Goal: Task Accomplishment & Management: Use online tool/utility

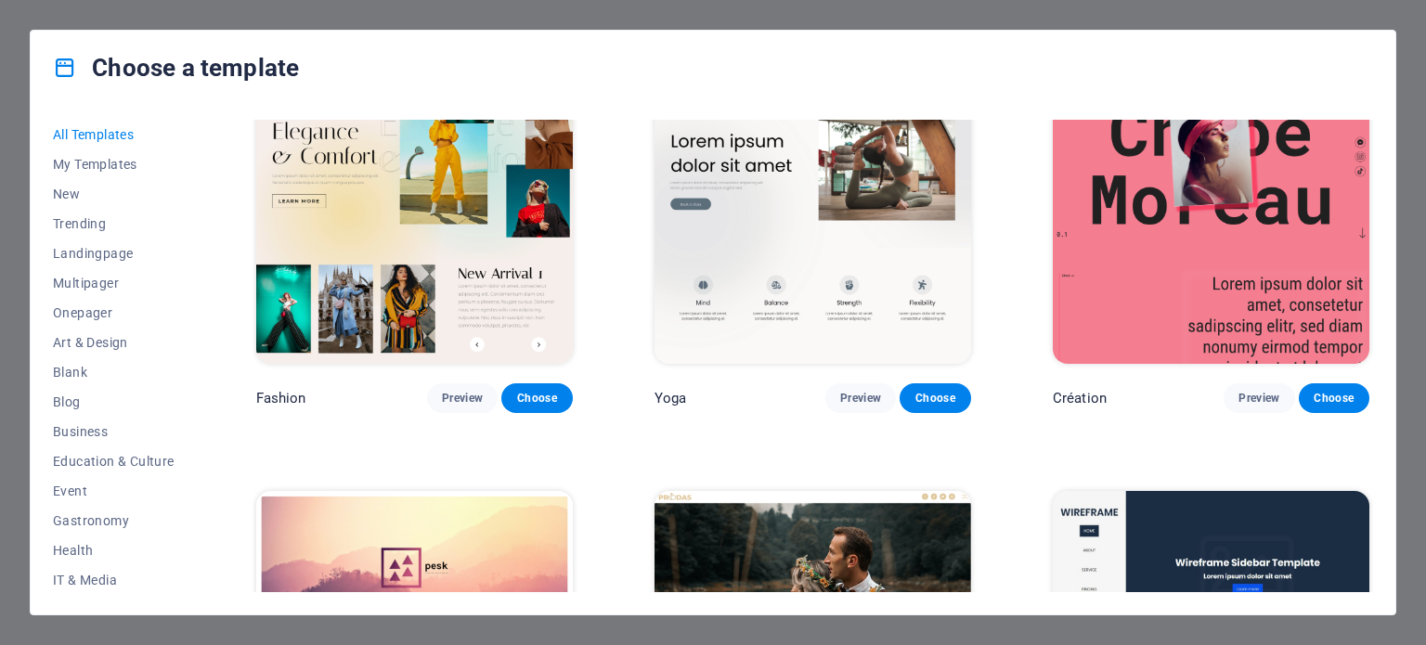
scroll to position [7558, 0]
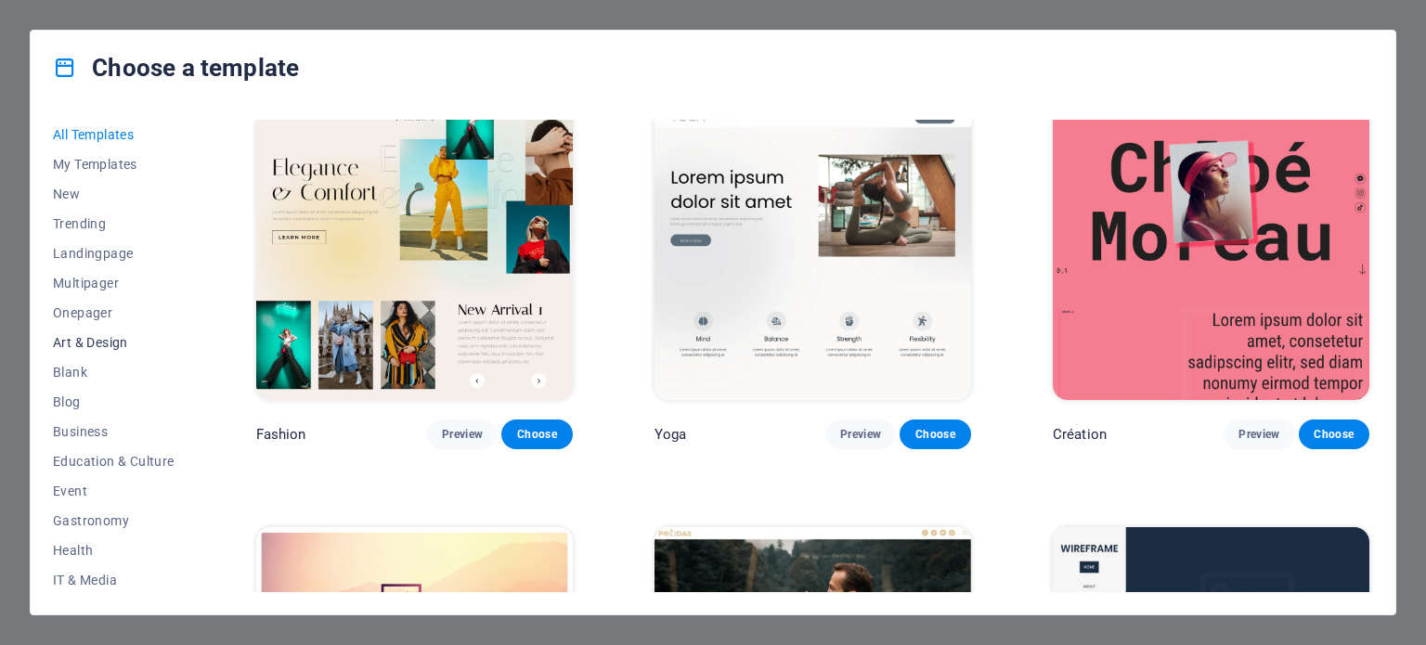
click at [112, 344] on span "Art & Design" at bounding box center [114, 342] width 122 height 15
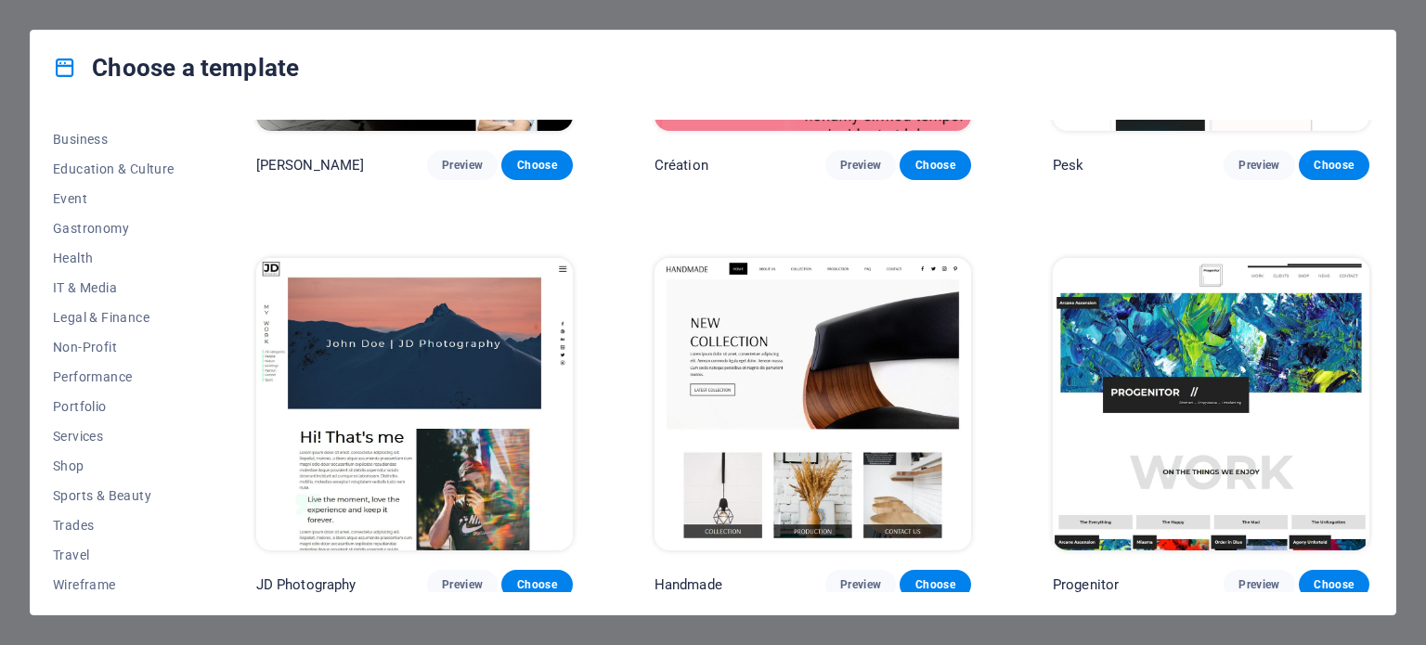
scroll to position [299, 0]
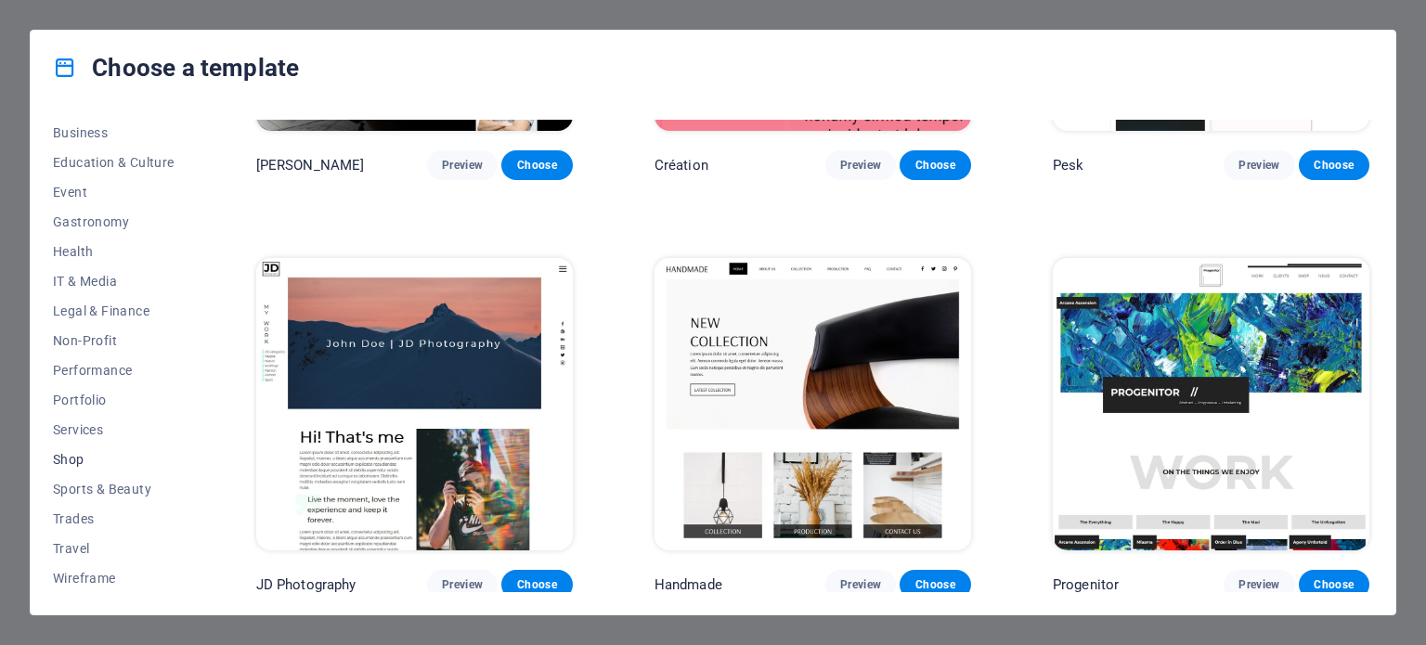
click at [77, 458] on span "Shop" at bounding box center [114, 459] width 122 height 15
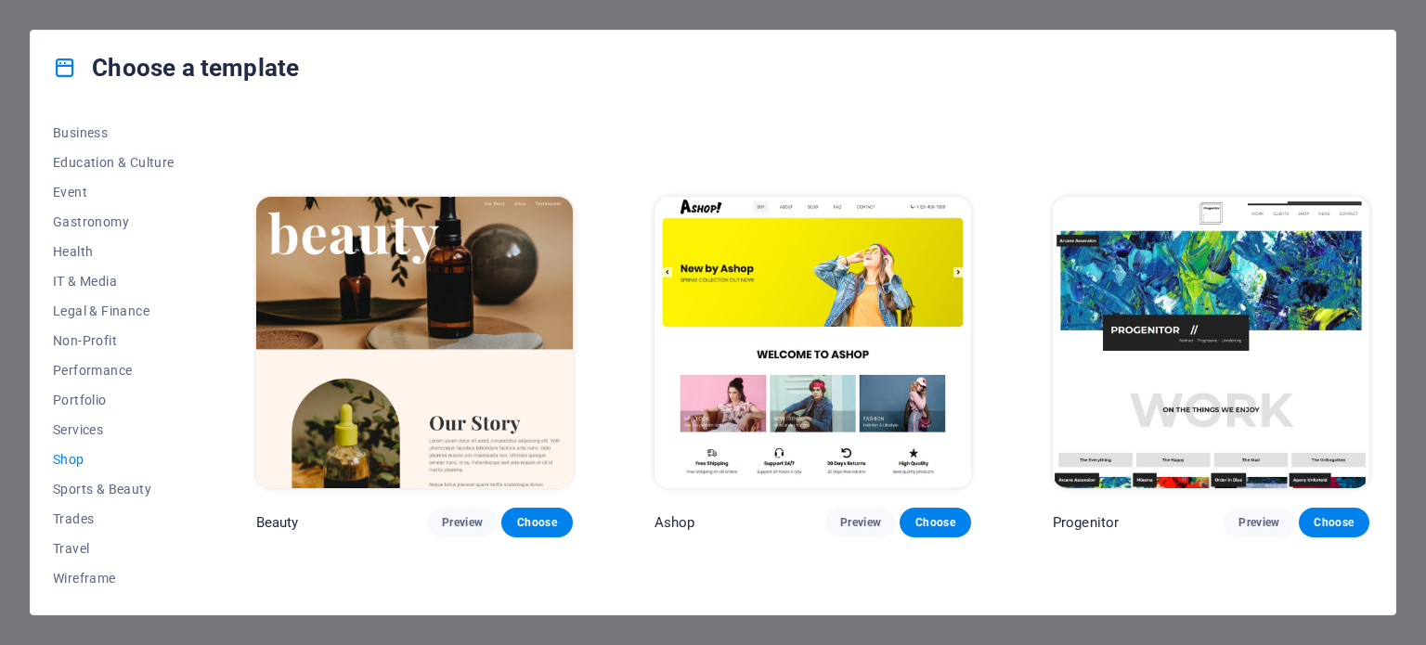
scroll to position [809, 0]
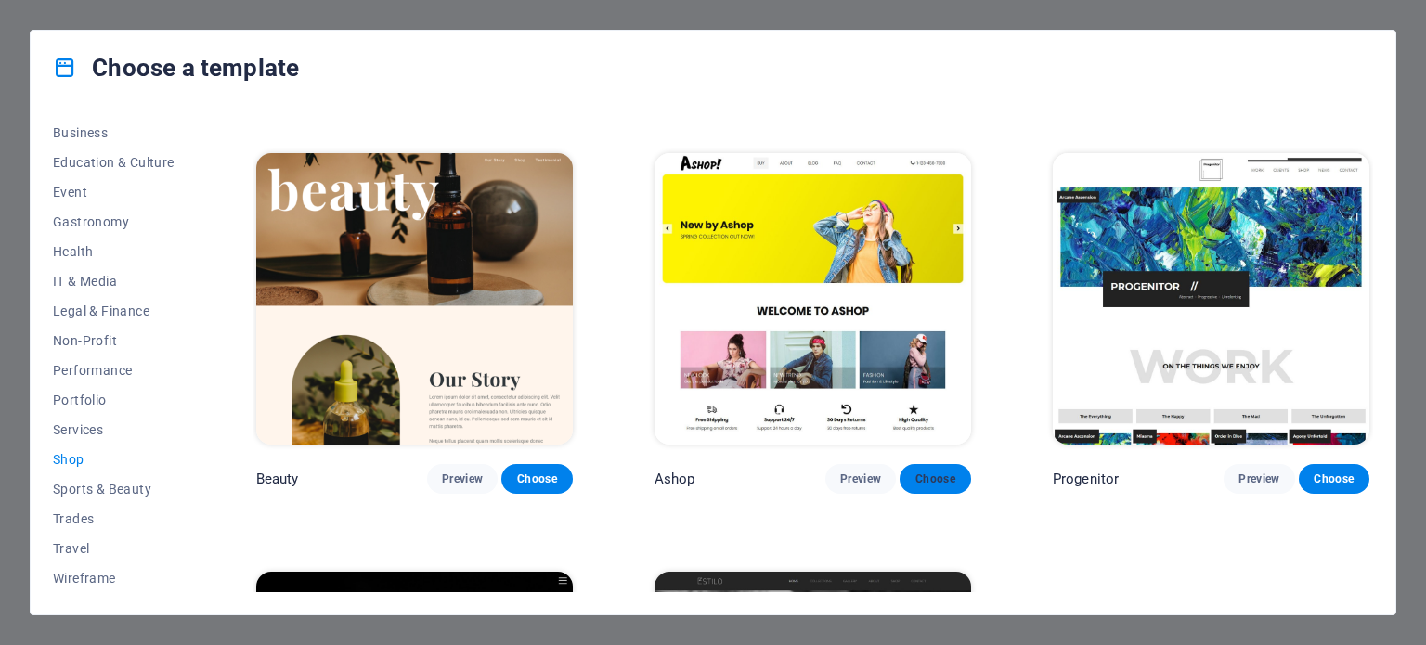
click at [947, 478] on span "Choose" at bounding box center [935, 479] width 41 height 15
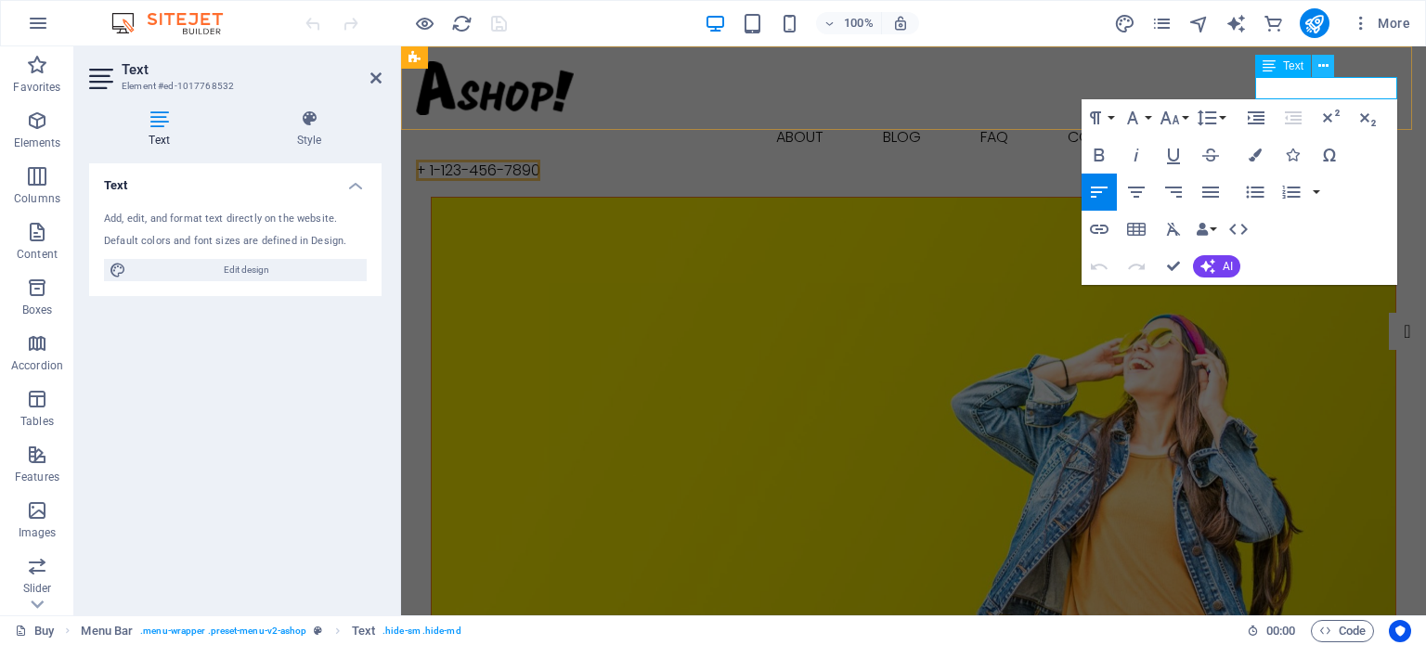
click at [540, 160] on span "+ 1-123-456-7890" at bounding box center [478, 170] width 124 height 21
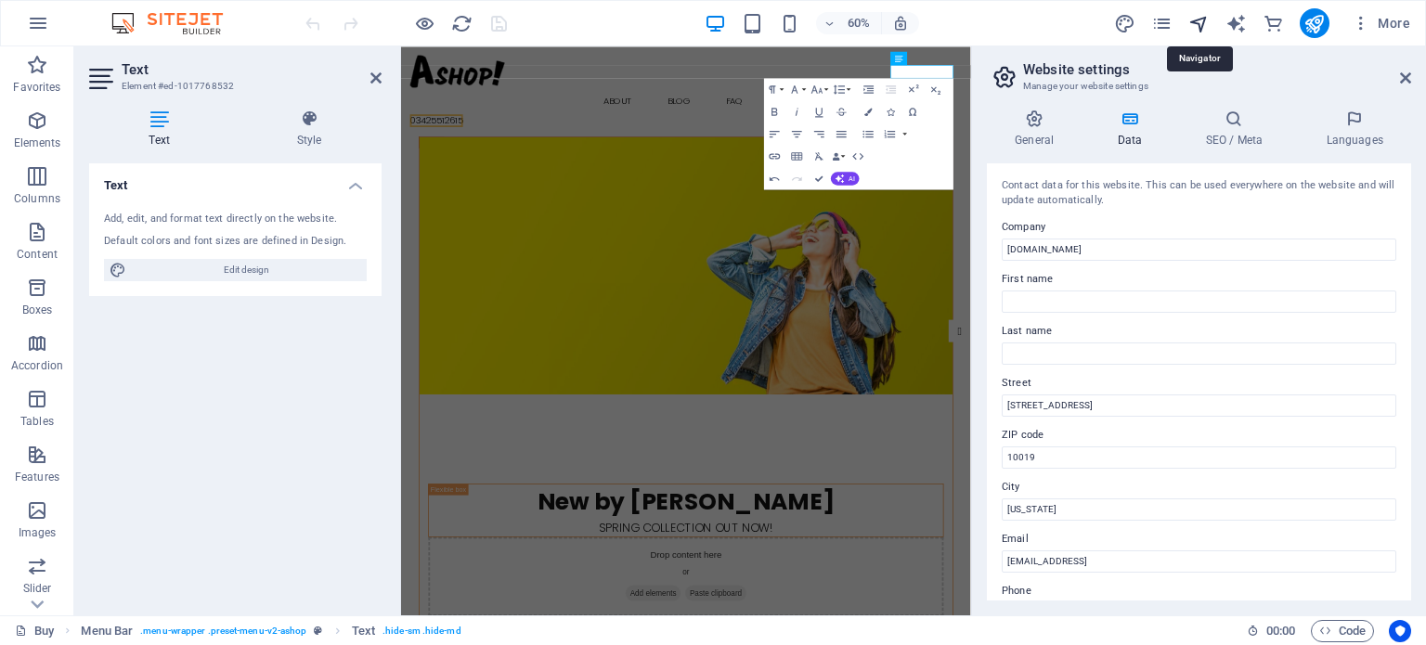
click at [1199, 16] on icon "navigator" at bounding box center [1199, 23] width 21 height 21
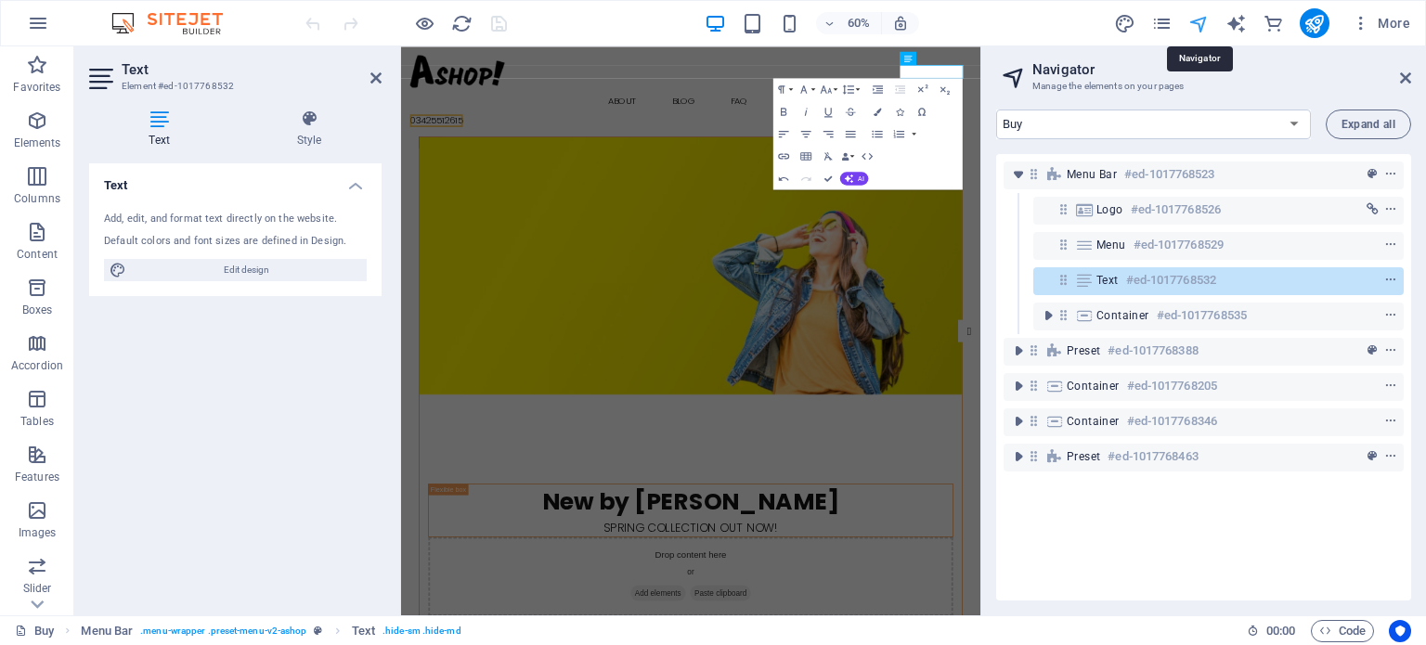
click at [1198, 21] on icon "navigator" at bounding box center [1199, 23] width 21 height 21
click at [1316, 29] on icon "publish" at bounding box center [1314, 23] width 21 height 21
checkbox input "false"
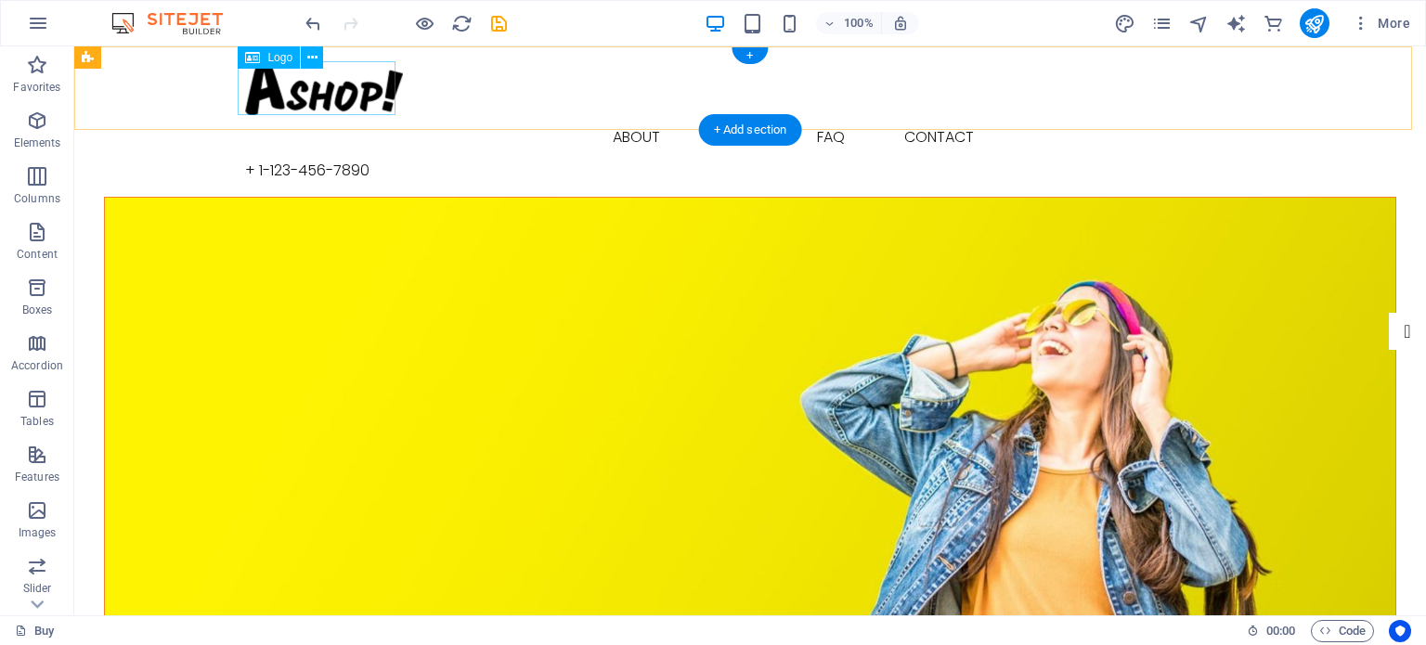
click at [325, 92] on div at bounding box center [750, 88] width 1010 height 54
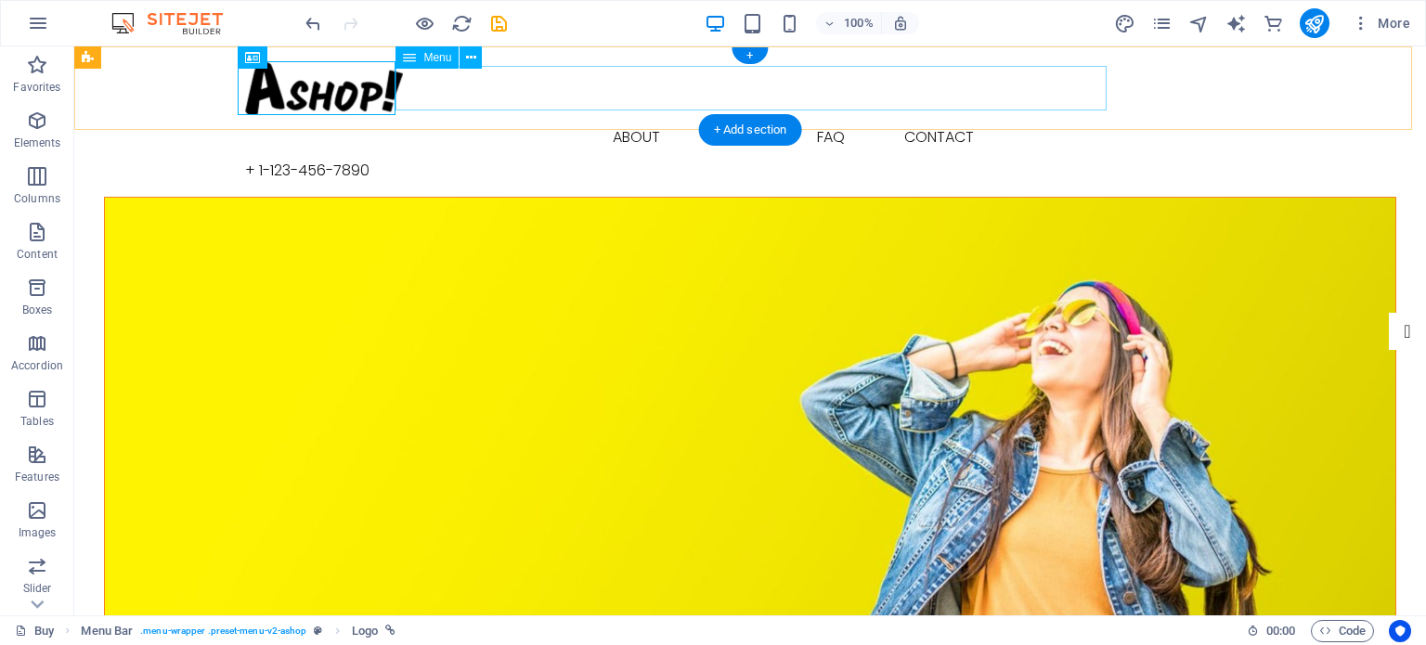
click at [746, 115] on nav "Buy About Blog FAQ Contact" at bounding box center [750, 137] width 1010 height 45
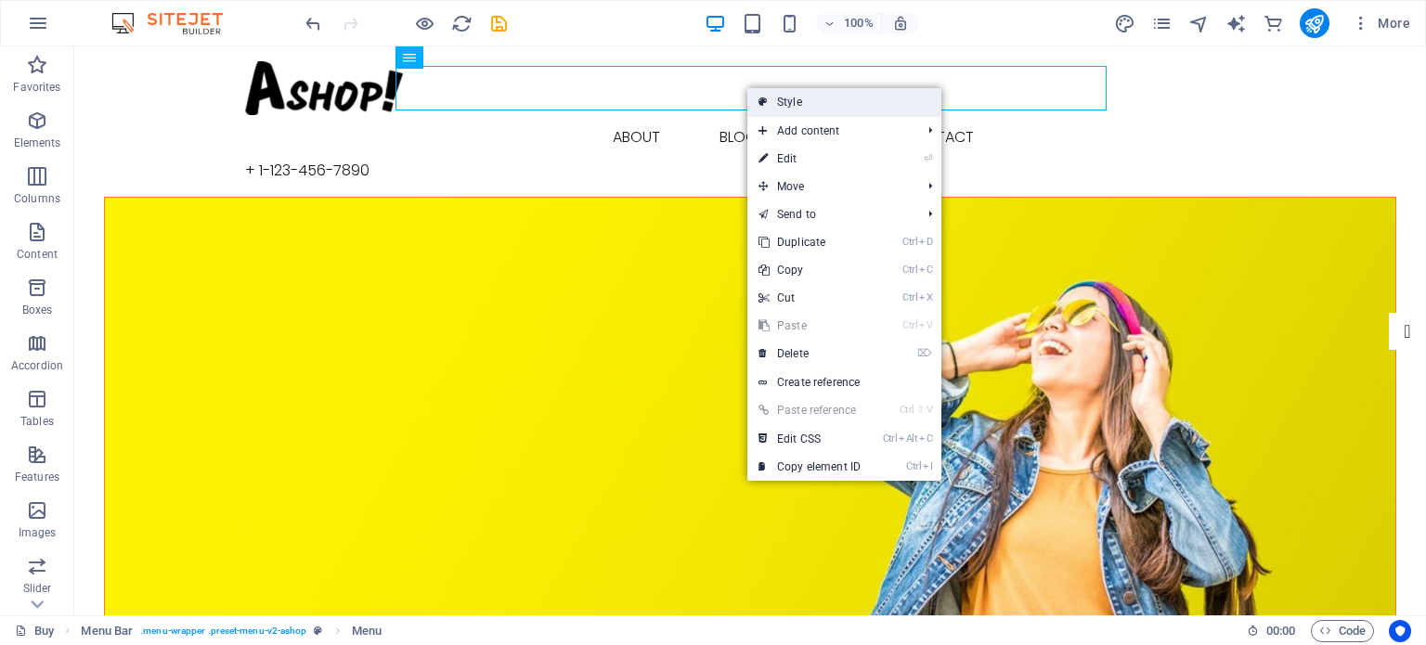
click at [808, 102] on link "Style" at bounding box center [844, 102] width 194 height 28
select select "rem"
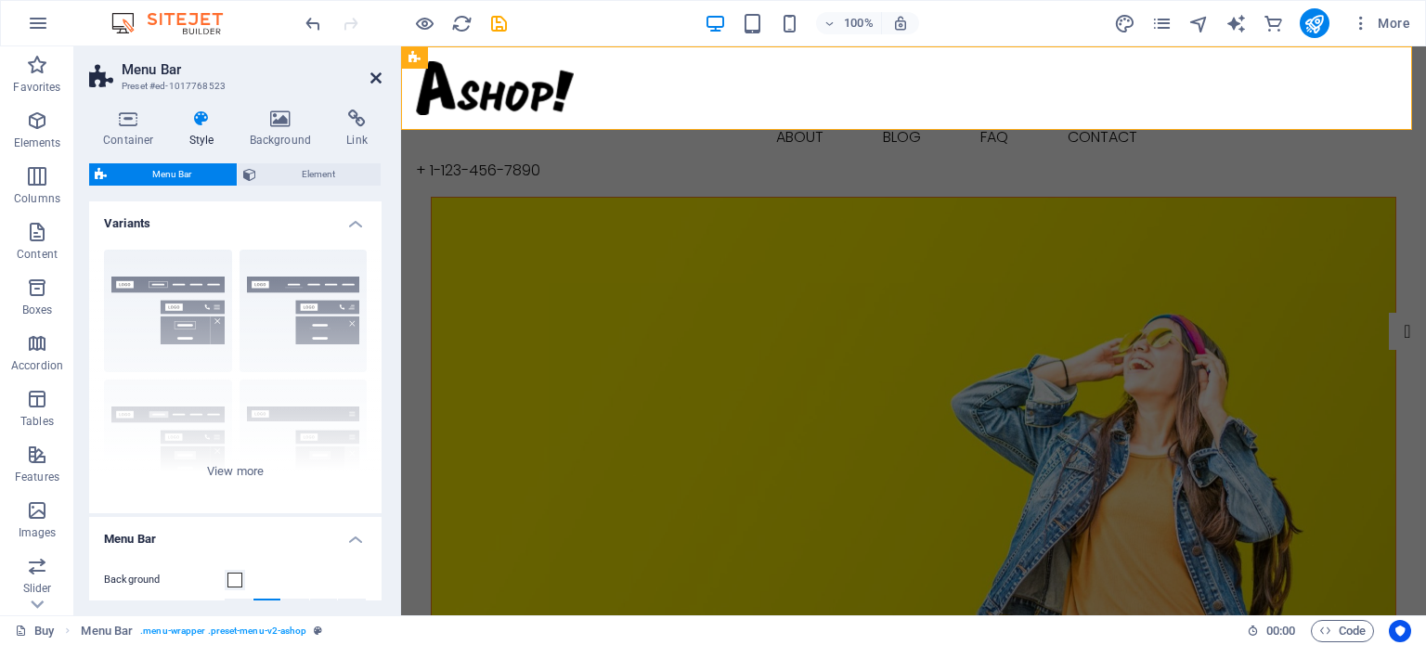
click at [370, 77] on icon at bounding box center [375, 78] width 11 height 15
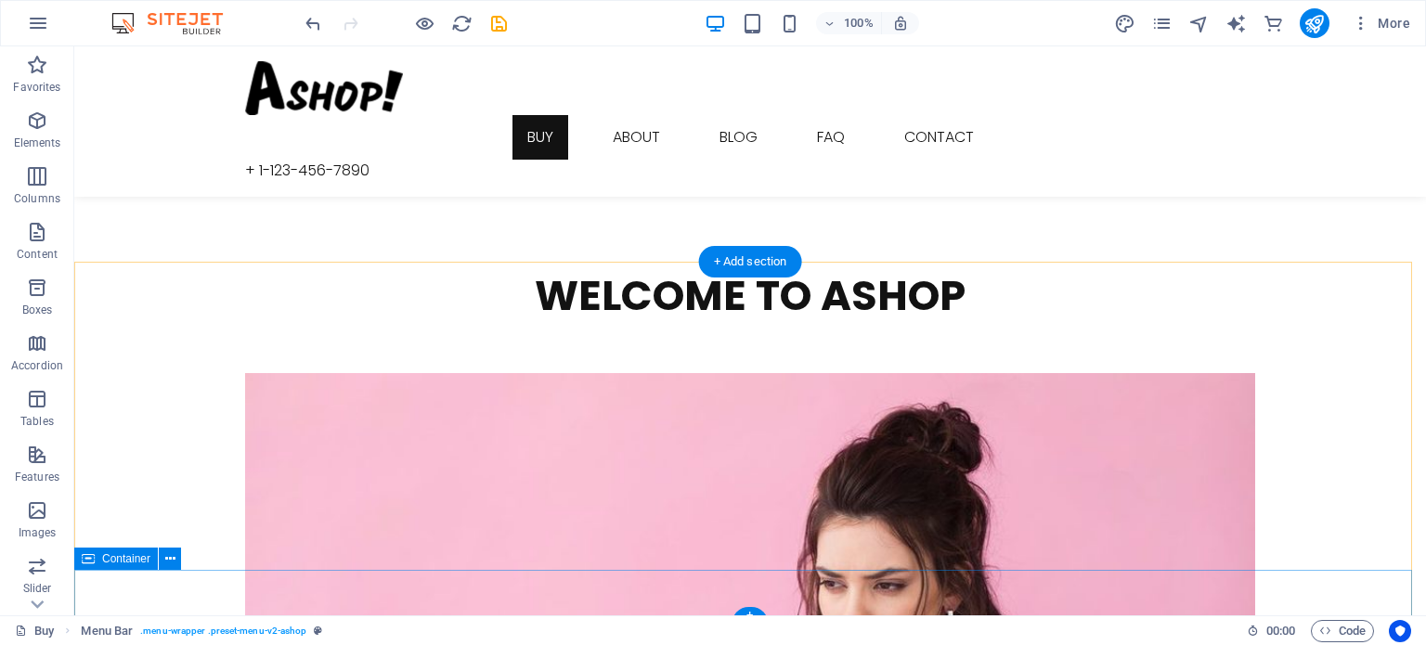
scroll to position [2793, 0]
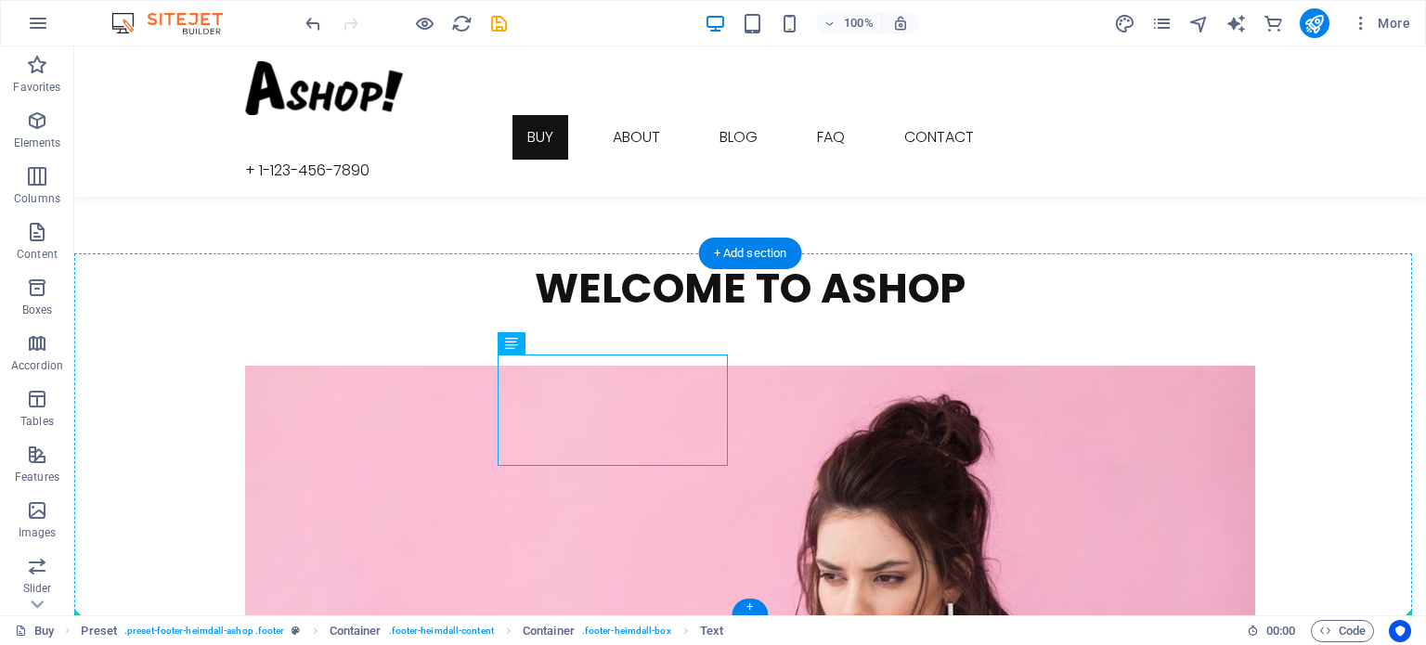
drag, startPoint x: 547, startPoint y: 402, endPoint x: 652, endPoint y: 448, distance: 114.4
drag, startPoint x: 584, startPoint y: 385, endPoint x: 621, endPoint y: 474, distance: 96.6
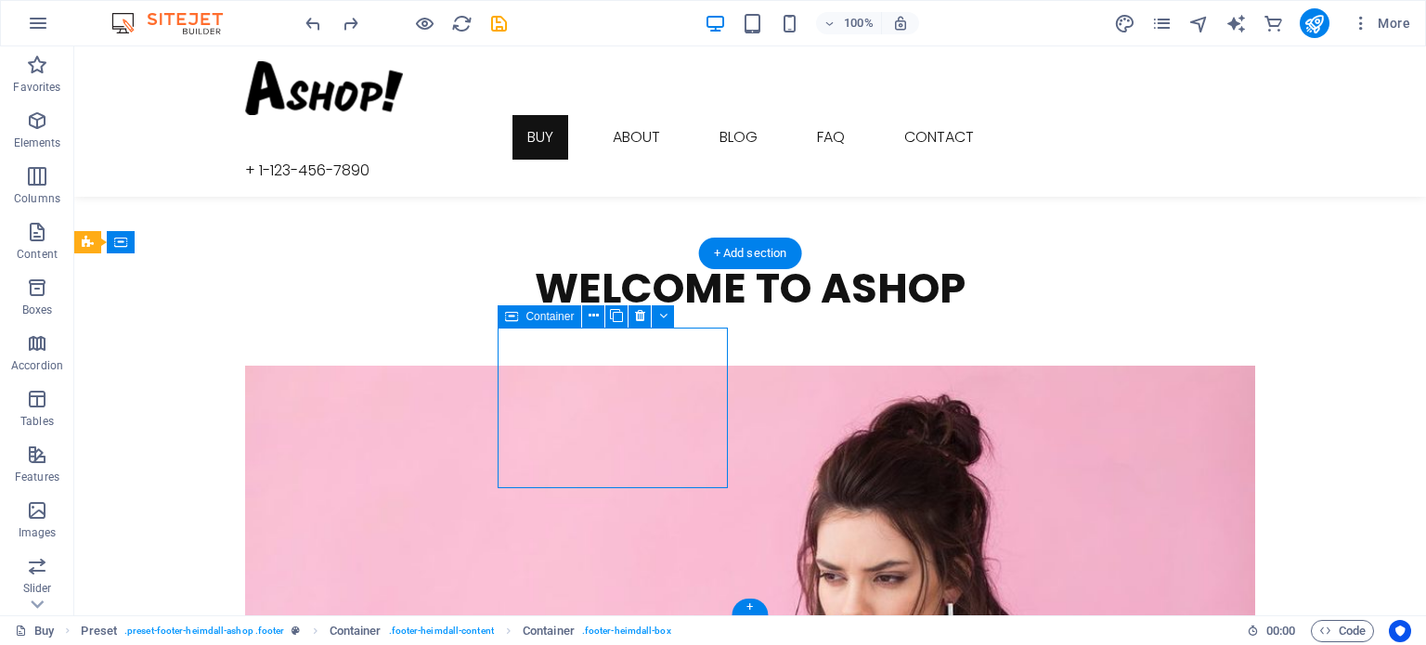
drag, startPoint x: 700, startPoint y: 330, endPoint x: 698, endPoint y: 409, distance: 78.9
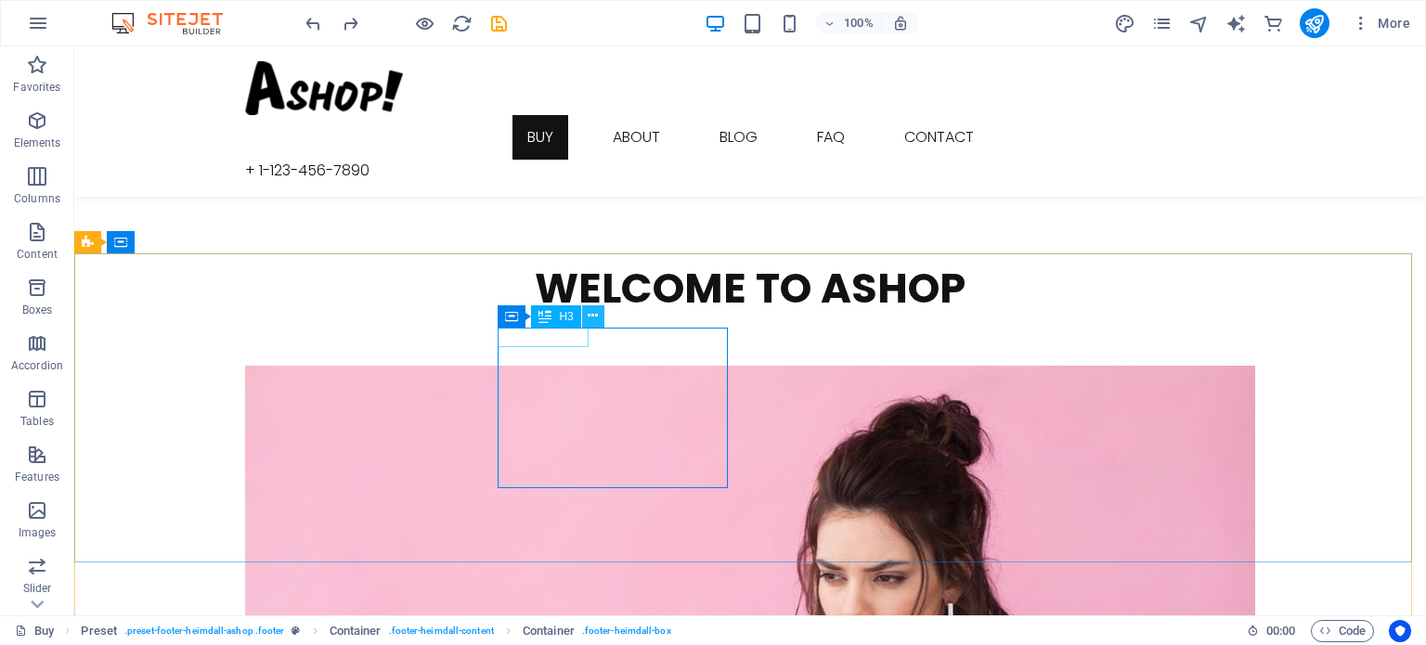
click at [597, 310] on icon at bounding box center [593, 315] width 10 height 19
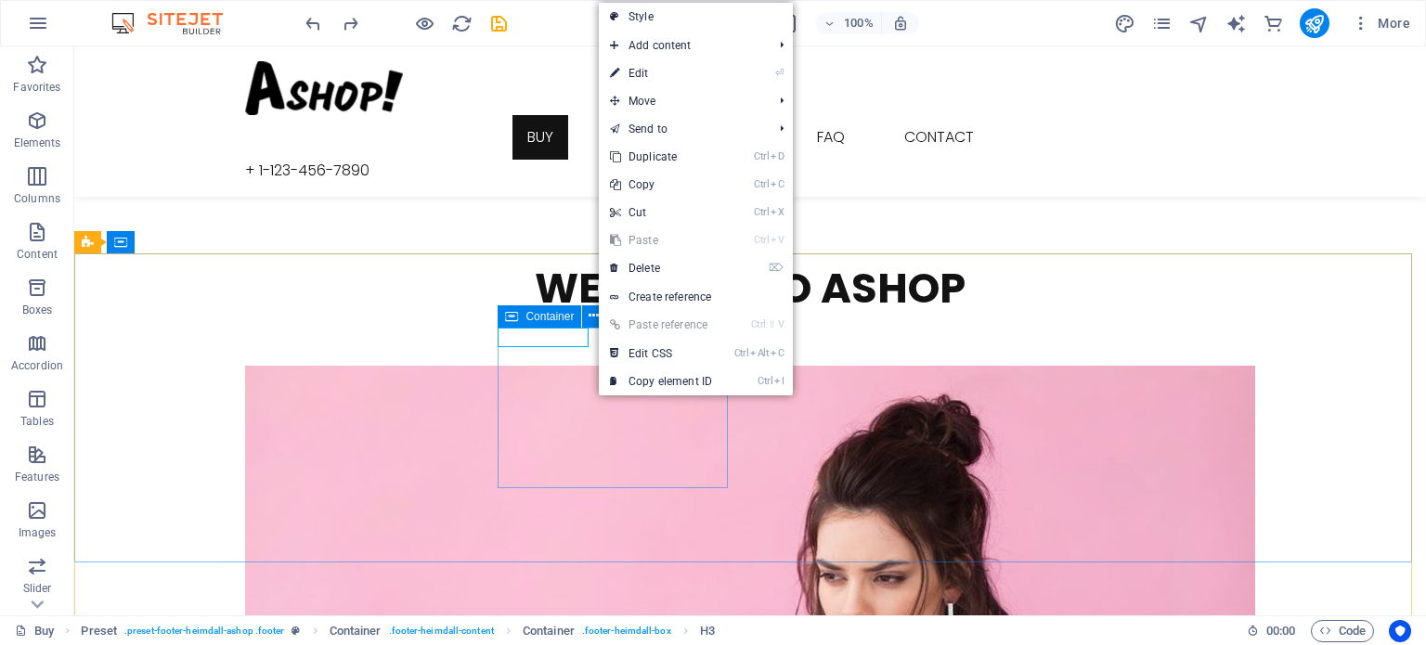
click at [513, 317] on icon at bounding box center [511, 316] width 13 height 22
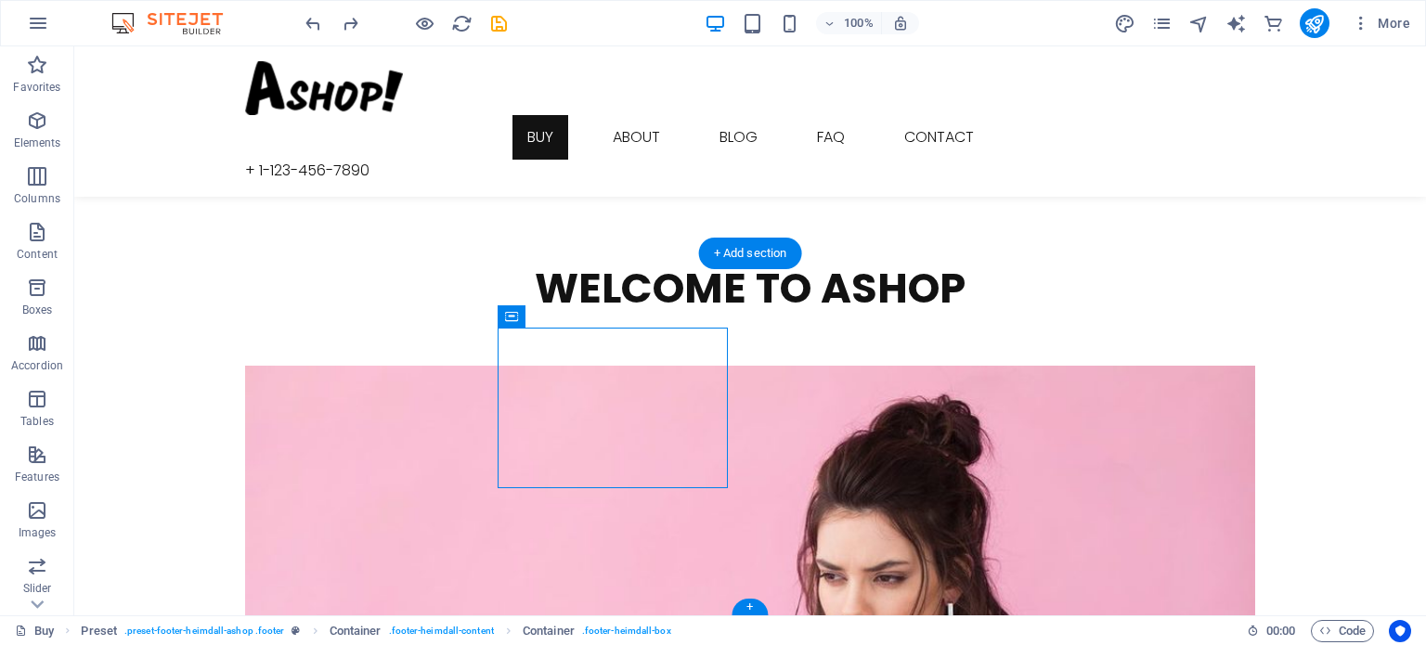
drag, startPoint x: 585, startPoint y: 362, endPoint x: 709, endPoint y: 349, distance: 125.1
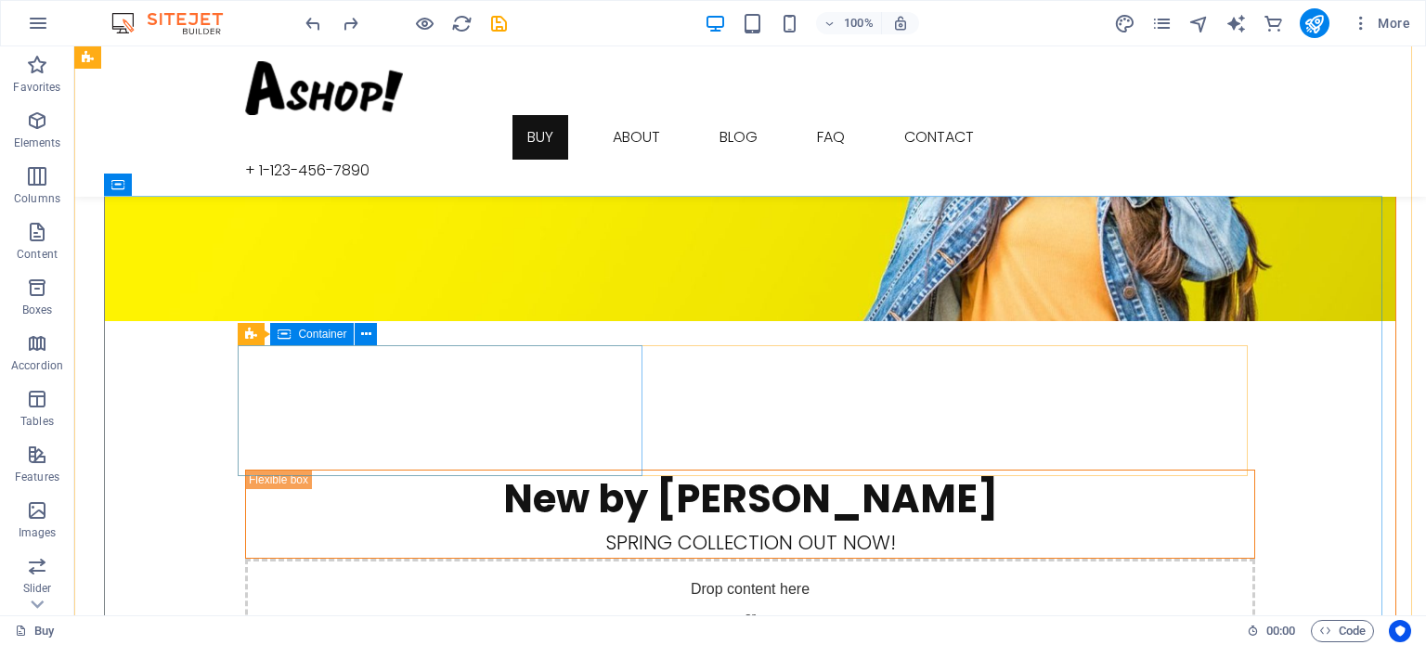
scroll to position [0, 0]
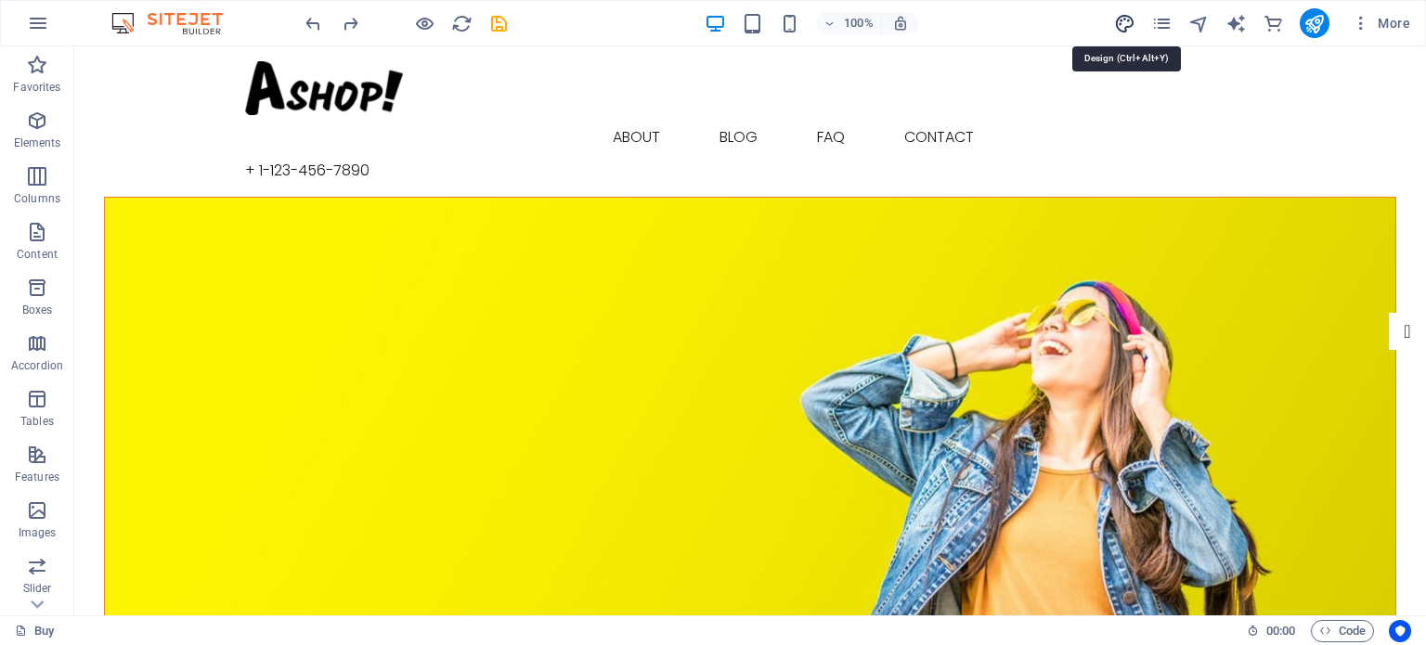
click at [1119, 19] on icon "design" at bounding box center [1124, 23] width 21 height 21
select select "px"
select select "300"
select select "px"
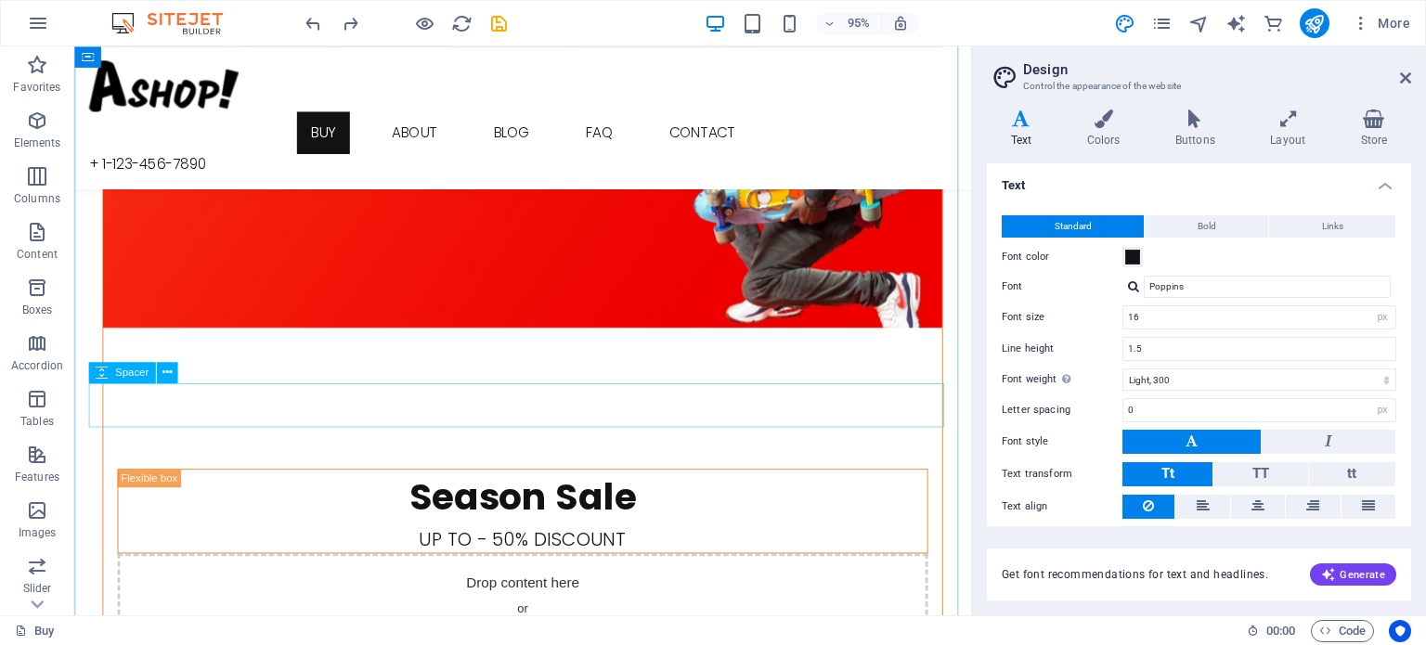
scroll to position [2228, 0]
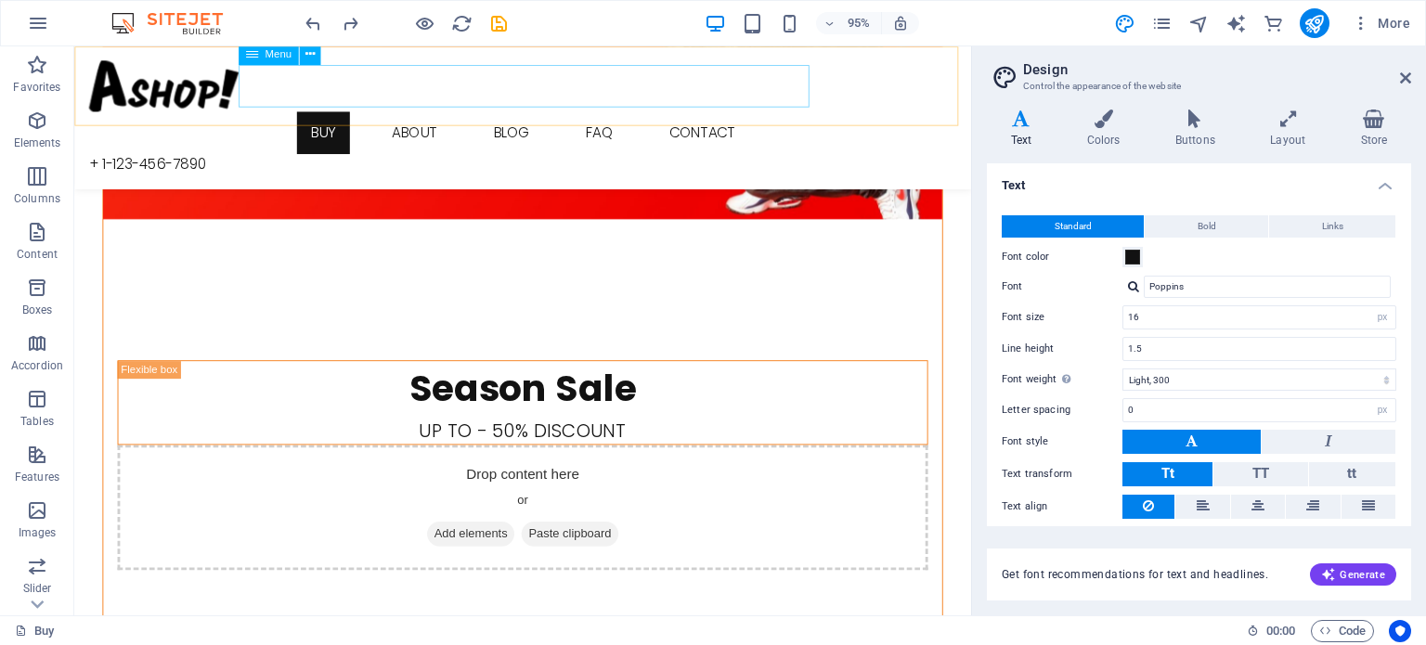
click at [433, 115] on nav "Buy About Blog FAQ Contact" at bounding box center [546, 137] width 915 height 45
click at [430, 115] on nav "Buy About Blog FAQ Contact" at bounding box center [546, 137] width 915 height 45
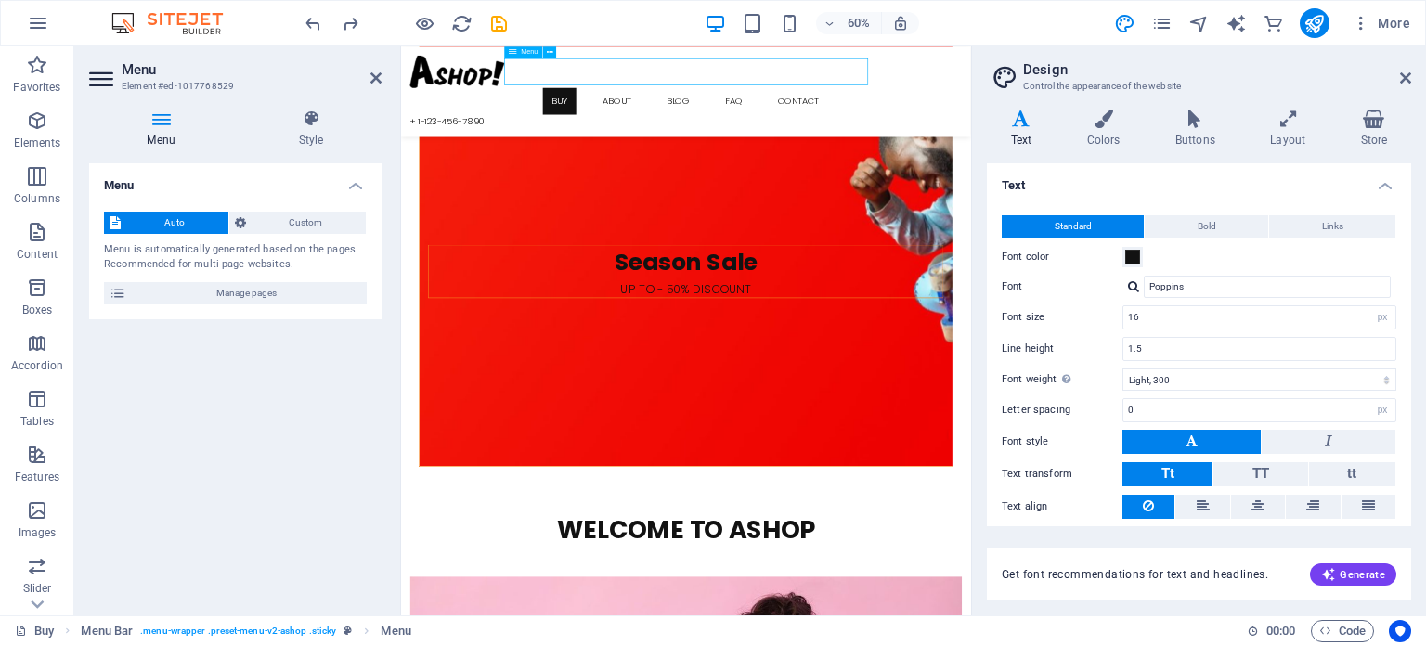
click at [763, 115] on nav "Buy About Blog FAQ Contact" at bounding box center [876, 137] width 920 height 45
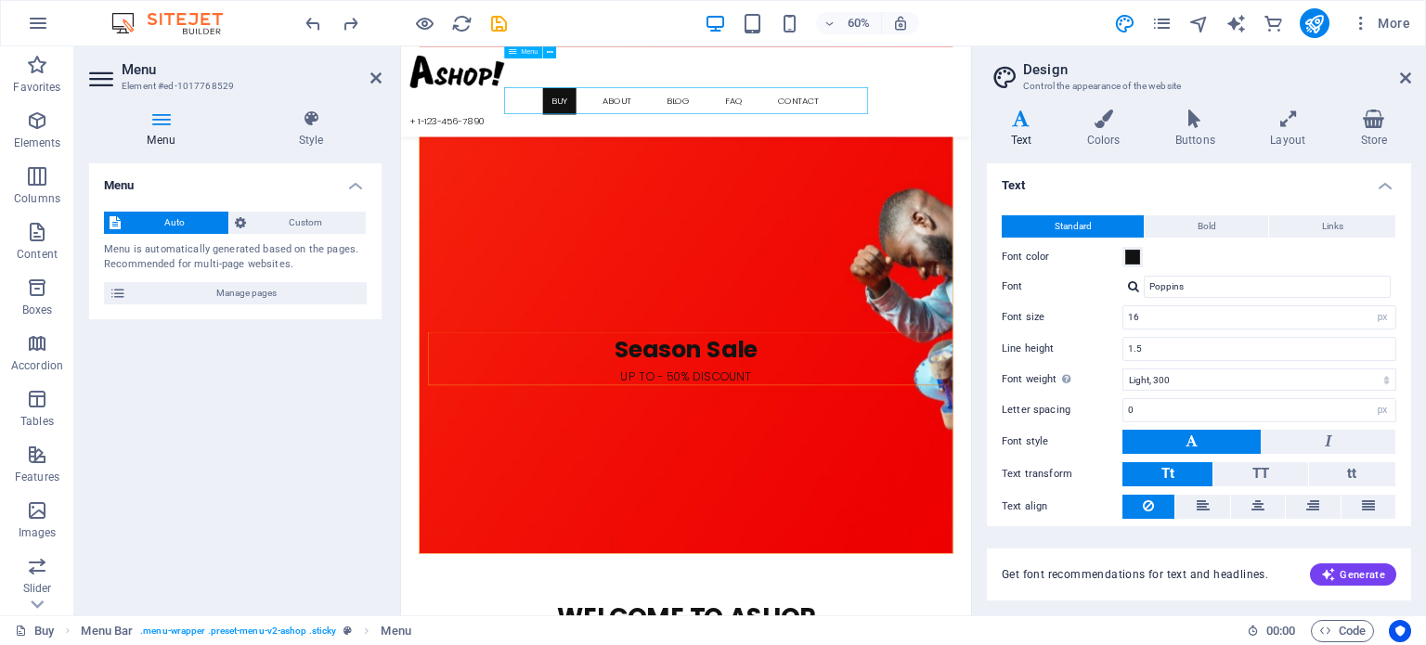
click at [753, 115] on nav "Buy About Blog FAQ Contact" at bounding box center [876, 137] width 920 height 45
click at [371, 77] on icon at bounding box center [375, 78] width 11 height 15
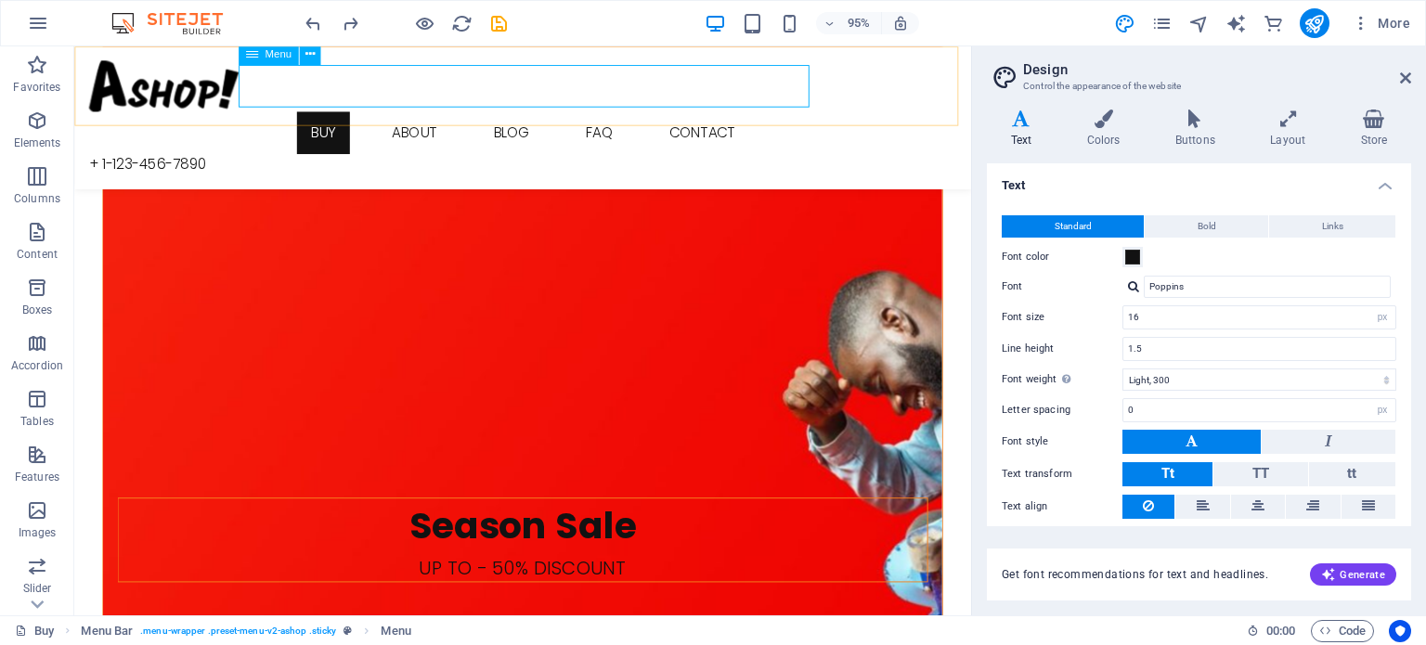
click at [424, 115] on nav "Buy About Blog FAQ Contact" at bounding box center [546, 137] width 915 height 45
click at [339, 115] on nav "Buy About Blog FAQ Contact" at bounding box center [546, 137] width 915 height 45
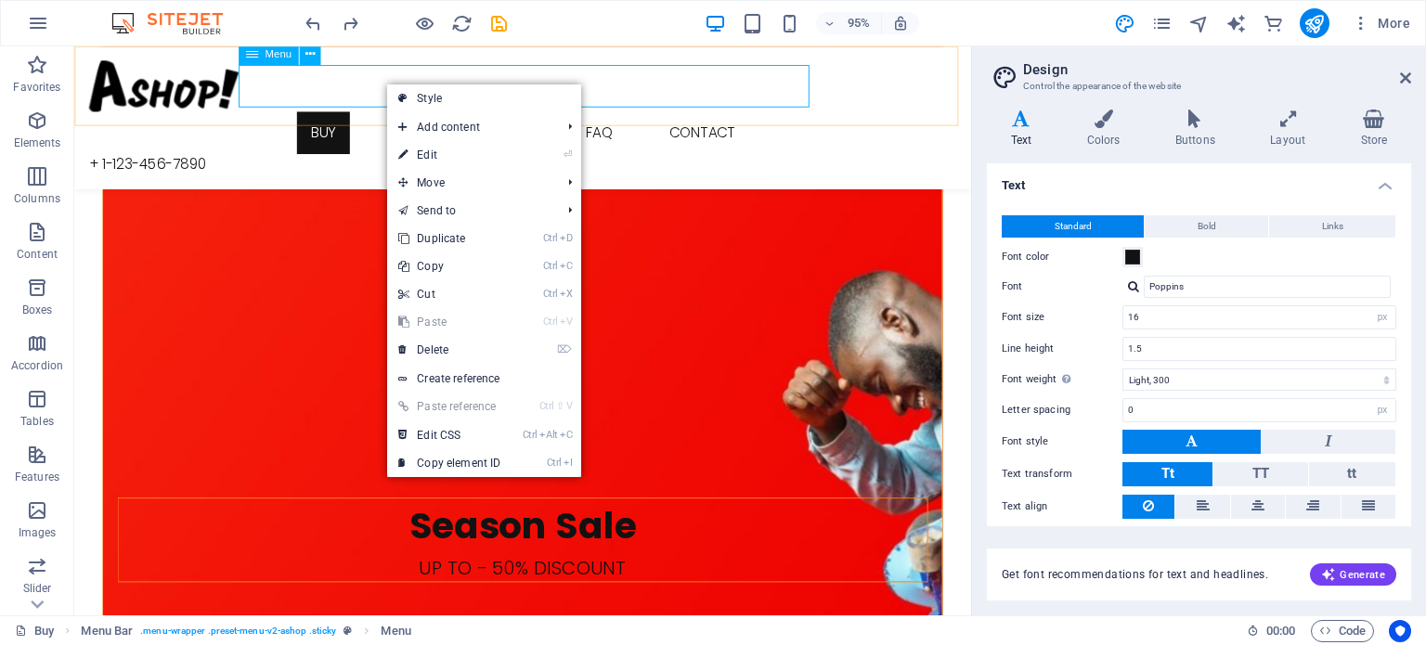
click at [442, 115] on nav "Buy About Blog FAQ Contact" at bounding box center [546, 137] width 915 height 45
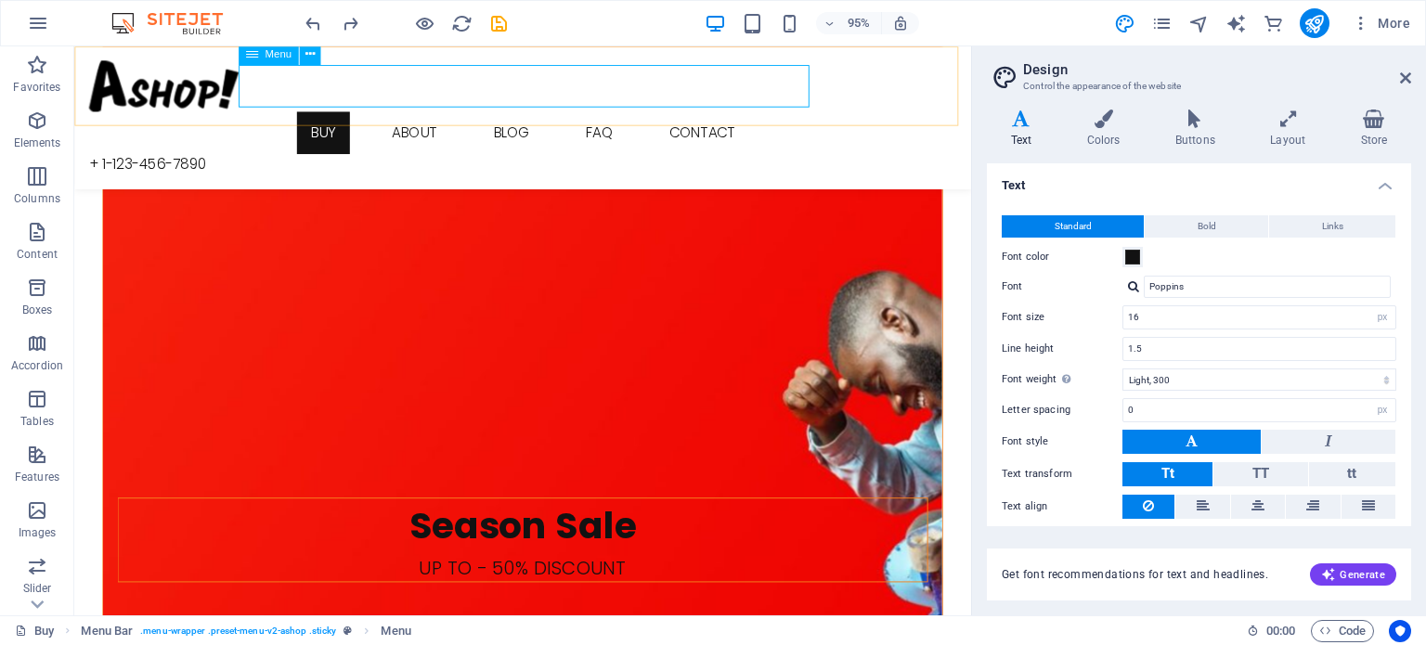
click at [723, 115] on nav "Buy About Blog FAQ Contact" at bounding box center [546, 137] width 915 height 45
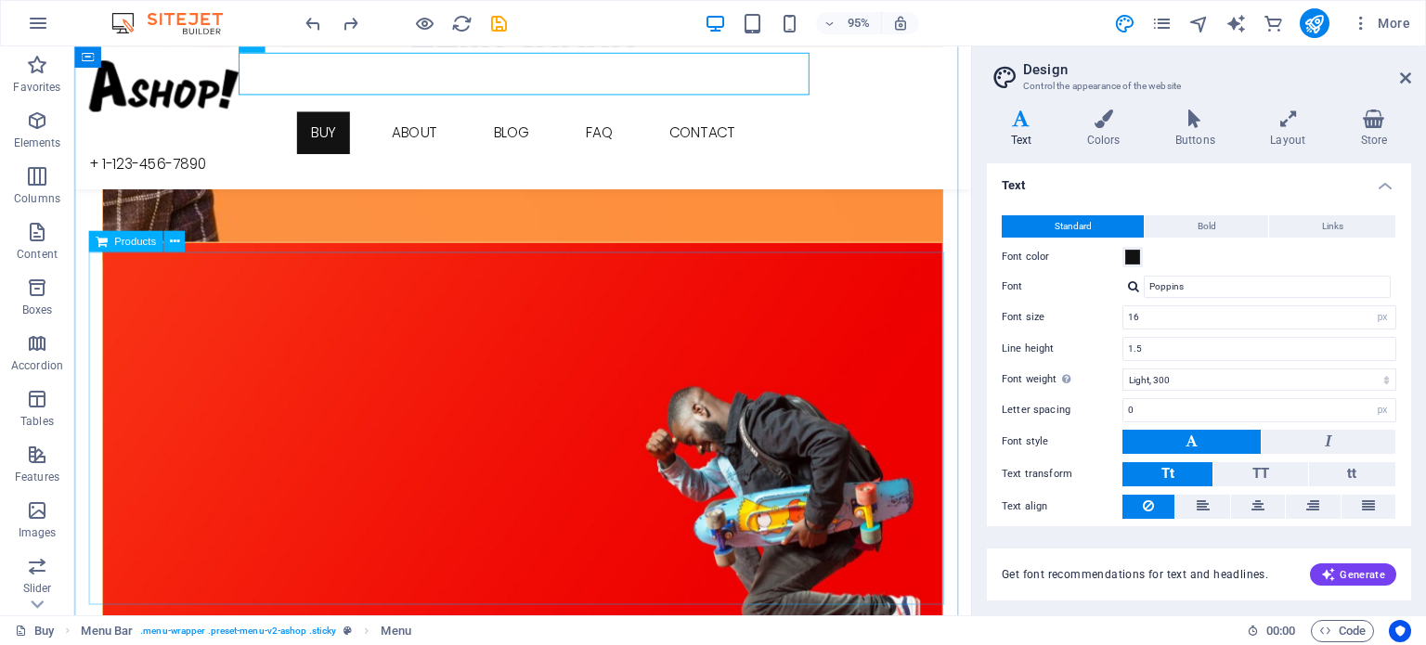
scroll to position [1898, 0]
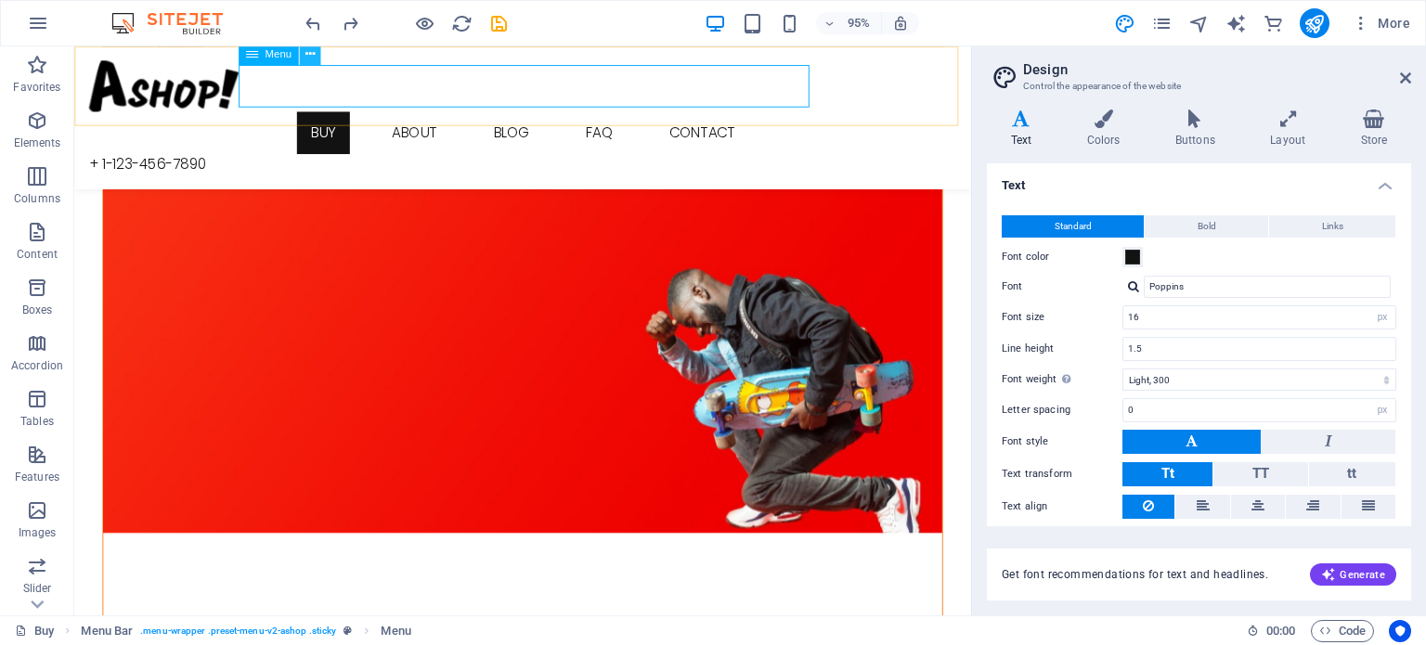
click at [306, 54] on icon at bounding box center [309, 54] width 9 height 19
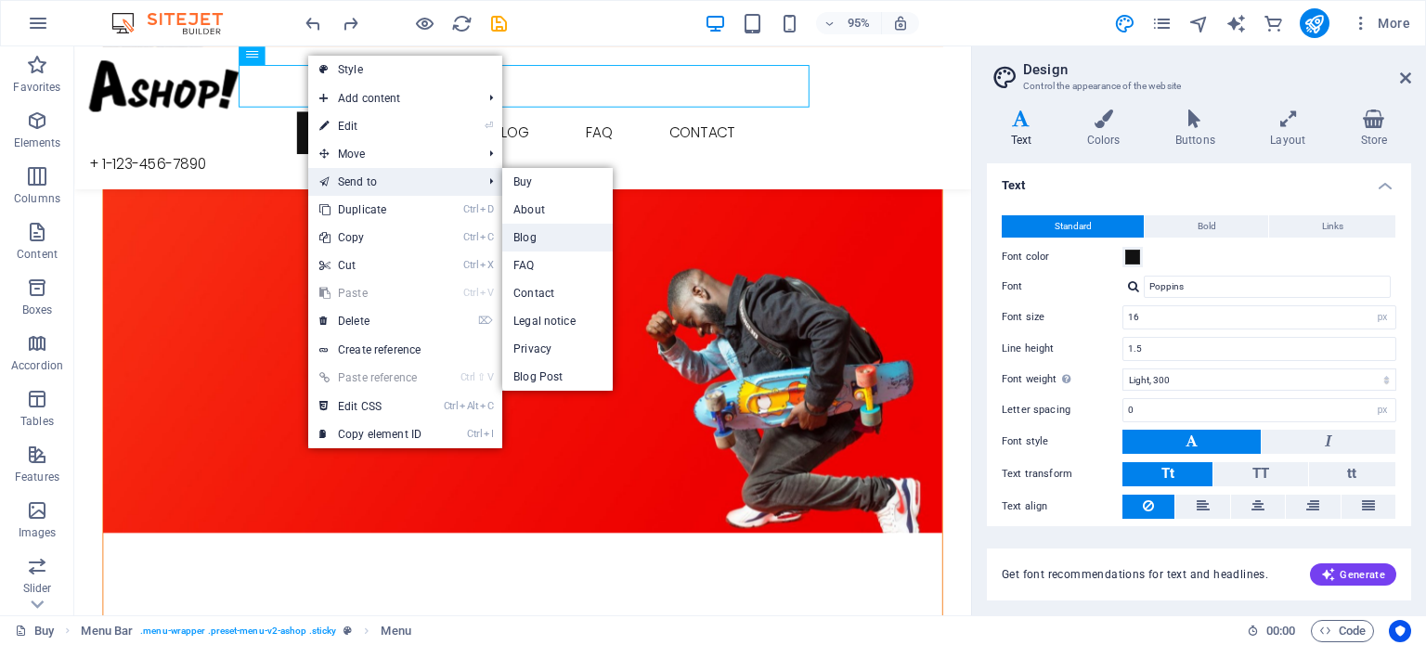
click at [534, 238] on link "Blog" at bounding box center [557, 238] width 110 height 28
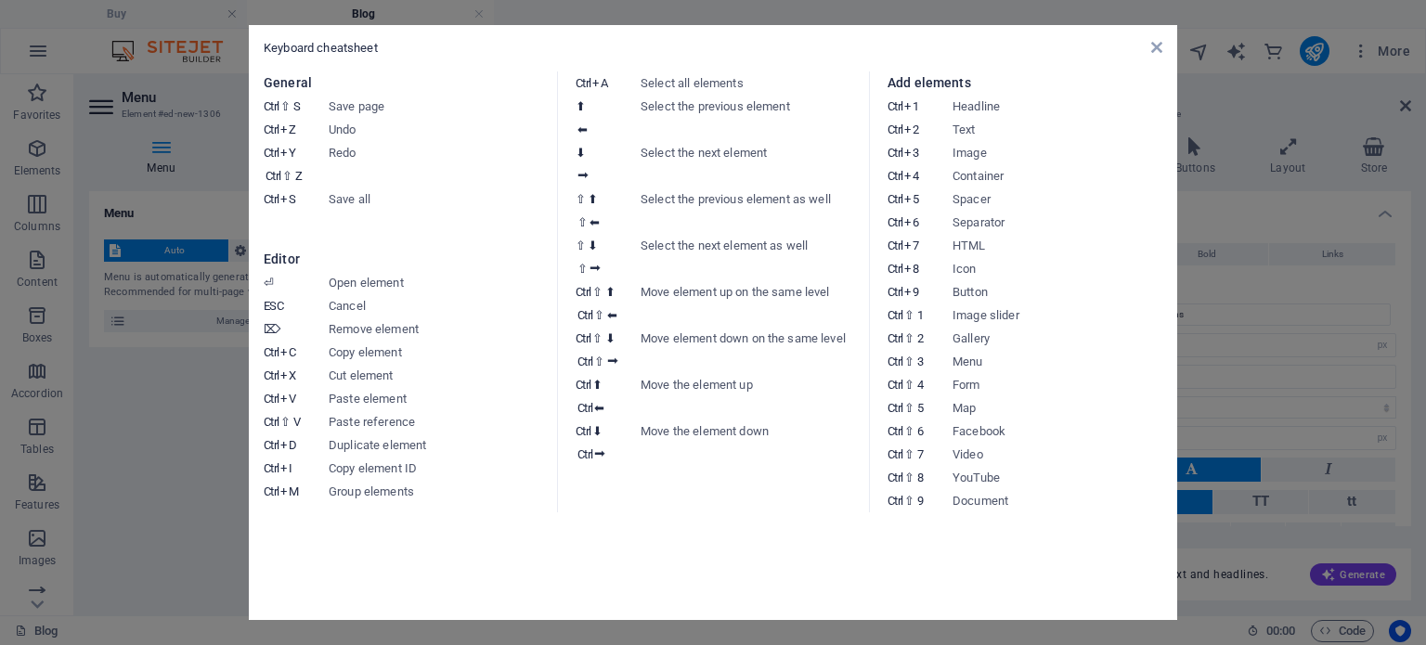
scroll to position [870, 0]
click at [1155, 48] on icon at bounding box center [1156, 47] width 11 height 15
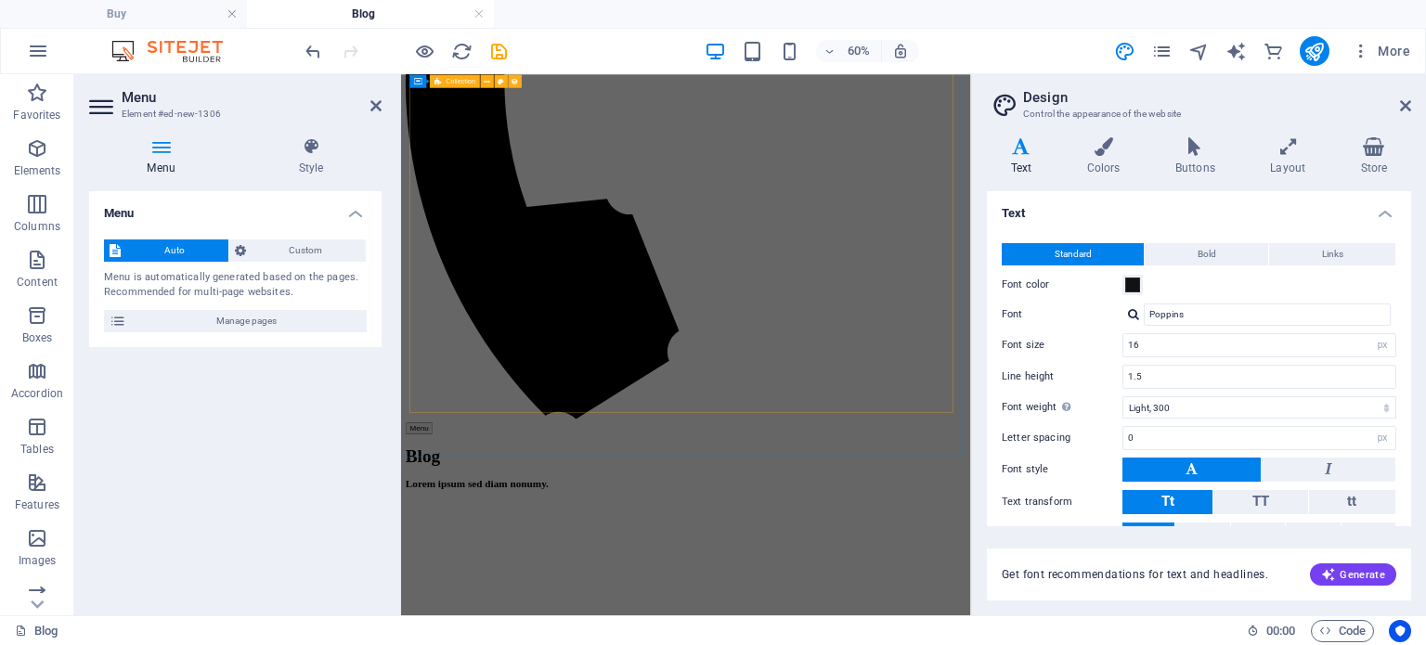
scroll to position [1667, 0]
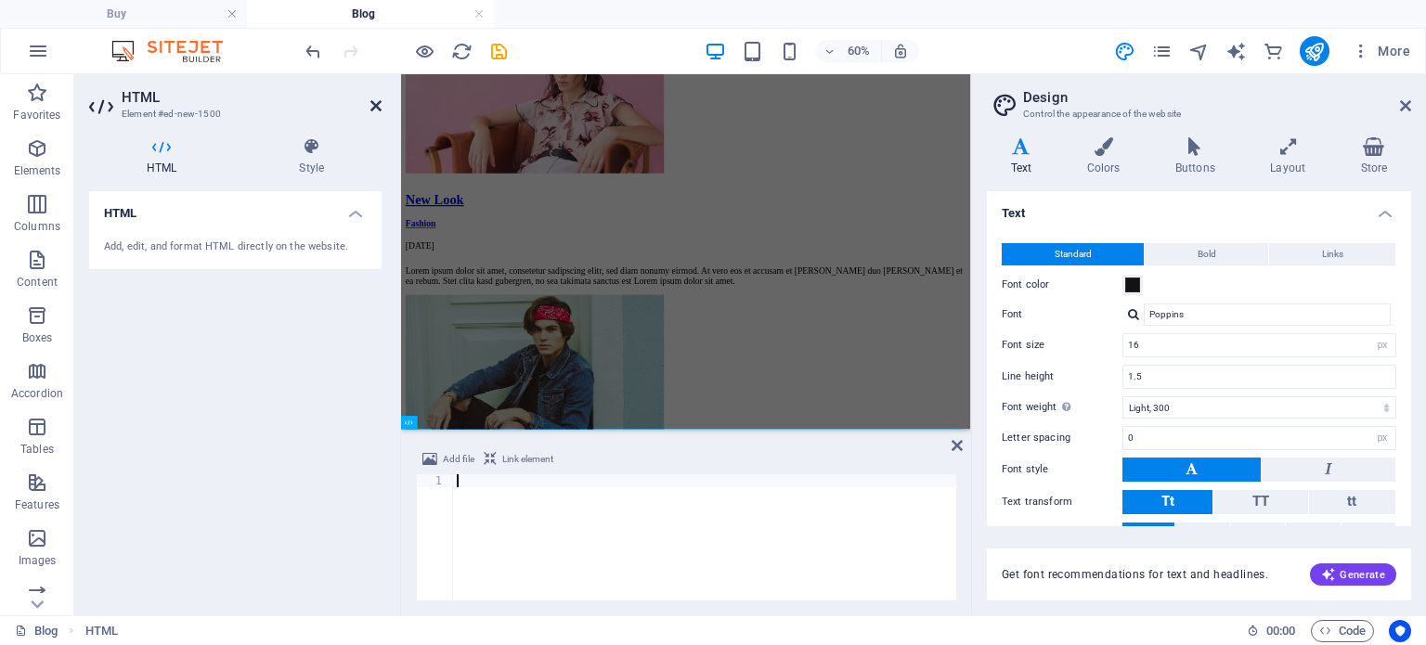
click at [375, 99] on icon at bounding box center [375, 105] width 11 height 15
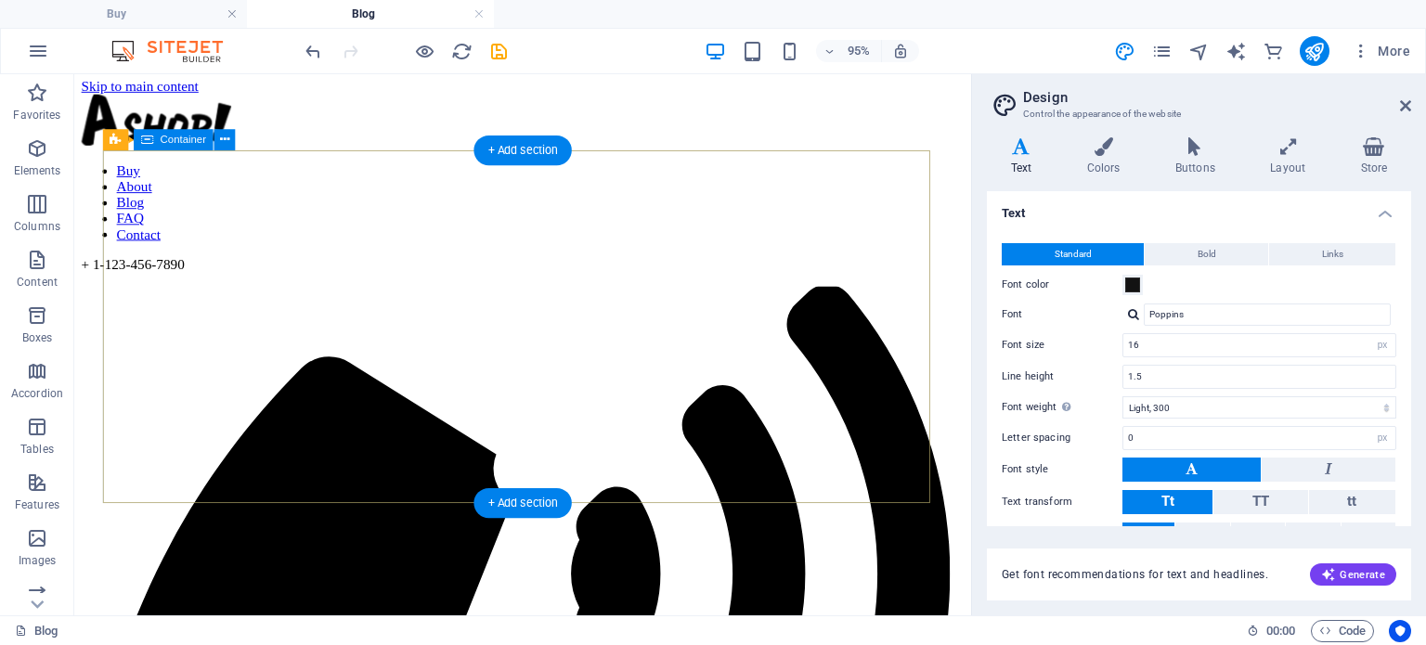
scroll to position [0, 0]
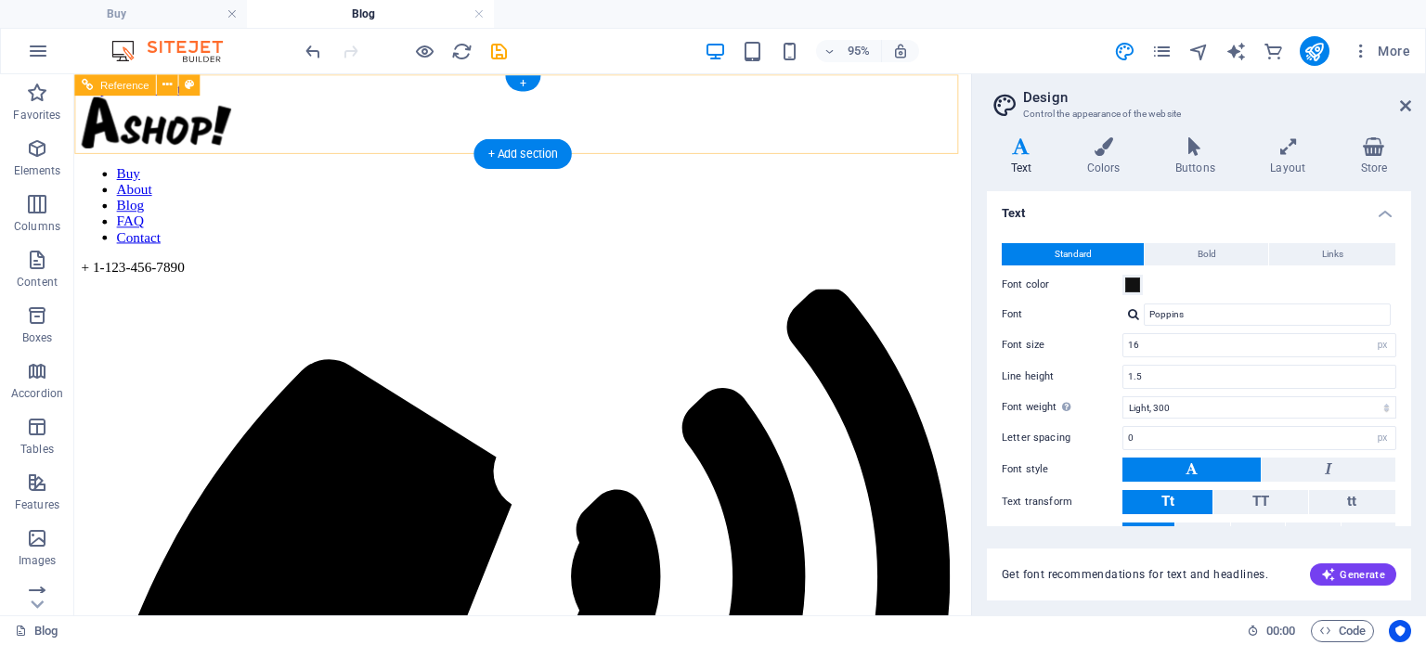
click at [923, 269] on div "+ 1-123-456-7890" at bounding box center [546, 277] width 929 height 17
click at [937, 269] on div "+ 1-123-456-7890" at bounding box center [546, 277] width 929 height 17
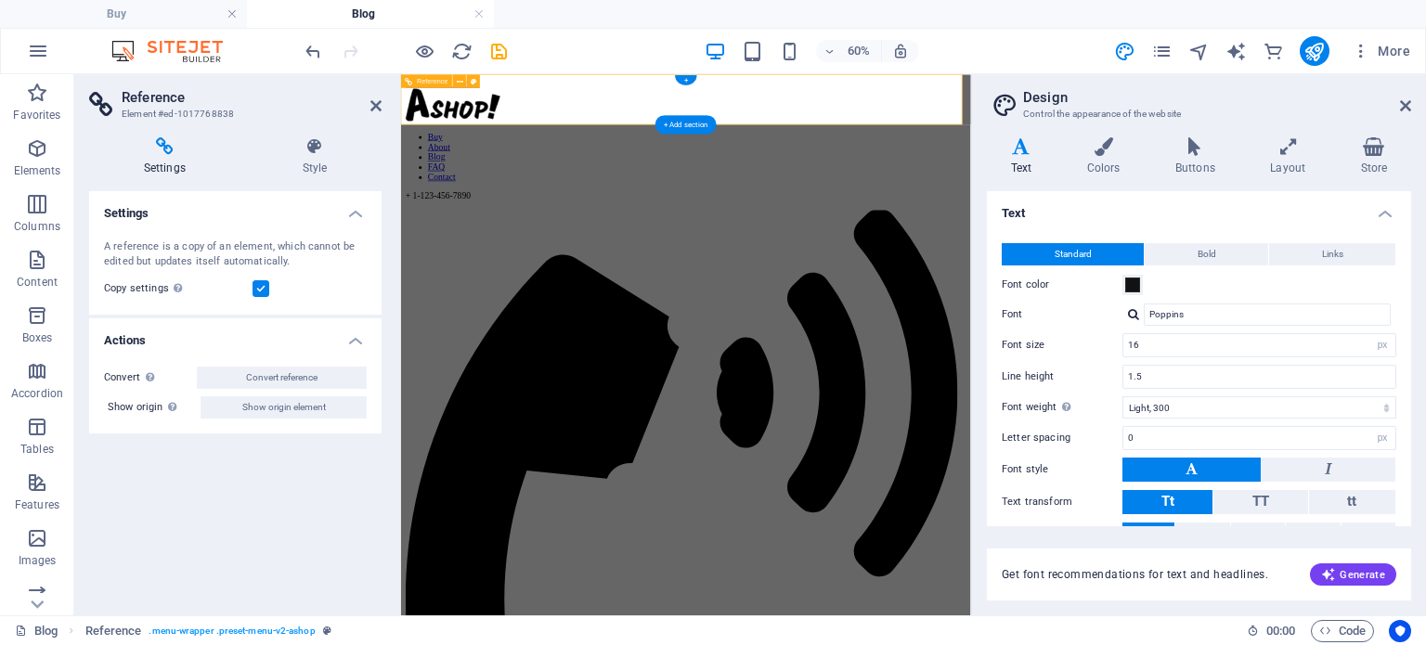
click at [1265, 269] on div "+ 1-123-456-7890" at bounding box center [876, 277] width 935 height 17
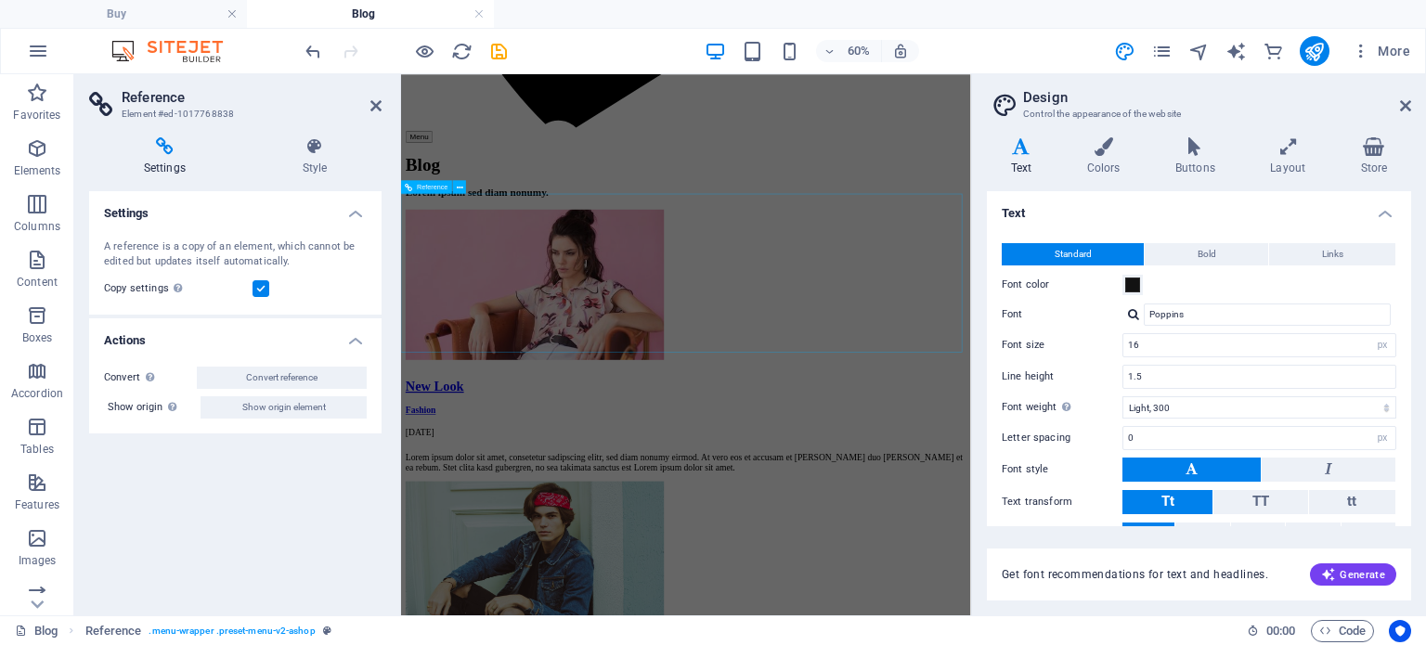
scroll to position [1357, 0]
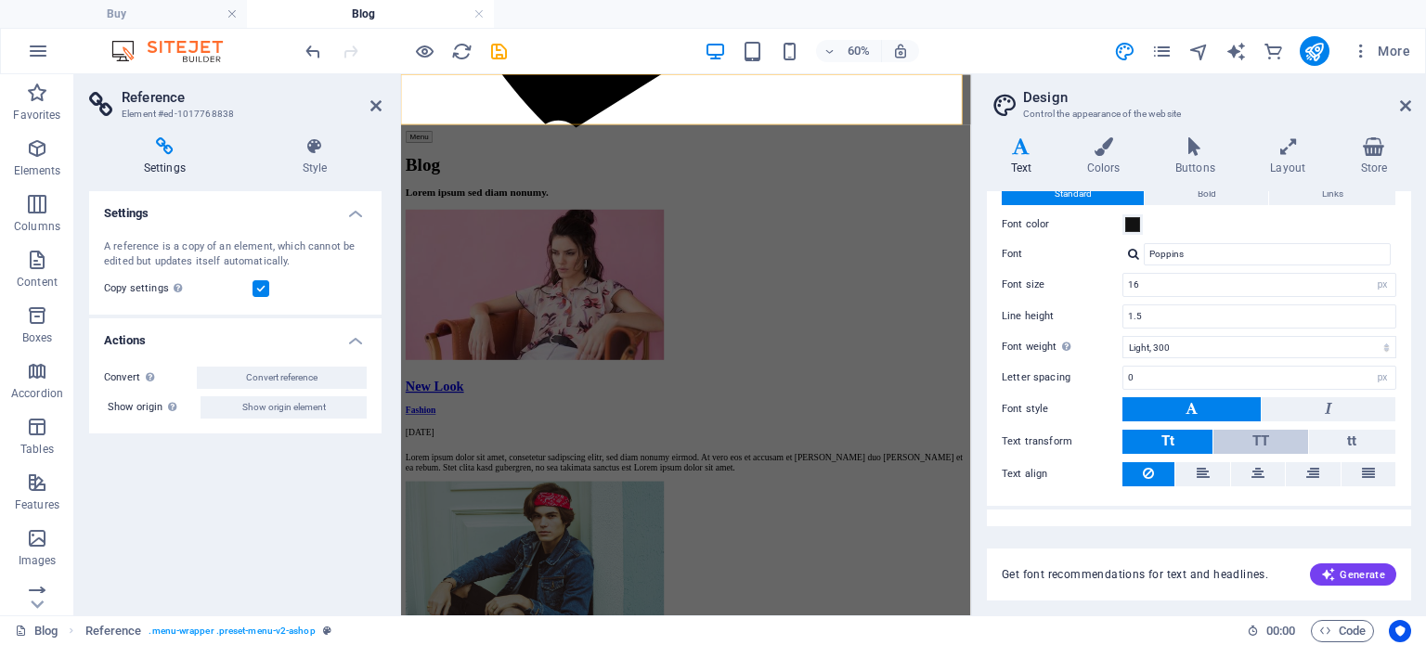
scroll to position [85, 0]
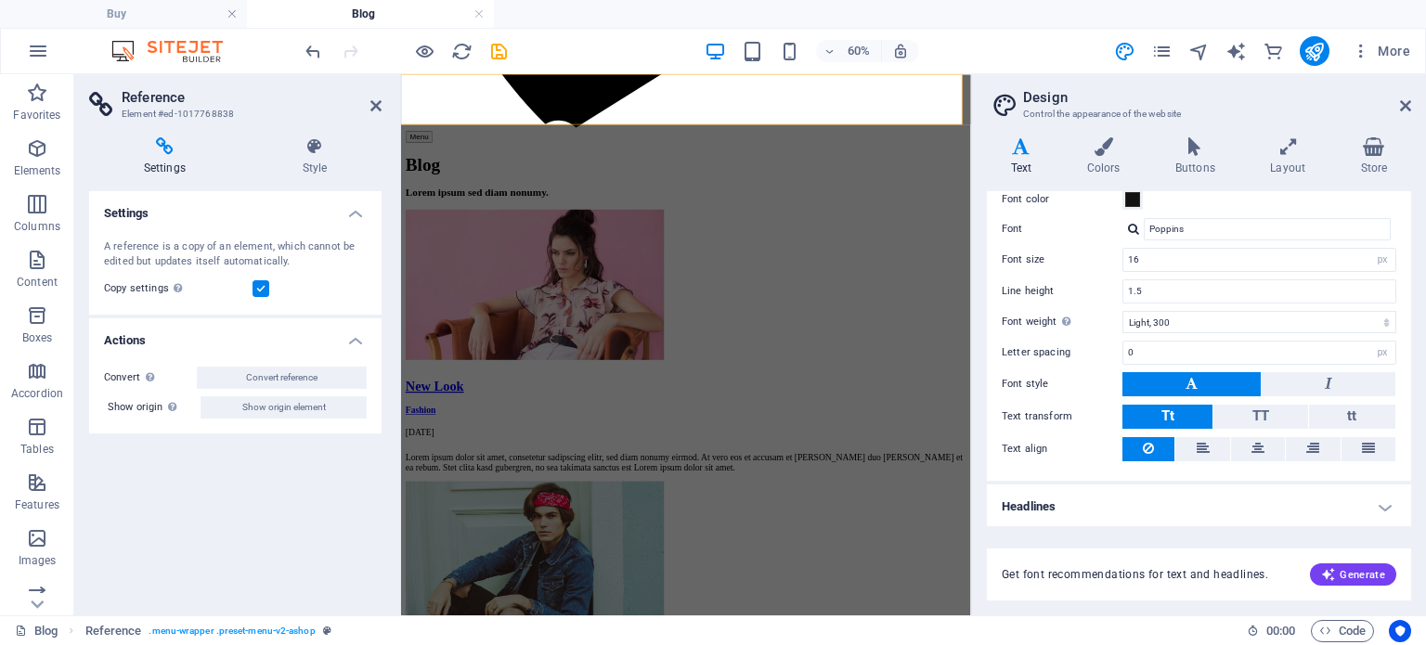
click at [1411, 100] on aside "Design Control the appearance of the website Variants Text Colors Buttons Layou…" at bounding box center [1198, 344] width 455 height 541
click at [1404, 107] on icon at bounding box center [1405, 105] width 11 height 15
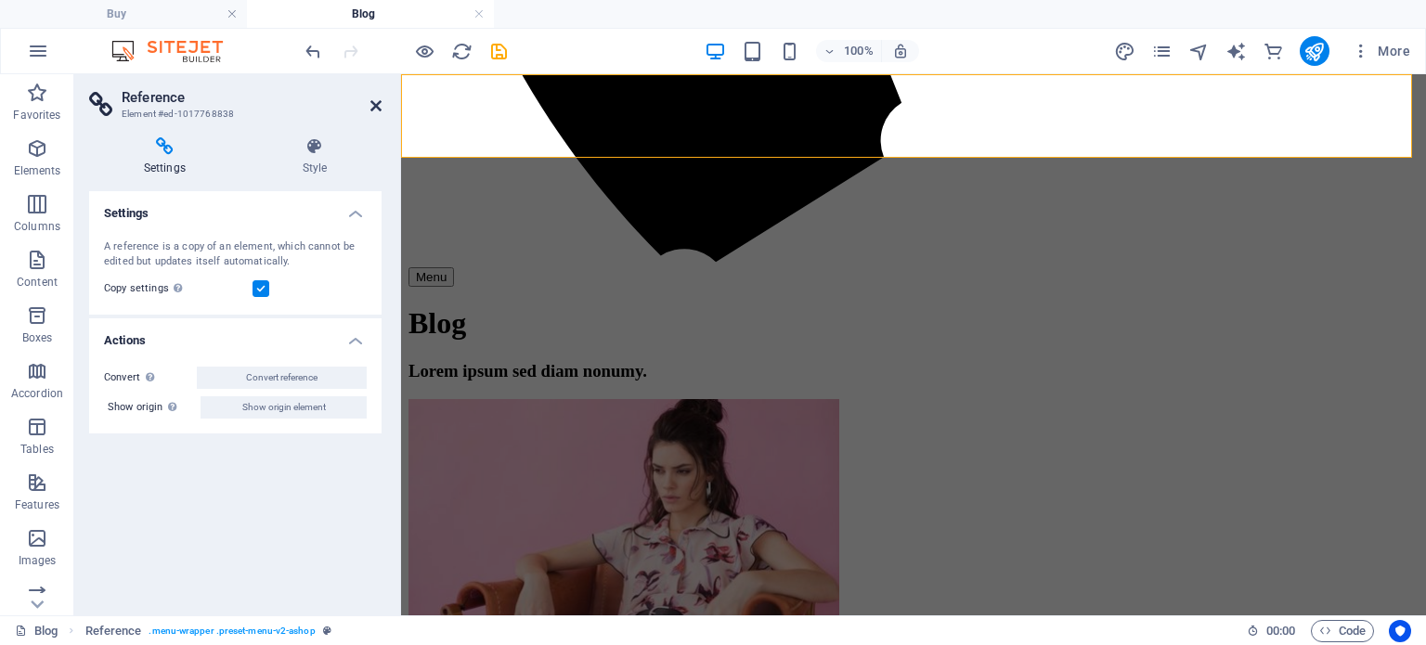
click at [371, 109] on icon at bounding box center [375, 105] width 11 height 15
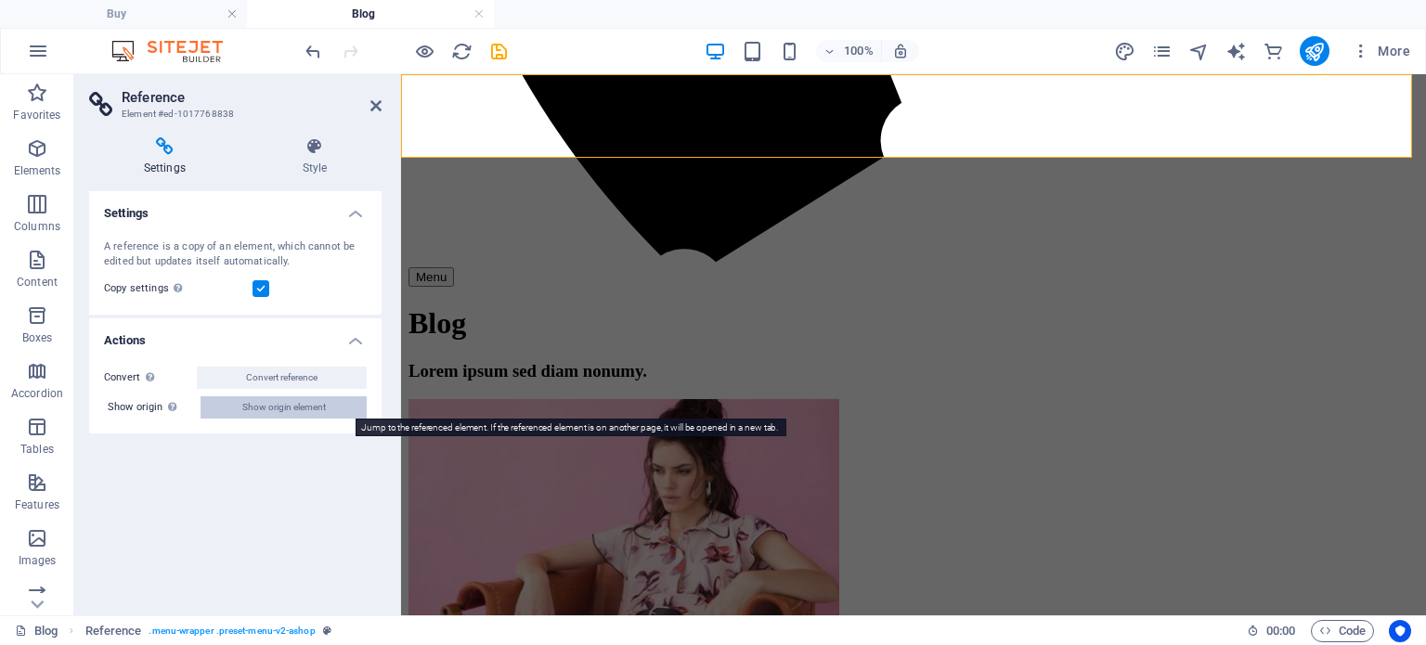
click at [288, 409] on span "Show origin element" at bounding box center [284, 407] width 84 height 22
select select "rem"
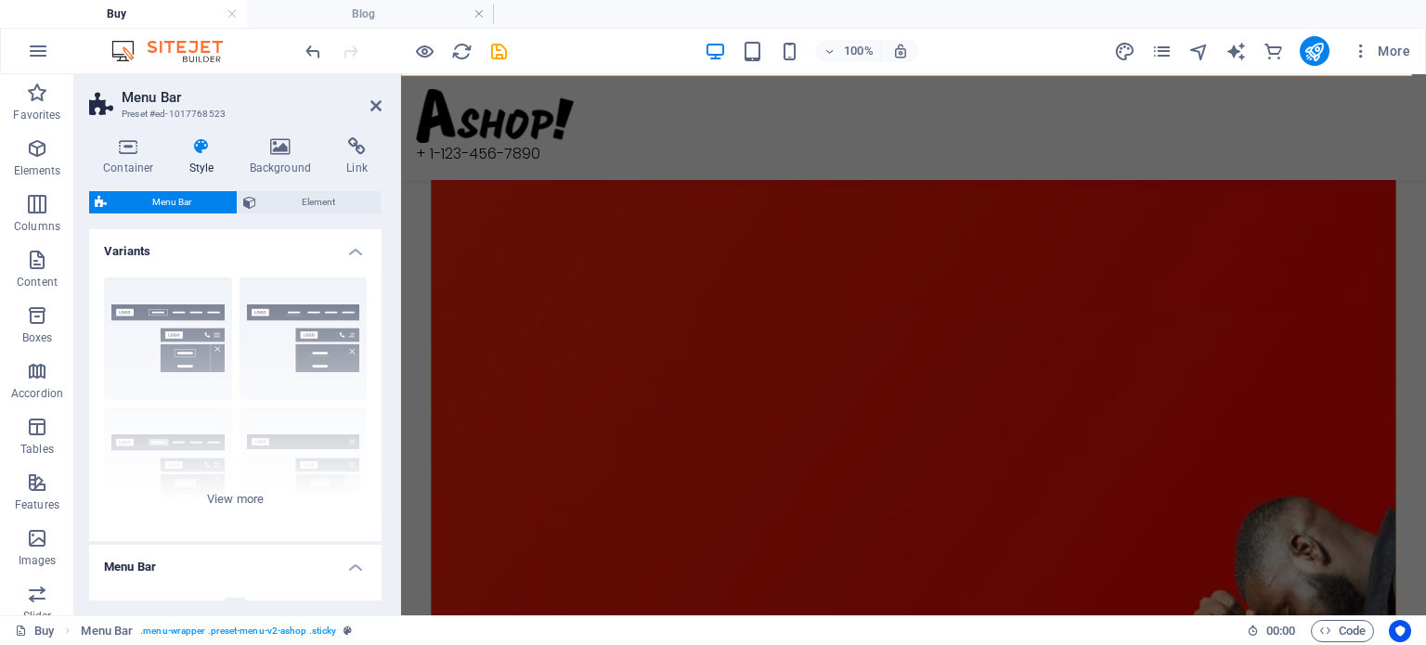
scroll to position [1580, 0]
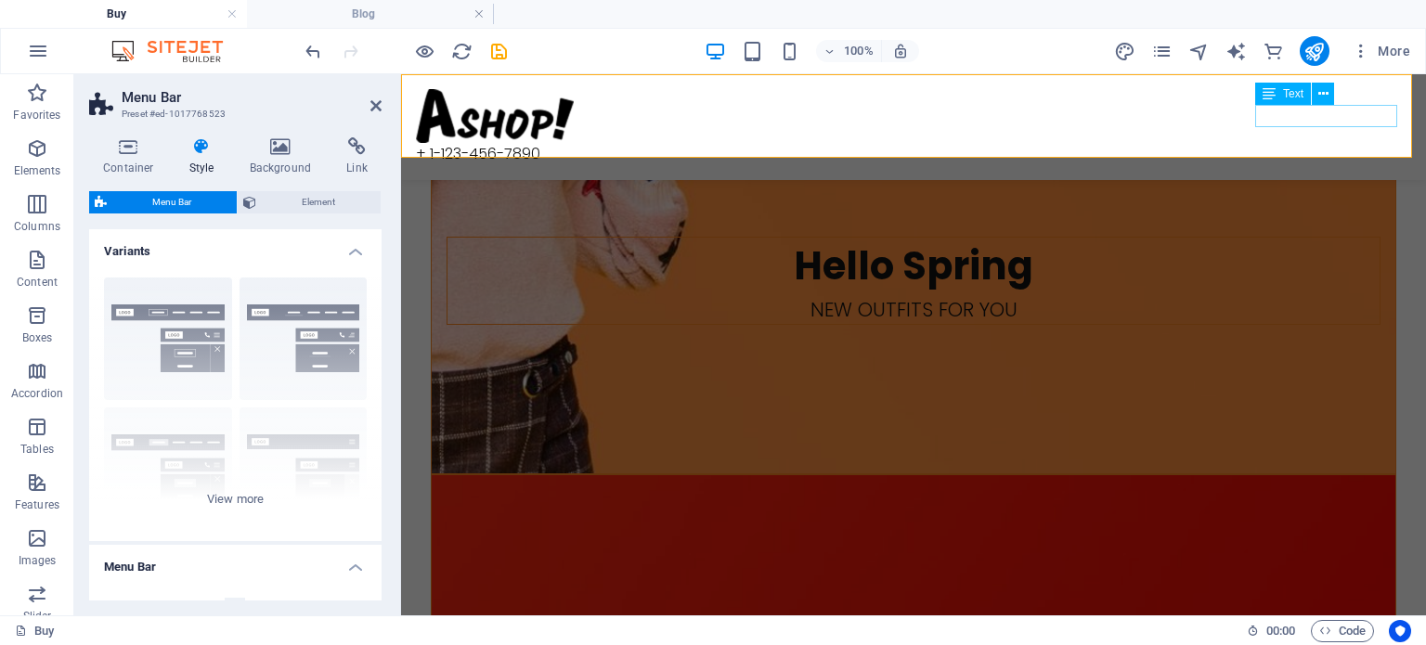
click at [1300, 143] on div "+ 1-123-456-7890" at bounding box center [913, 154] width 995 height 22
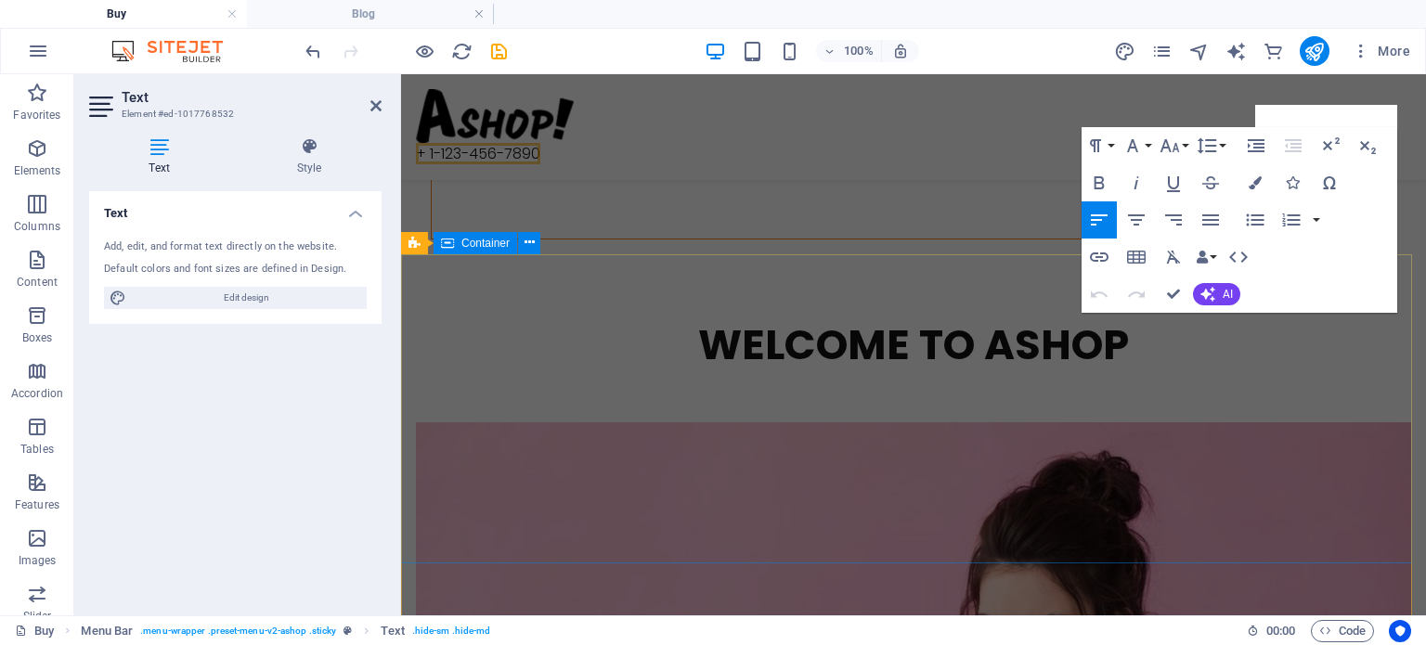
scroll to position [2811, 0]
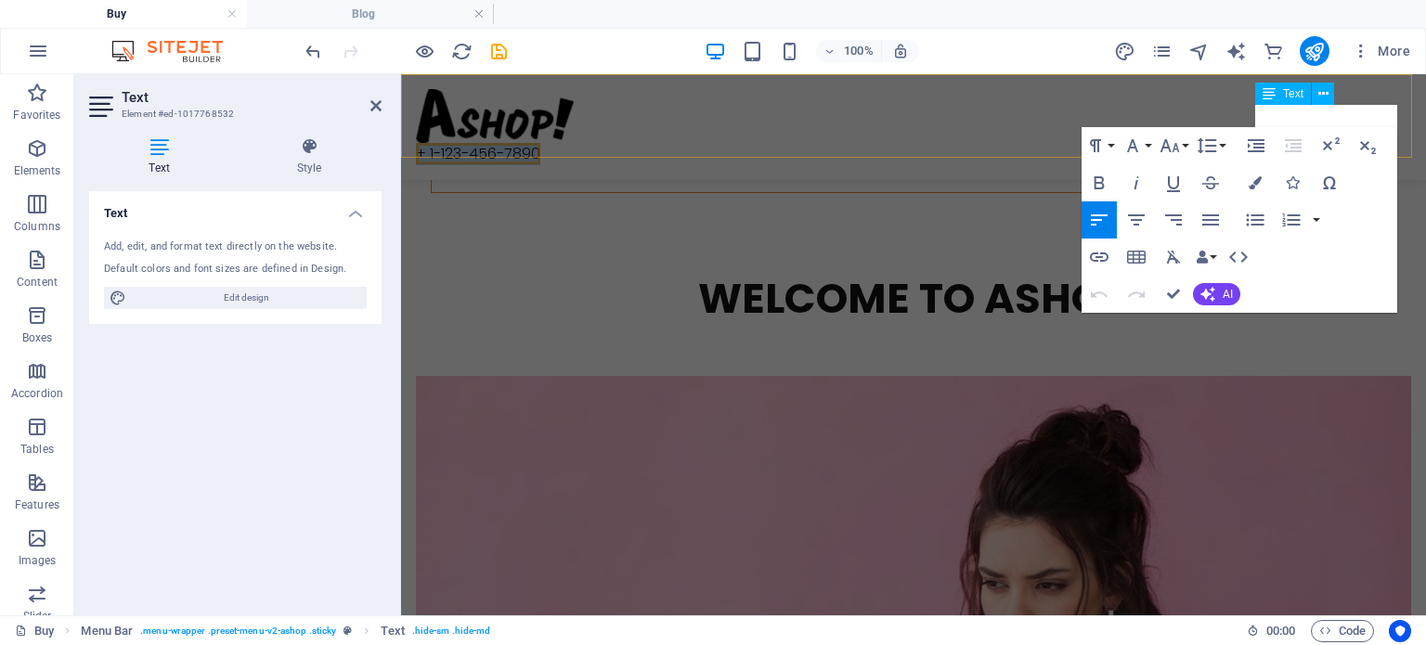
drag, startPoint x: 1274, startPoint y: 114, endPoint x: 1397, endPoint y: 121, distance: 122.7
click at [1397, 121] on div "+ 1-123-456-7890 Menu" at bounding box center [913, 127] width 1025 height 106
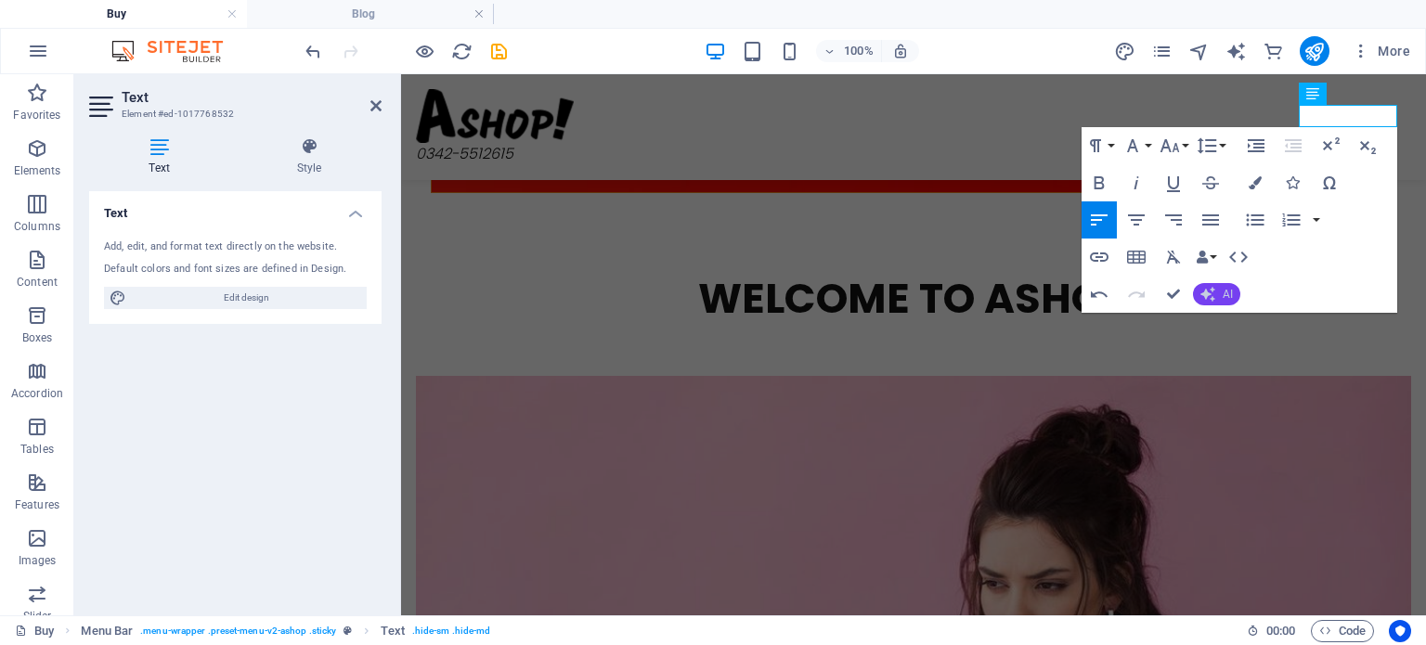
click at [1223, 292] on span "AI" at bounding box center [1228, 294] width 10 height 11
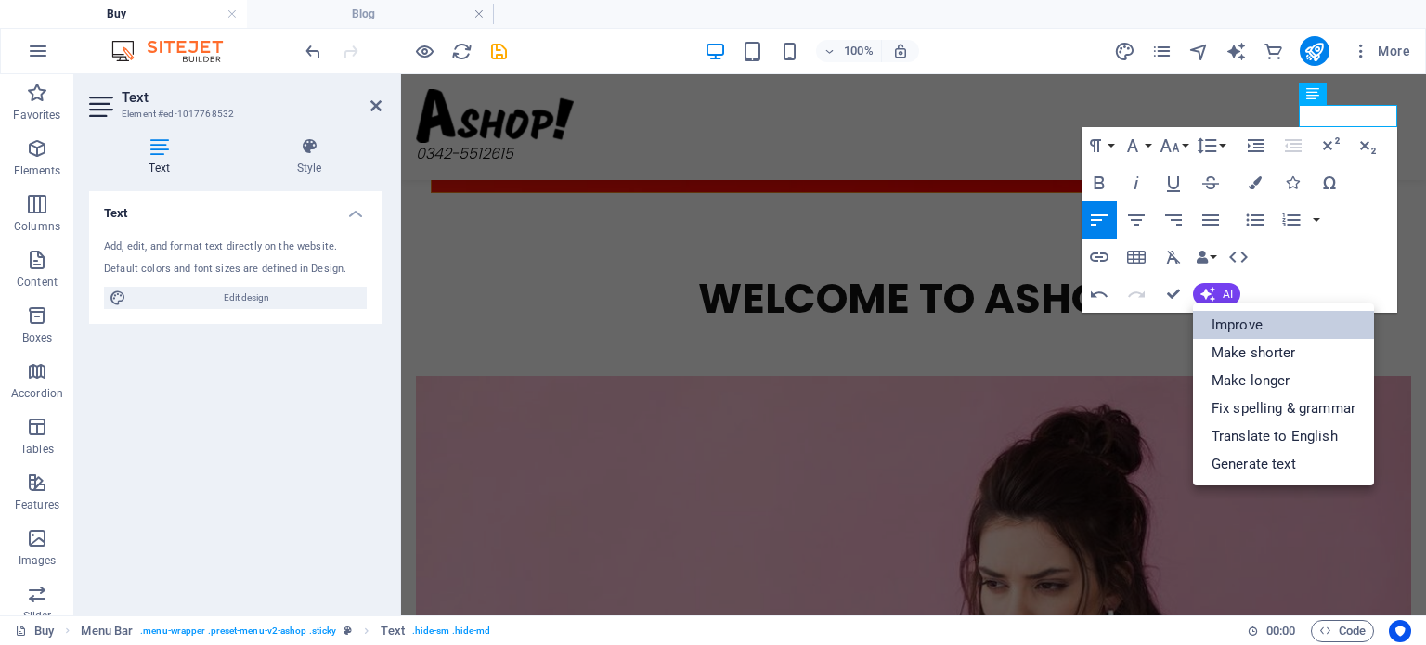
click at [1244, 326] on link "Improve" at bounding box center [1283, 325] width 181 height 28
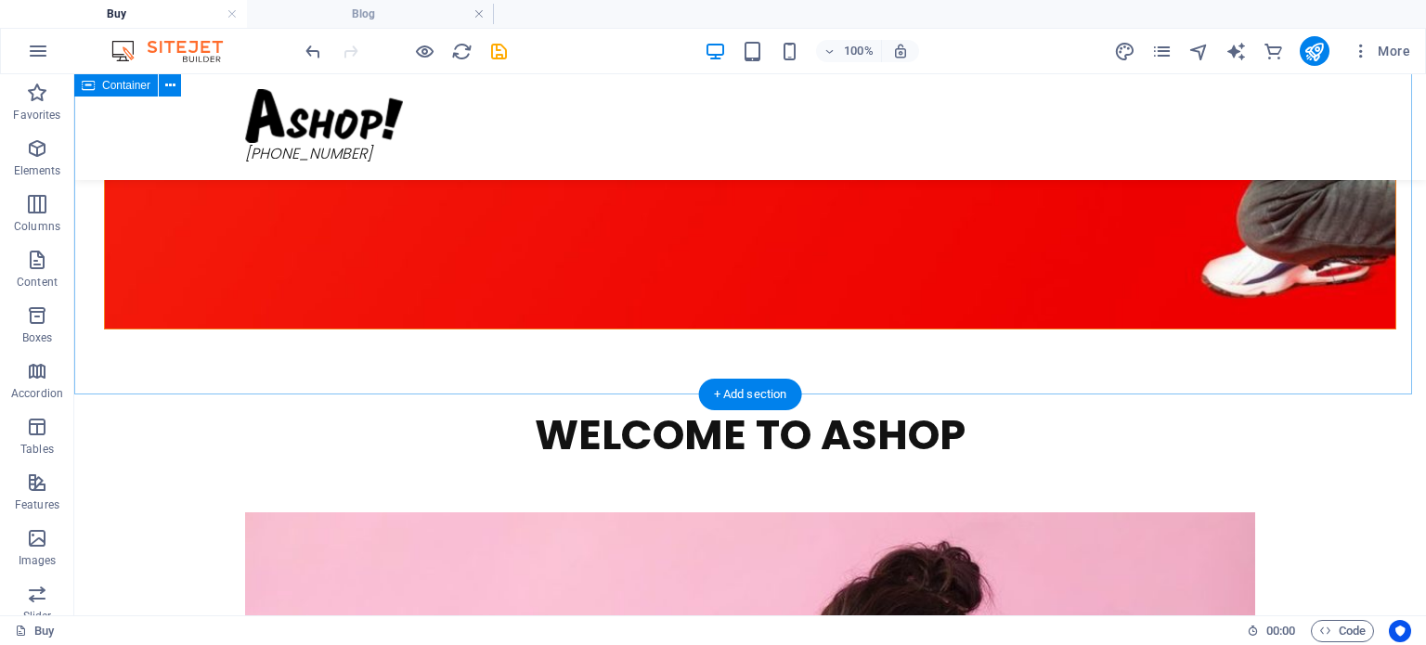
scroll to position [2822, 0]
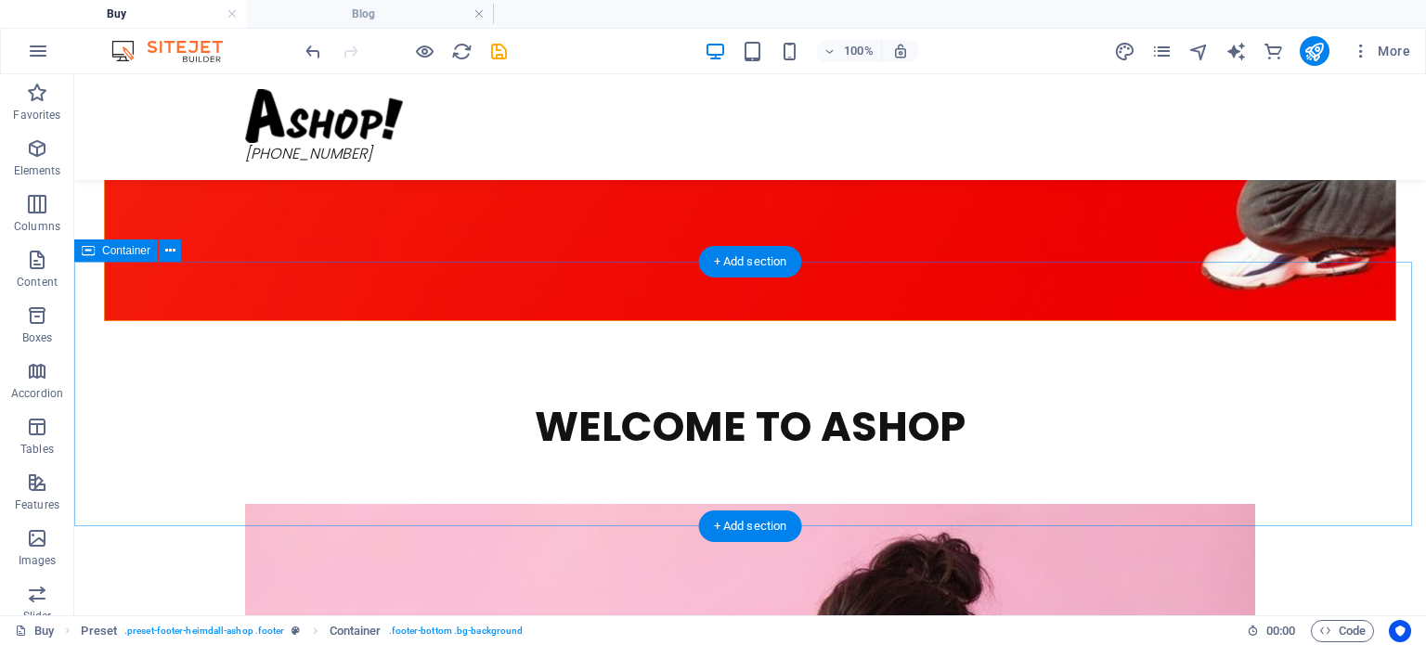
scroll to position [2543, 0]
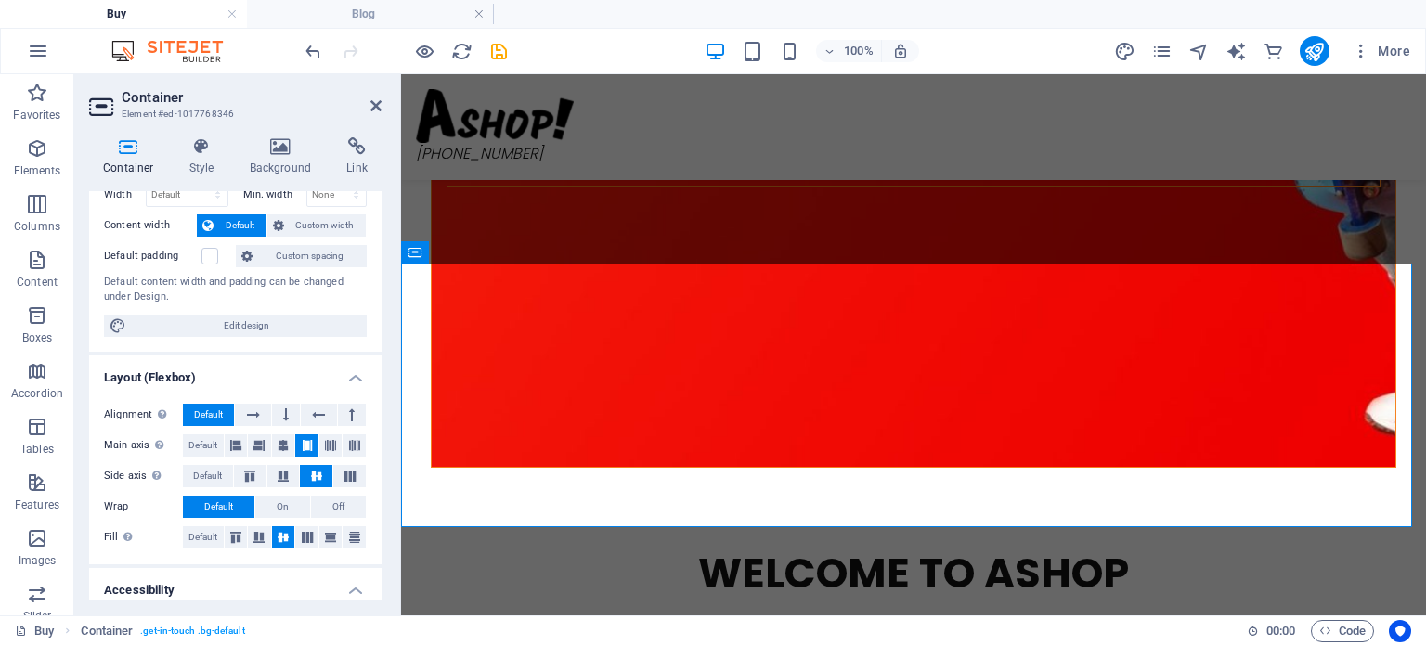
scroll to position [186, 0]
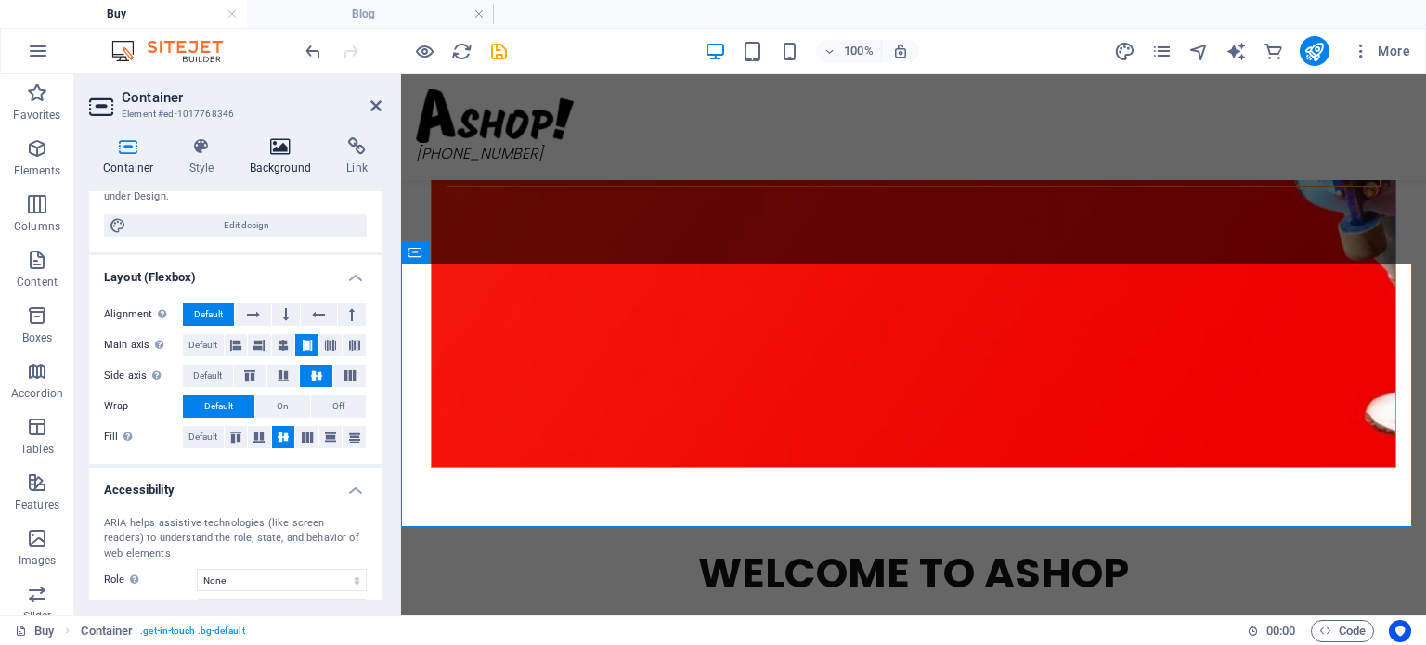
click at [297, 160] on h4 "Background" at bounding box center [284, 156] width 97 height 39
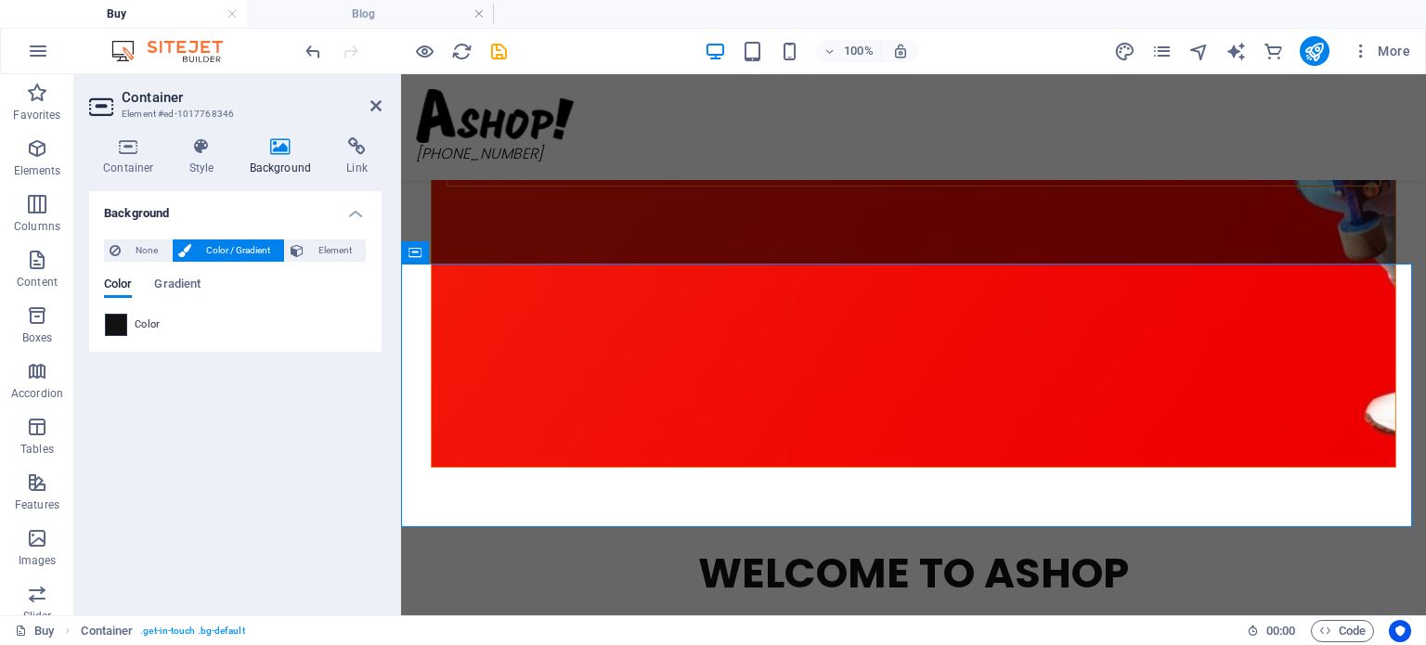
click at [110, 330] on span at bounding box center [116, 325] width 20 height 20
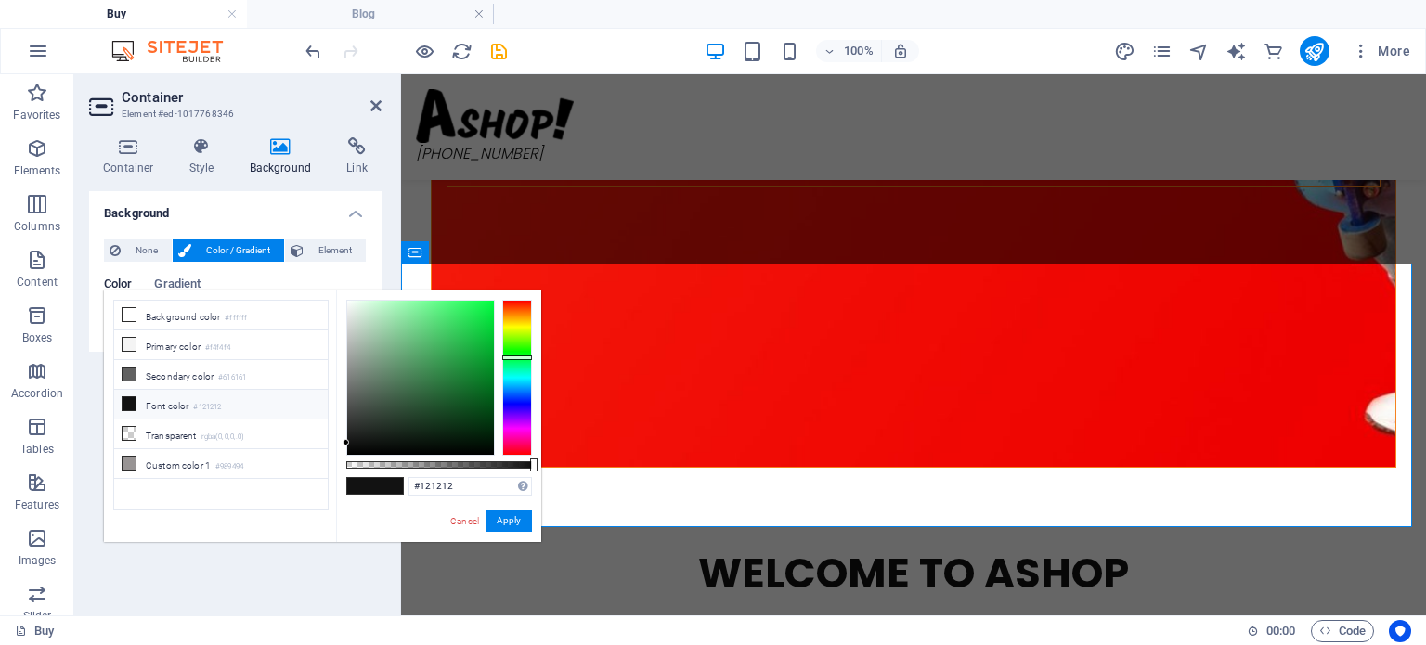
click at [509, 357] on div at bounding box center [517, 378] width 30 height 156
drag, startPoint x: 424, startPoint y: 317, endPoint x: 474, endPoint y: 376, distance: 77.2
click at [474, 376] on div at bounding box center [420, 378] width 147 height 154
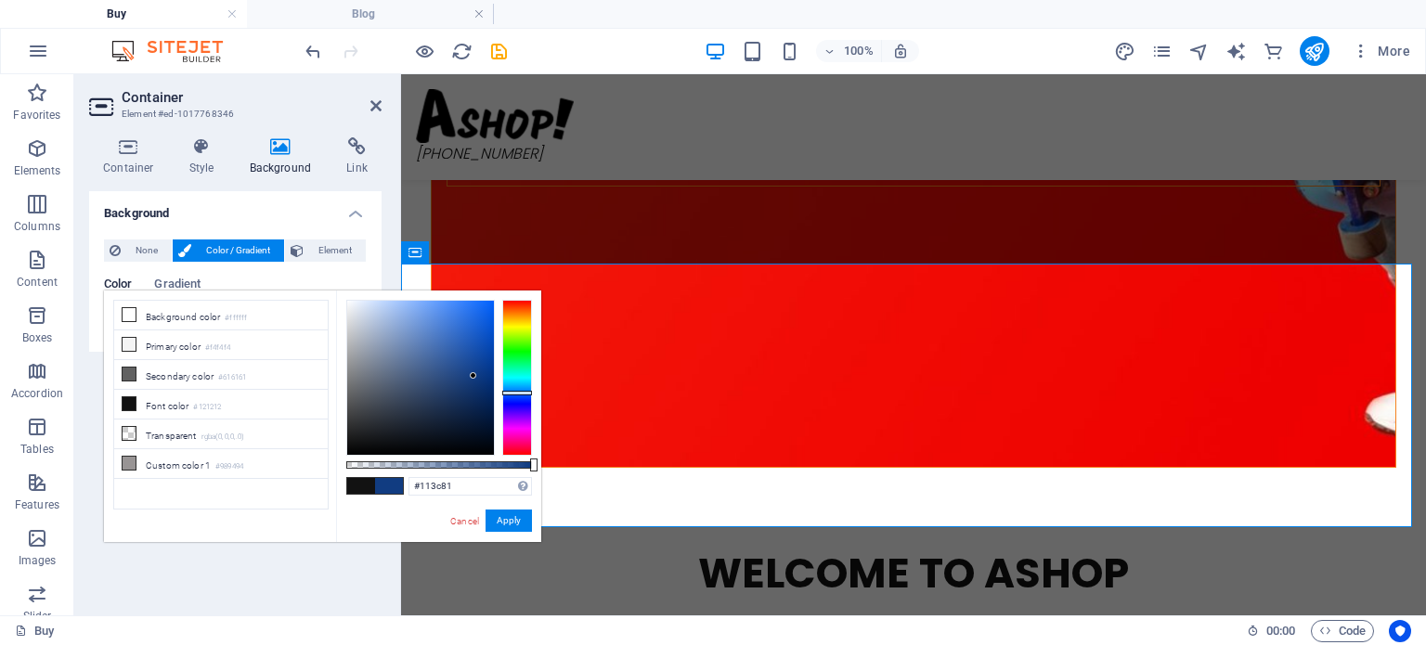
click at [513, 393] on div at bounding box center [517, 378] width 30 height 156
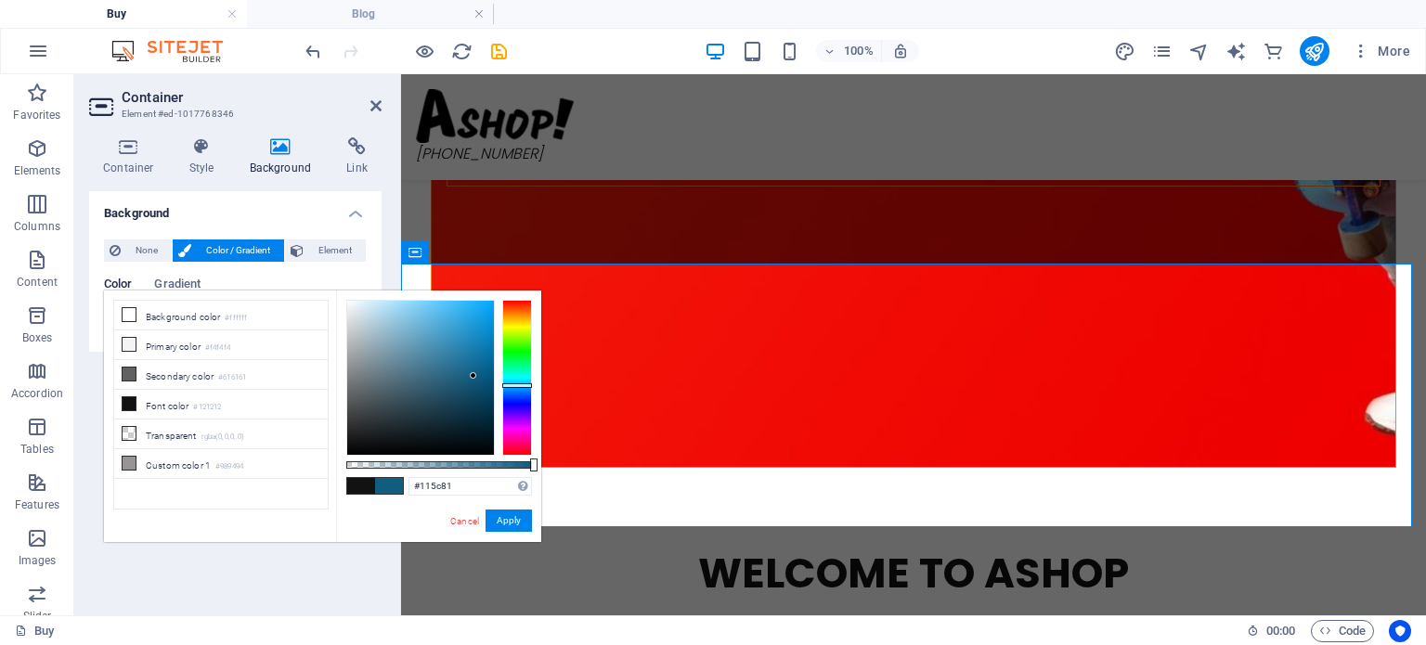
click at [513, 385] on div at bounding box center [517, 378] width 30 height 156
type input "#89bed8"
drag, startPoint x: 435, startPoint y: 359, endPoint x: 400, endPoint y: 323, distance: 49.9
click at [400, 323] on div at bounding box center [399, 322] width 6 height 6
click at [511, 515] on button "Apply" at bounding box center [509, 521] width 46 height 22
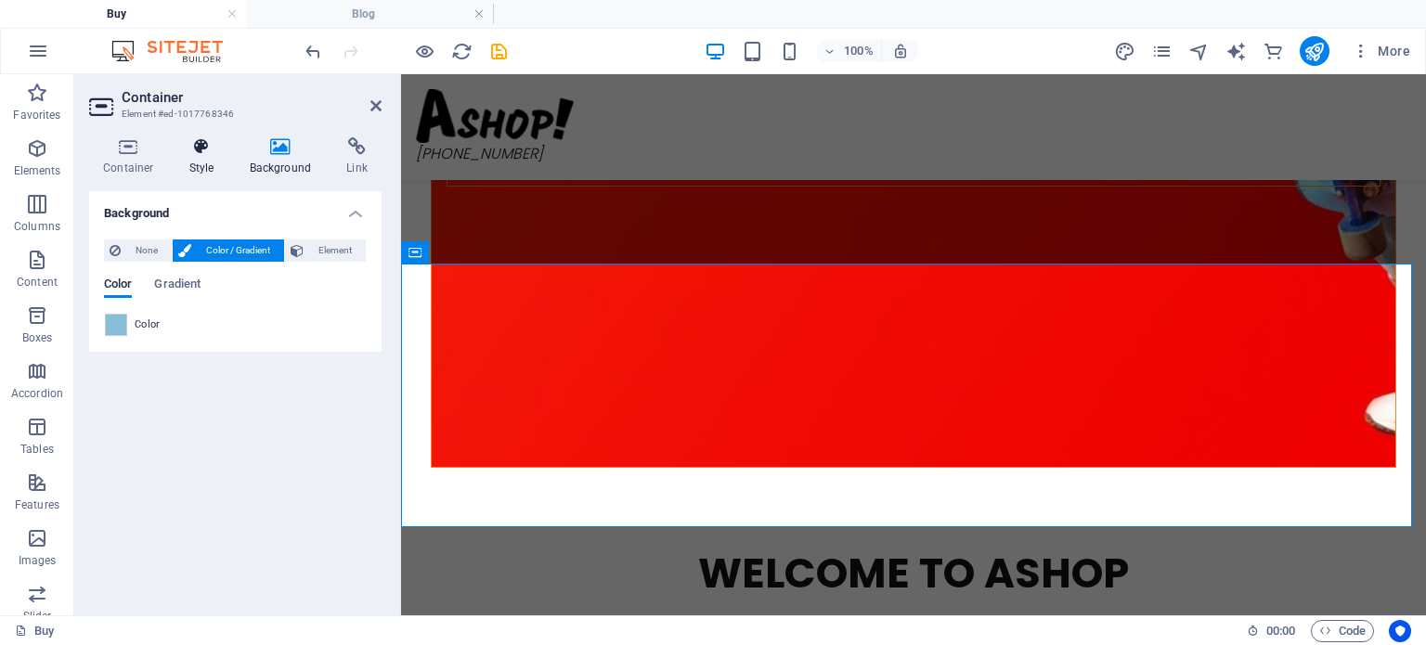
click at [194, 159] on h4 "Style" at bounding box center [205, 156] width 60 height 39
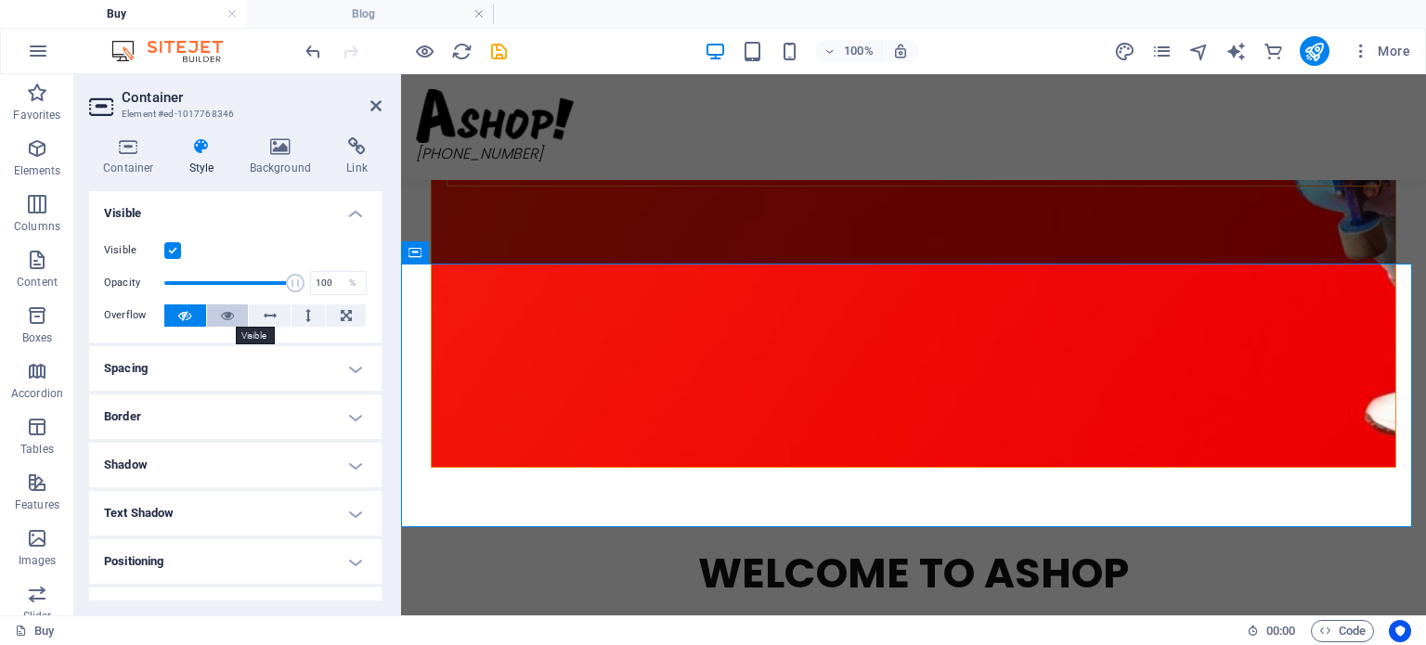
click at [230, 322] on icon at bounding box center [227, 316] width 13 height 22
click at [138, 415] on h4 "Border" at bounding box center [235, 417] width 292 height 45
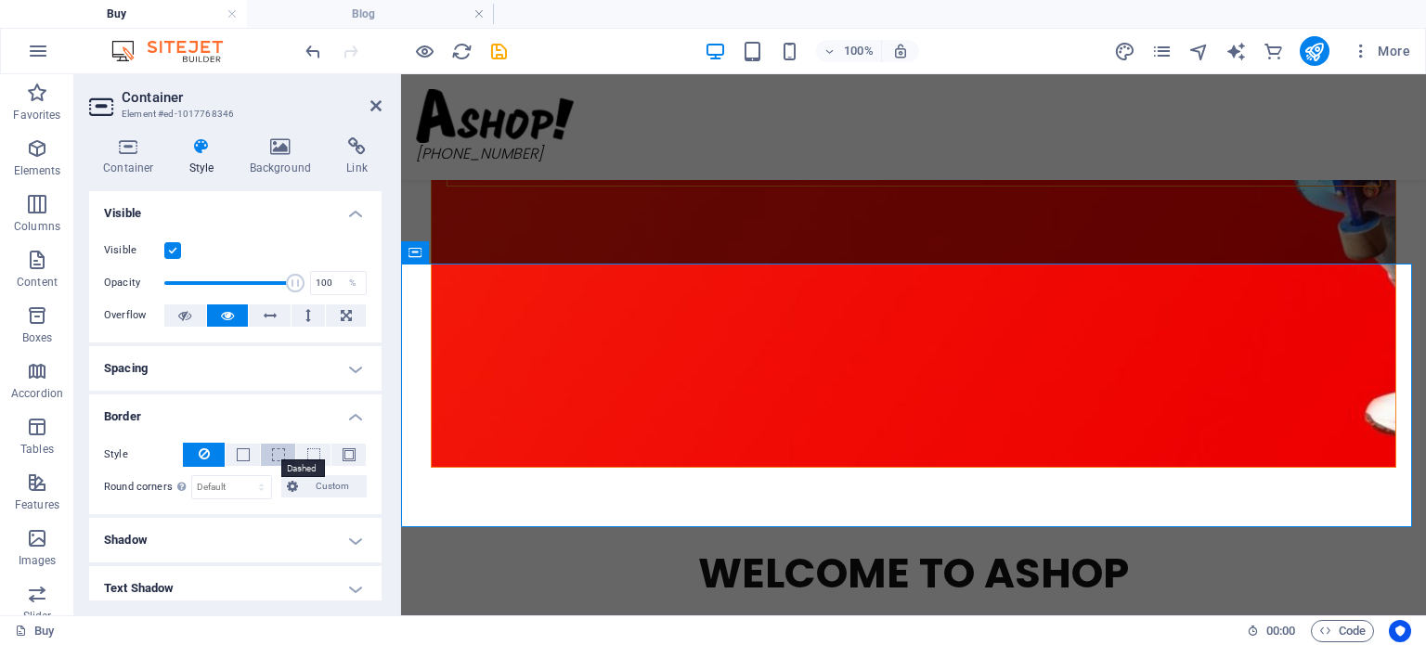
click at [278, 454] on span at bounding box center [278, 454] width 13 height 13
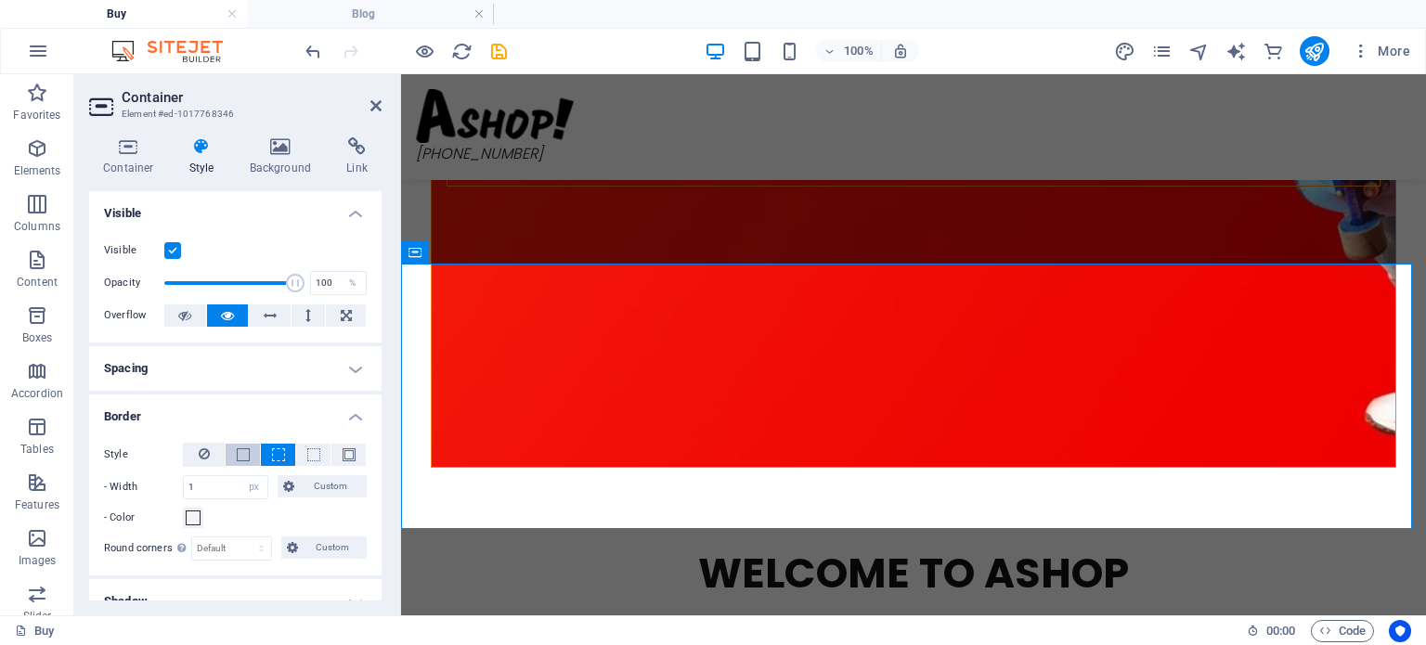
click at [231, 452] on button at bounding box center [243, 455] width 34 height 22
click at [345, 453] on span at bounding box center [349, 454] width 13 height 13
drag, startPoint x: 188, startPoint y: 493, endPoint x: 172, endPoint y: 495, distance: 16.8
click at [174, 493] on div "- Width 1 auto px rem % vh vw Custom Custom" at bounding box center [235, 487] width 263 height 24
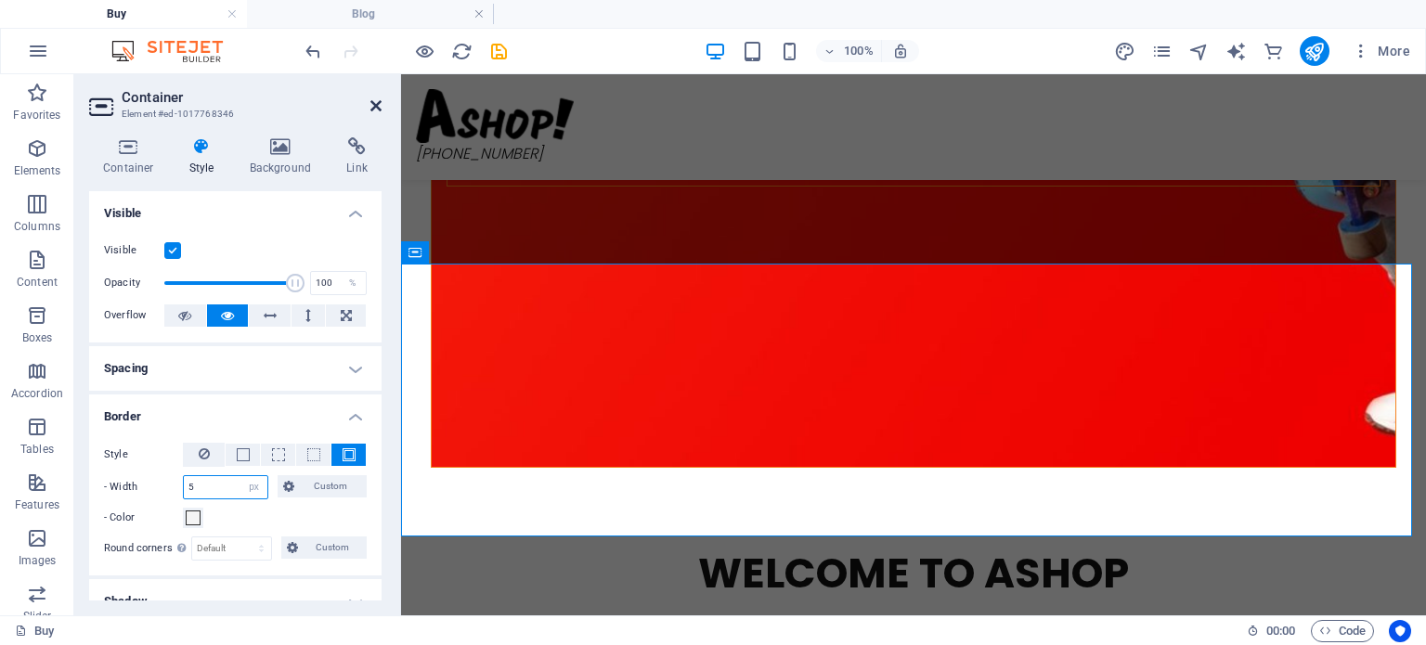
type input "5"
click at [375, 107] on icon at bounding box center [375, 105] width 11 height 15
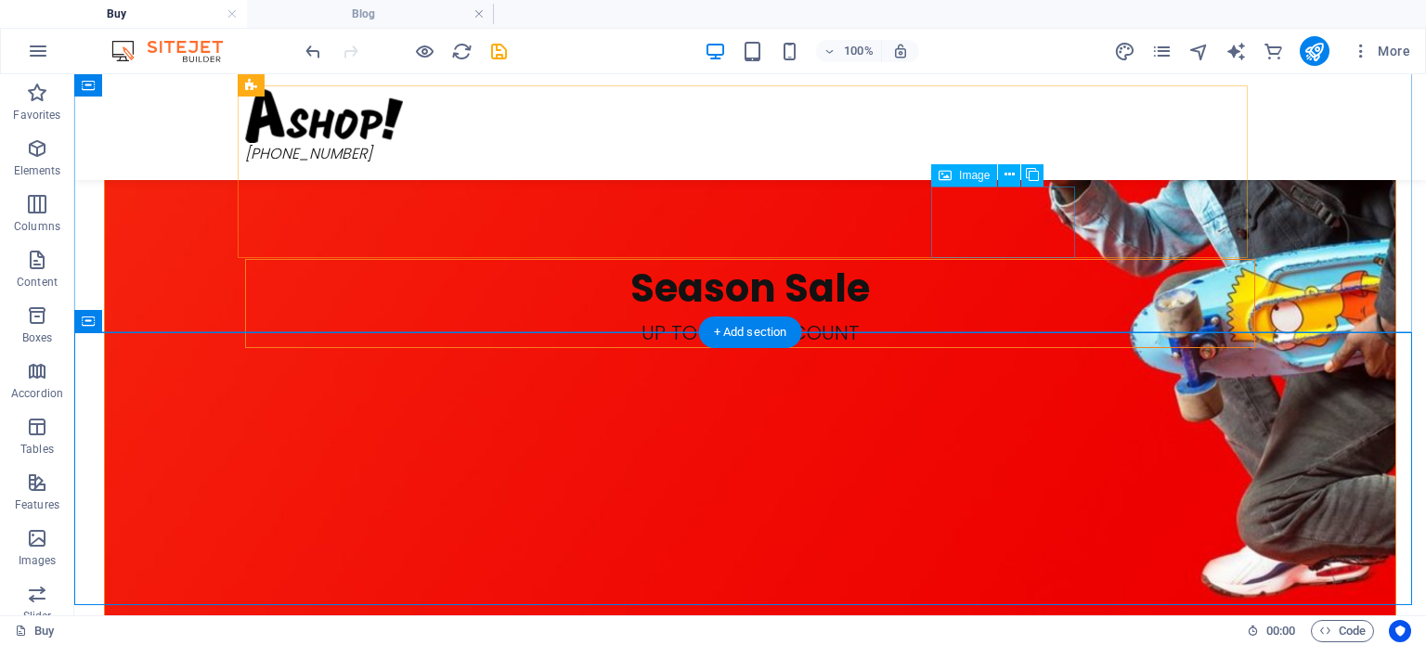
scroll to position [2265, 0]
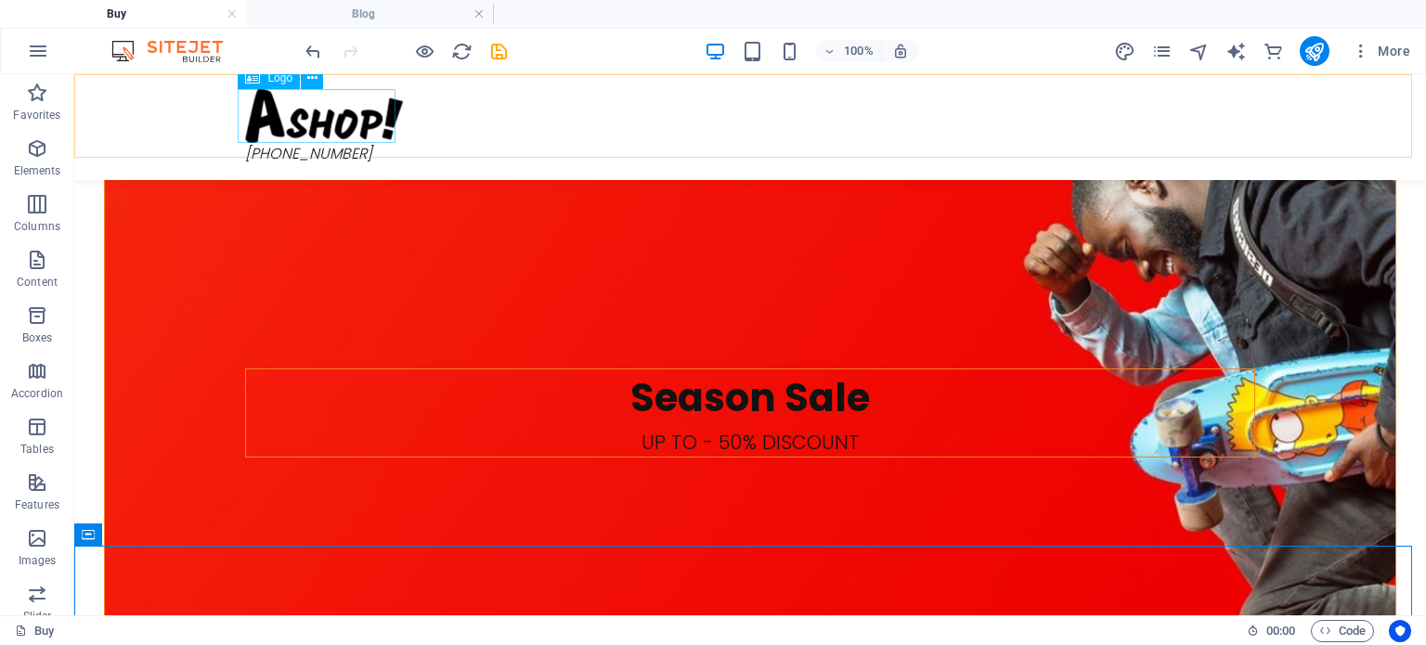
click at [328, 122] on div at bounding box center [750, 116] width 1010 height 54
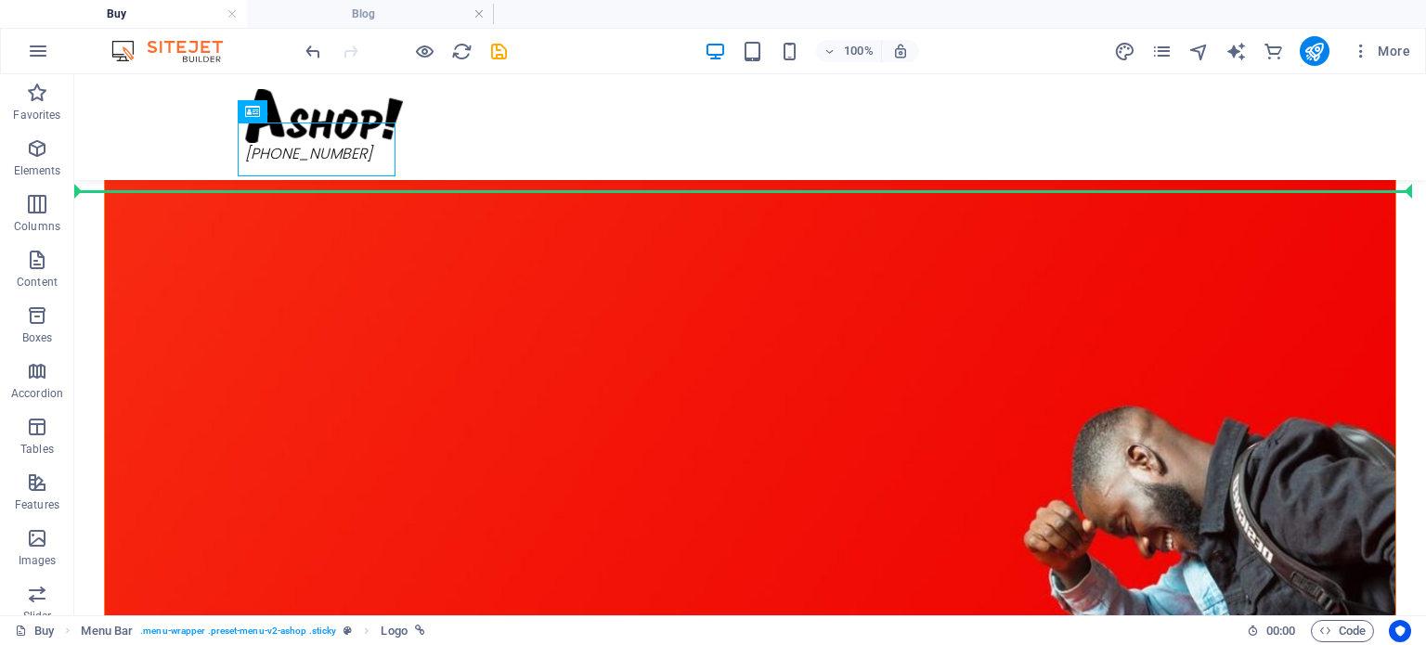
drag, startPoint x: 338, startPoint y: 121, endPoint x: 344, endPoint y: 151, distance: 31.1
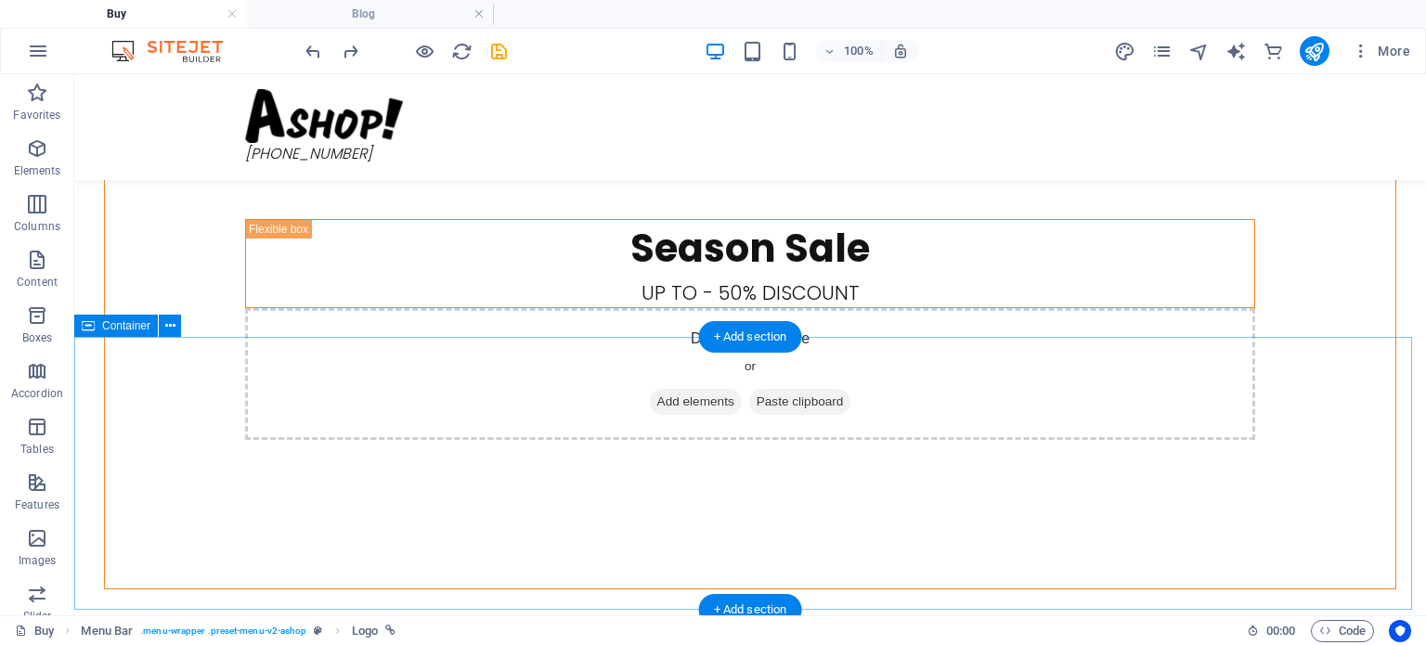
scroll to position [2830, 0]
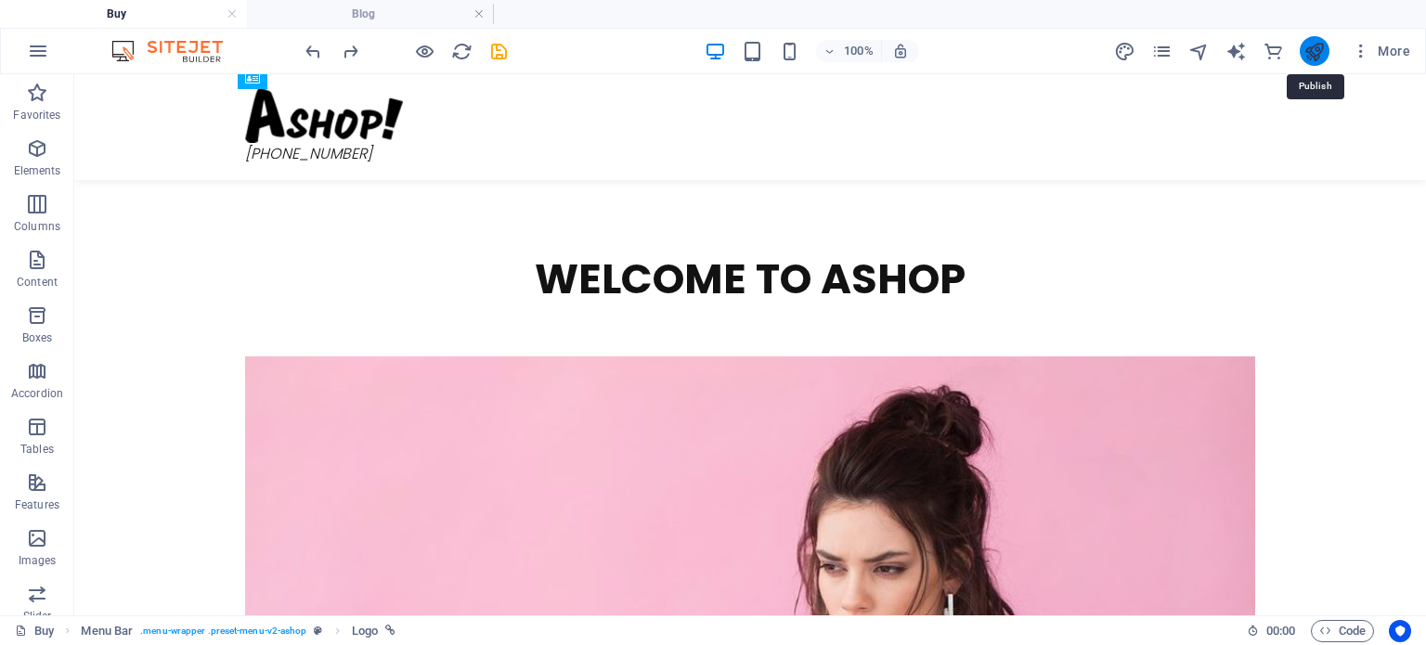
click at [1319, 47] on icon "publish" at bounding box center [1314, 51] width 21 height 21
checkbox input "false"
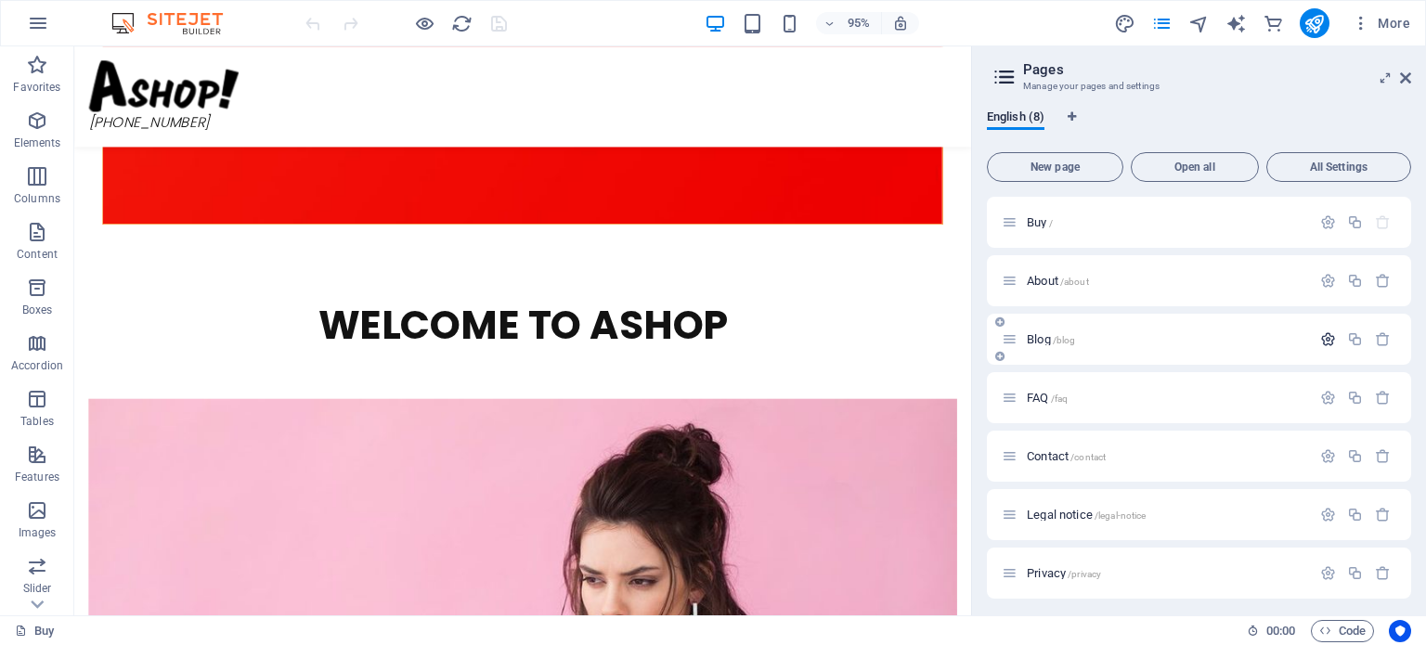
click at [1322, 337] on icon "button" at bounding box center [1328, 339] width 16 height 16
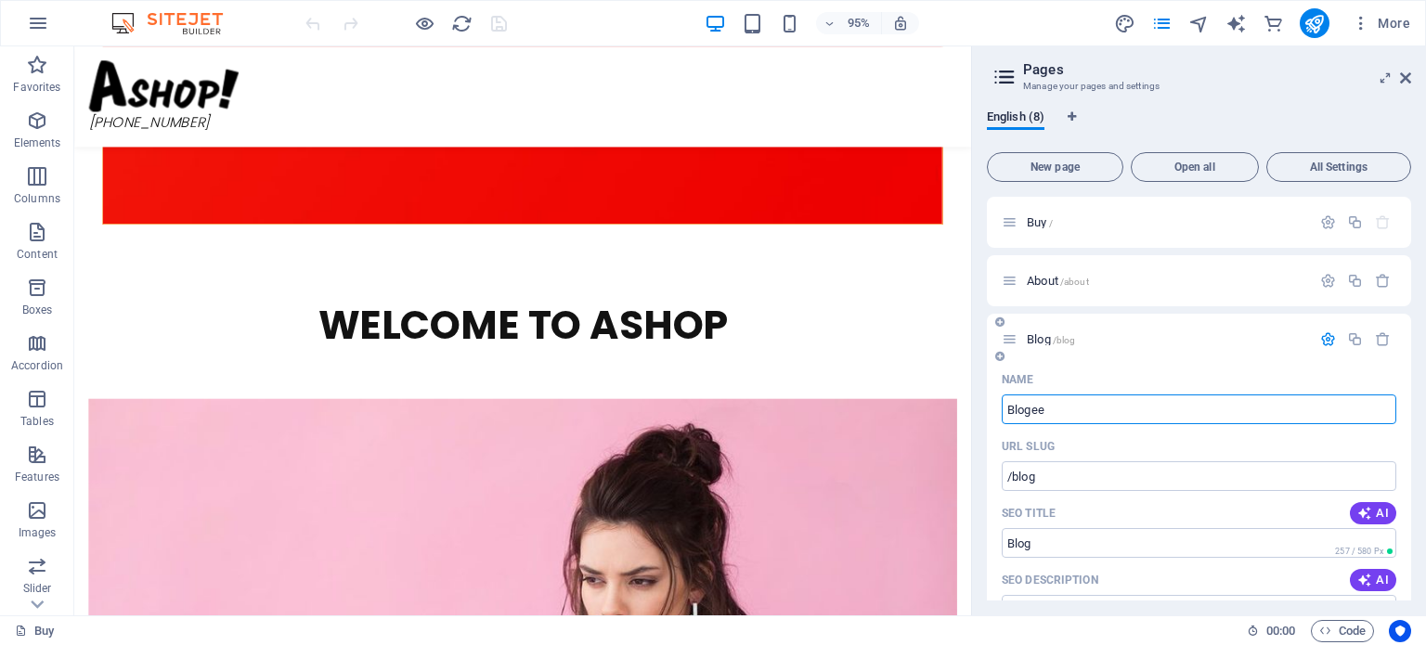
type input "Blogee"
type input "/blogee"
type input "Blogee"
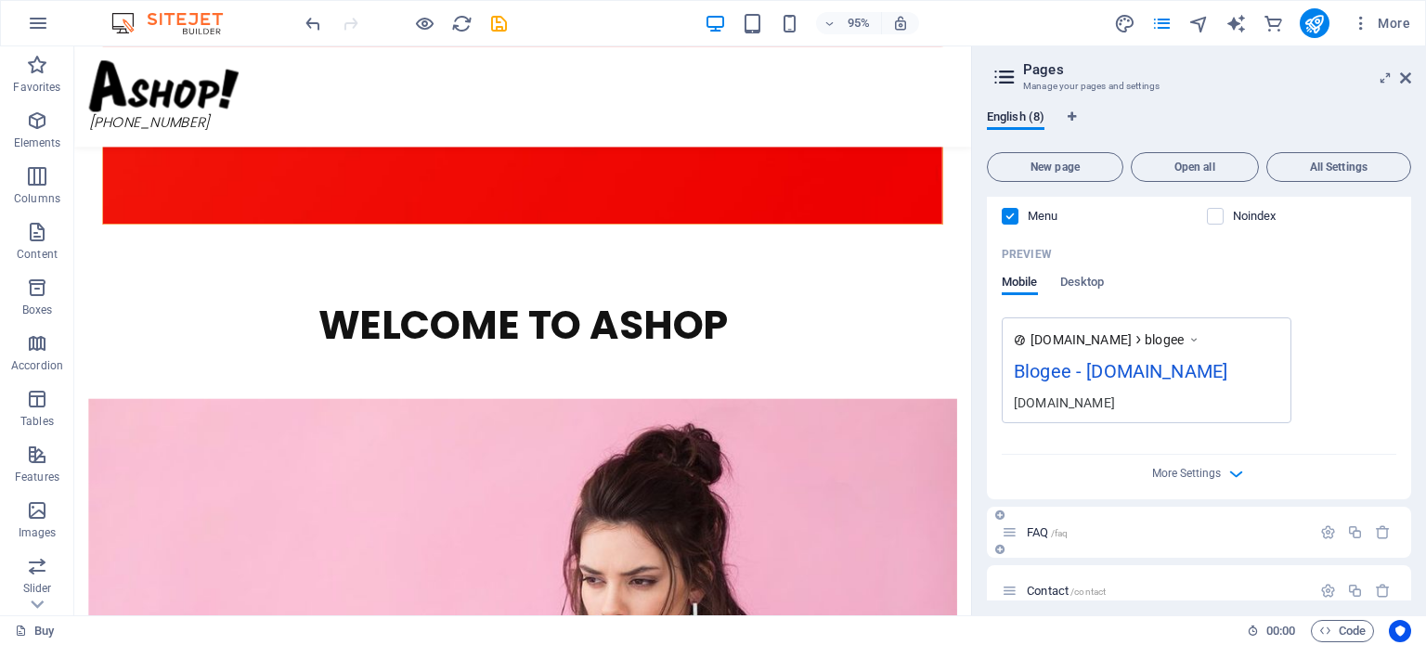
scroll to position [755, 0]
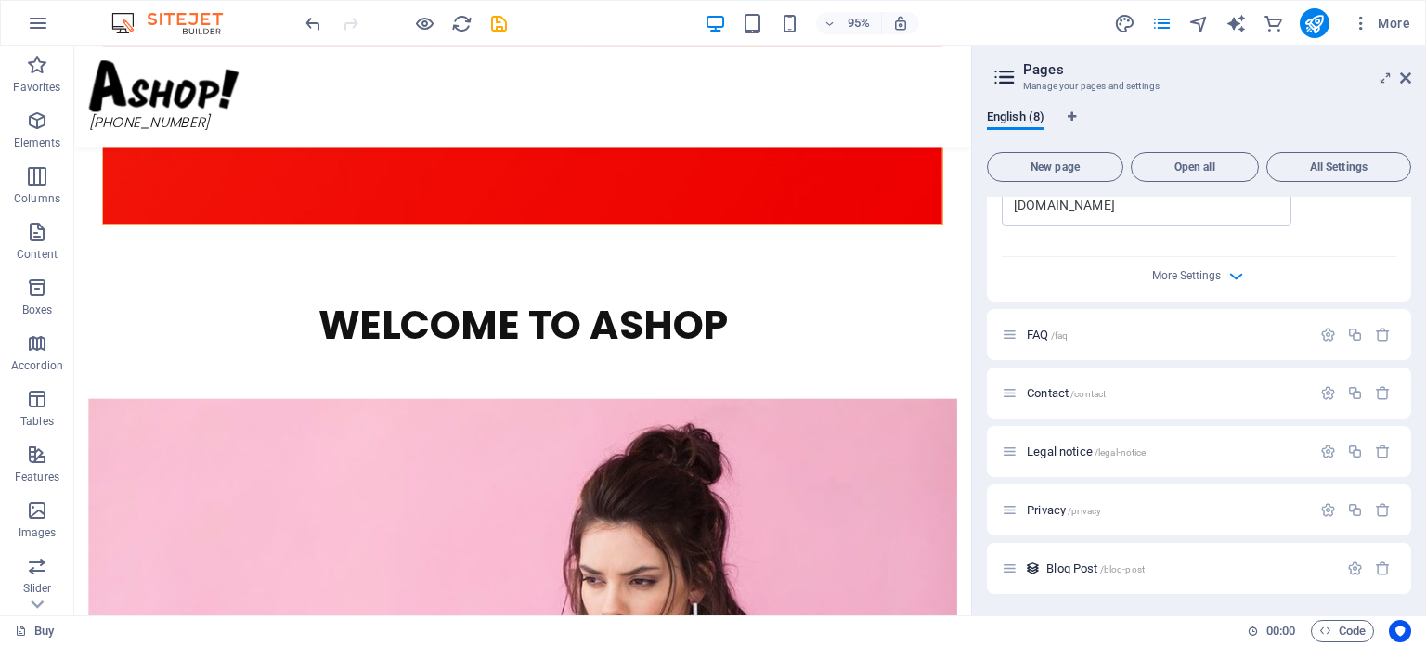
type input "Blogee"
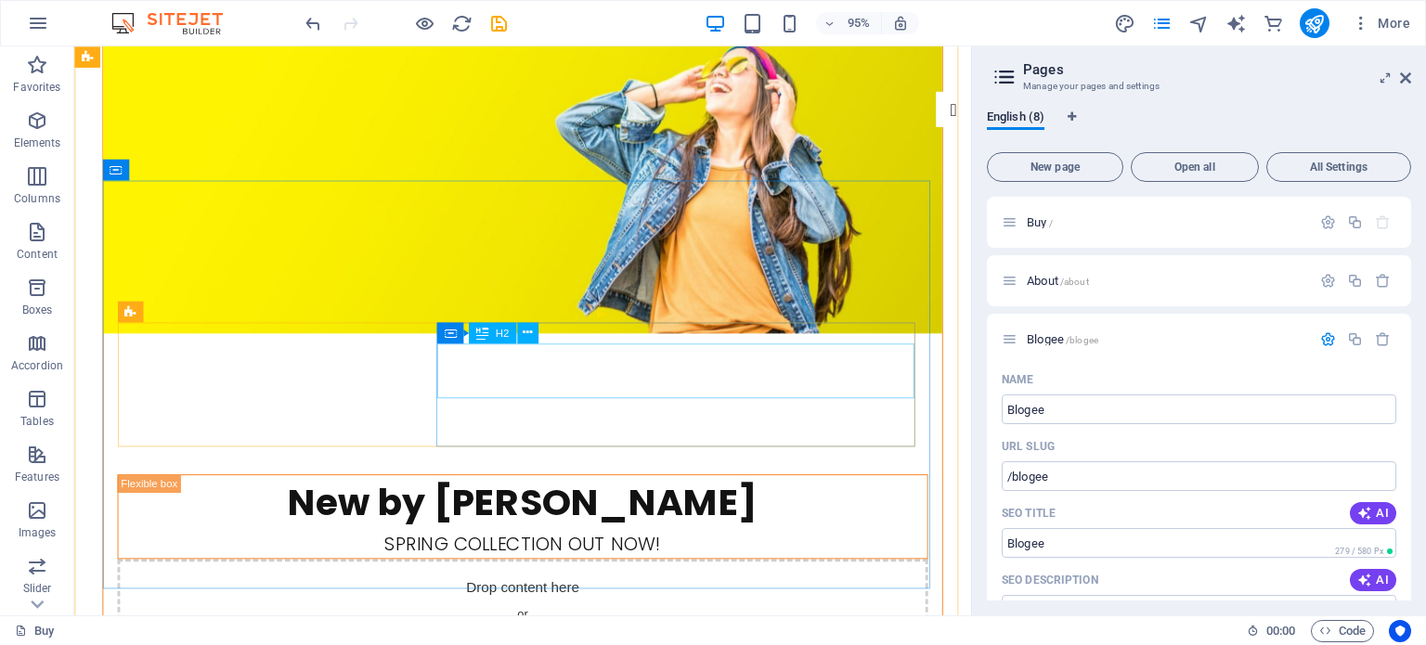
scroll to position [0, 0]
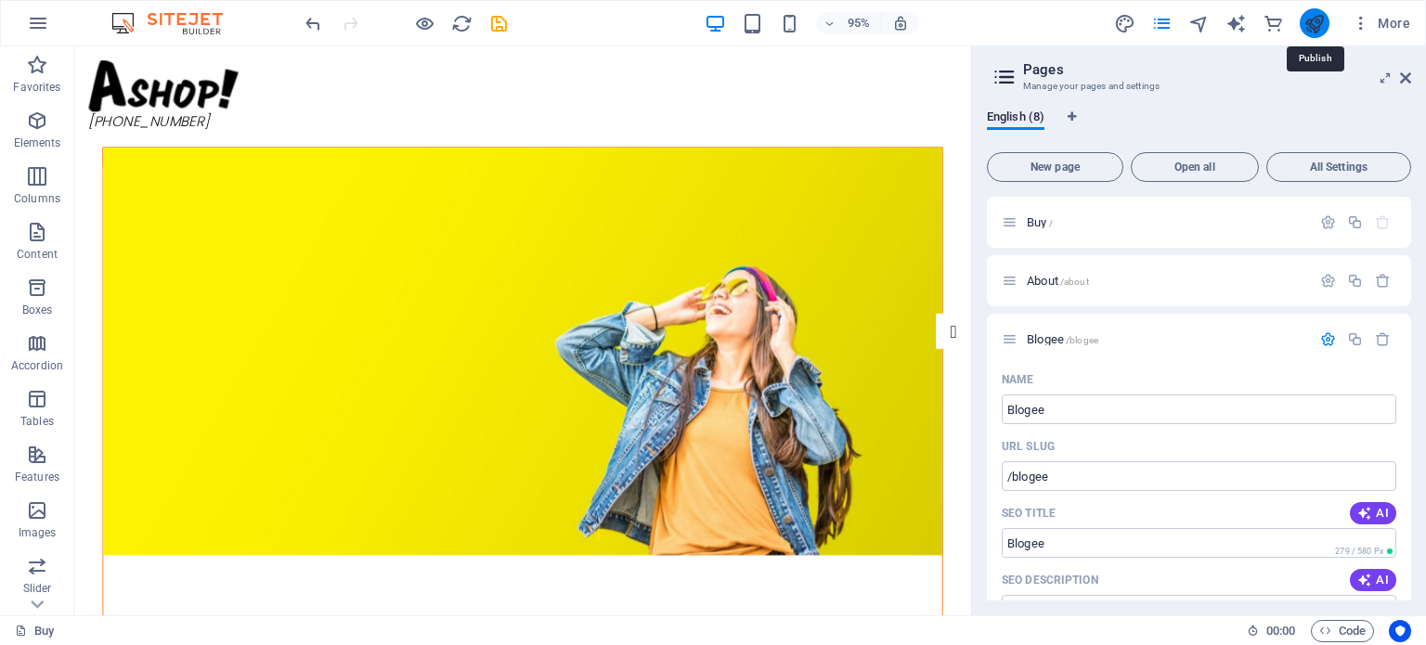
click at [1318, 29] on icon "publish" at bounding box center [1314, 23] width 21 height 21
checkbox input "false"
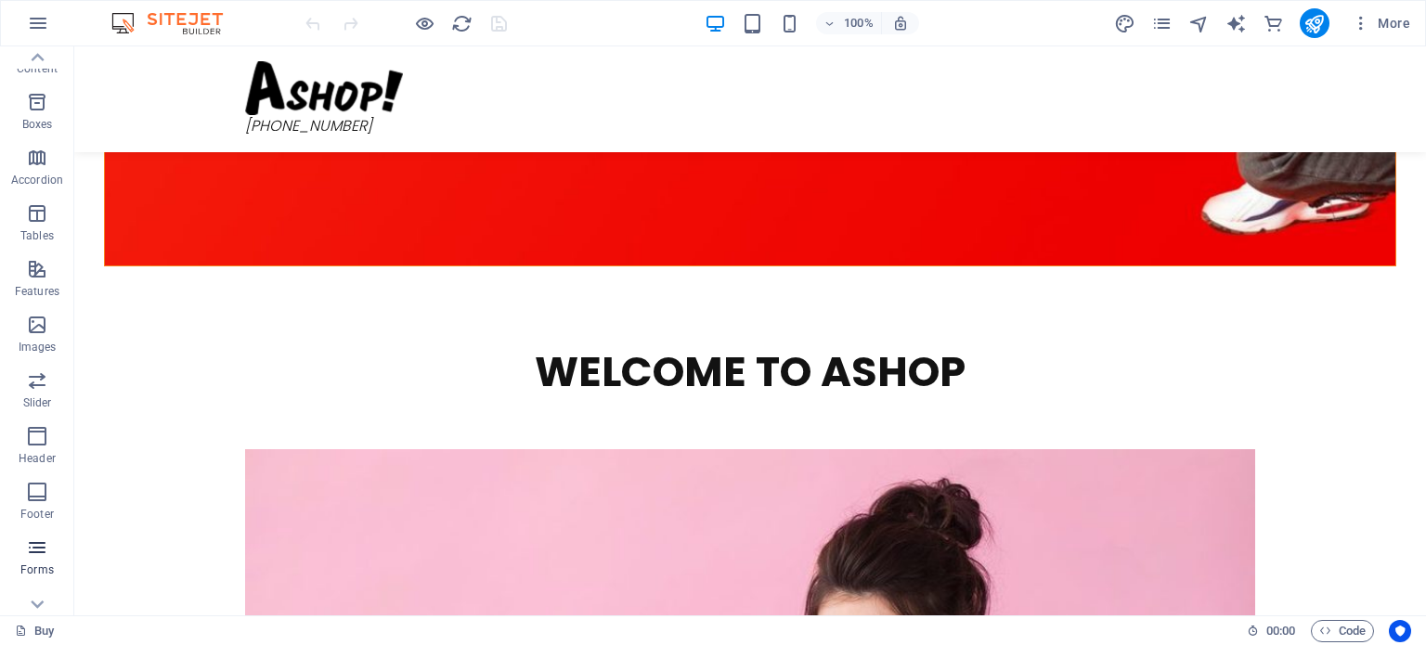
scroll to position [321, 0]
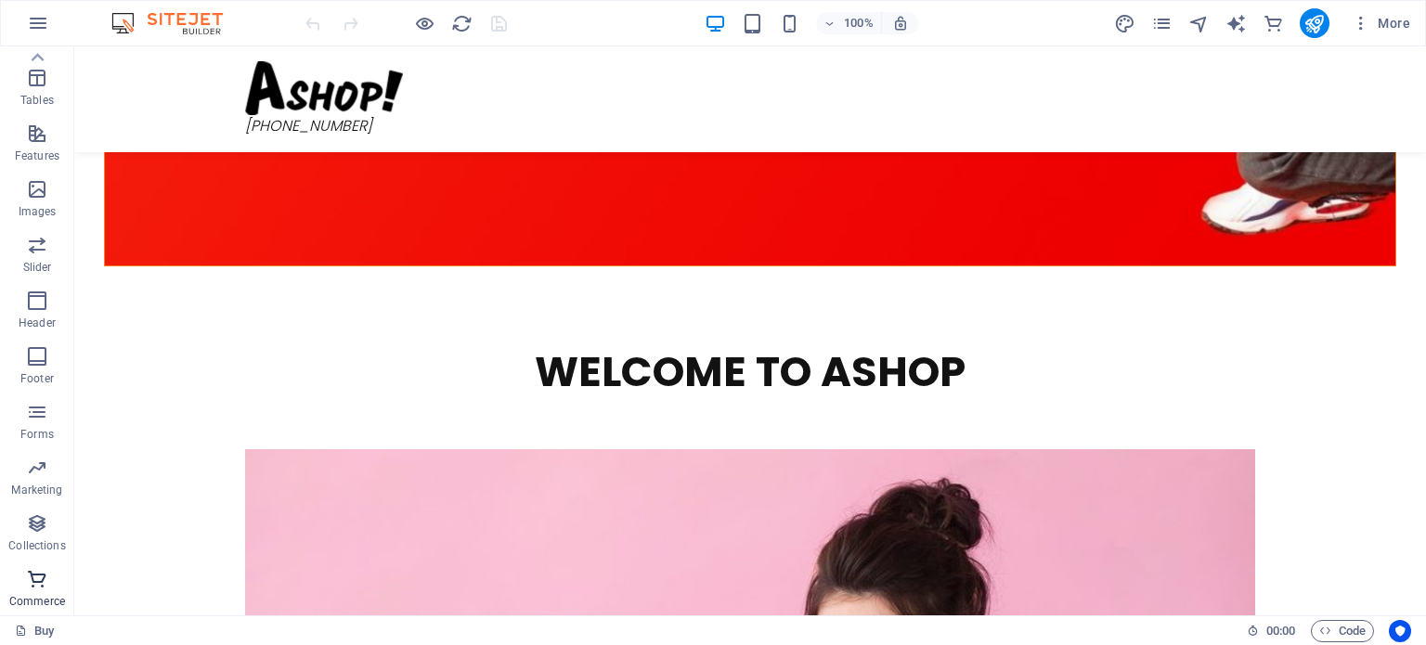
click at [35, 576] on icon "button" at bounding box center [37, 579] width 22 height 22
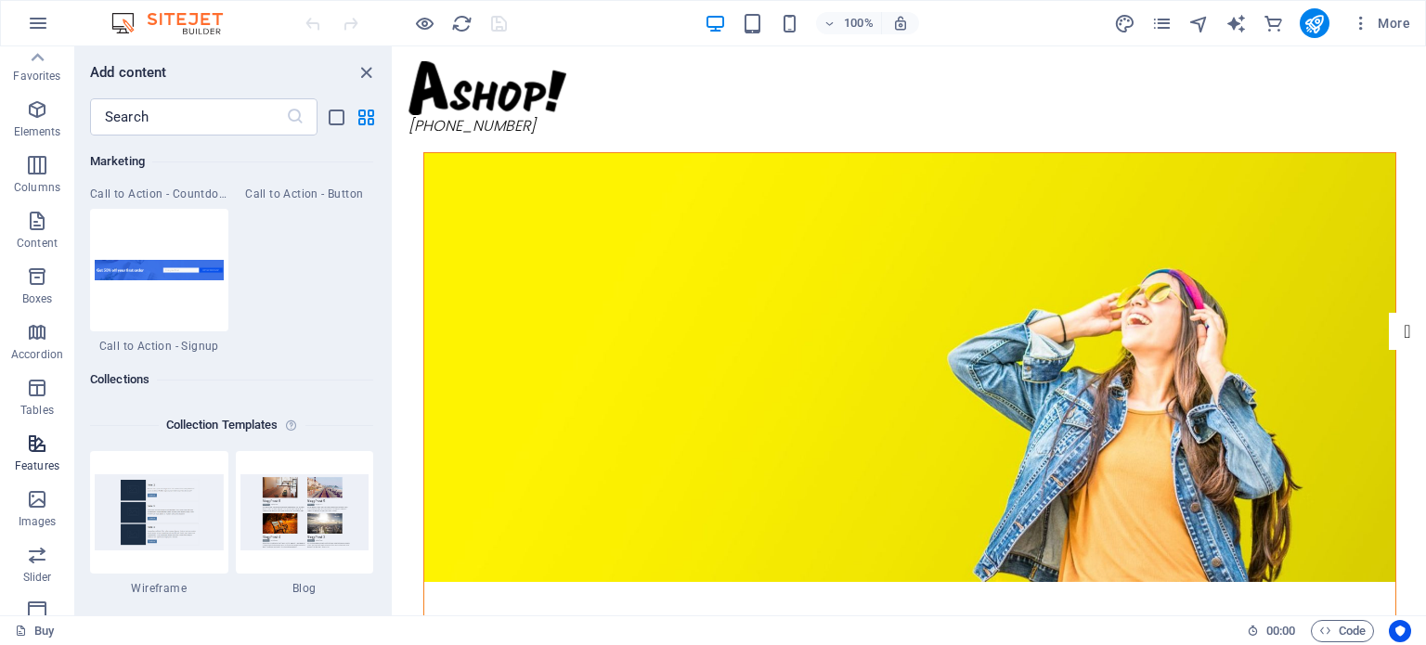
scroll to position [0, 0]
click at [33, 131] on icon "button" at bounding box center [37, 121] width 22 height 22
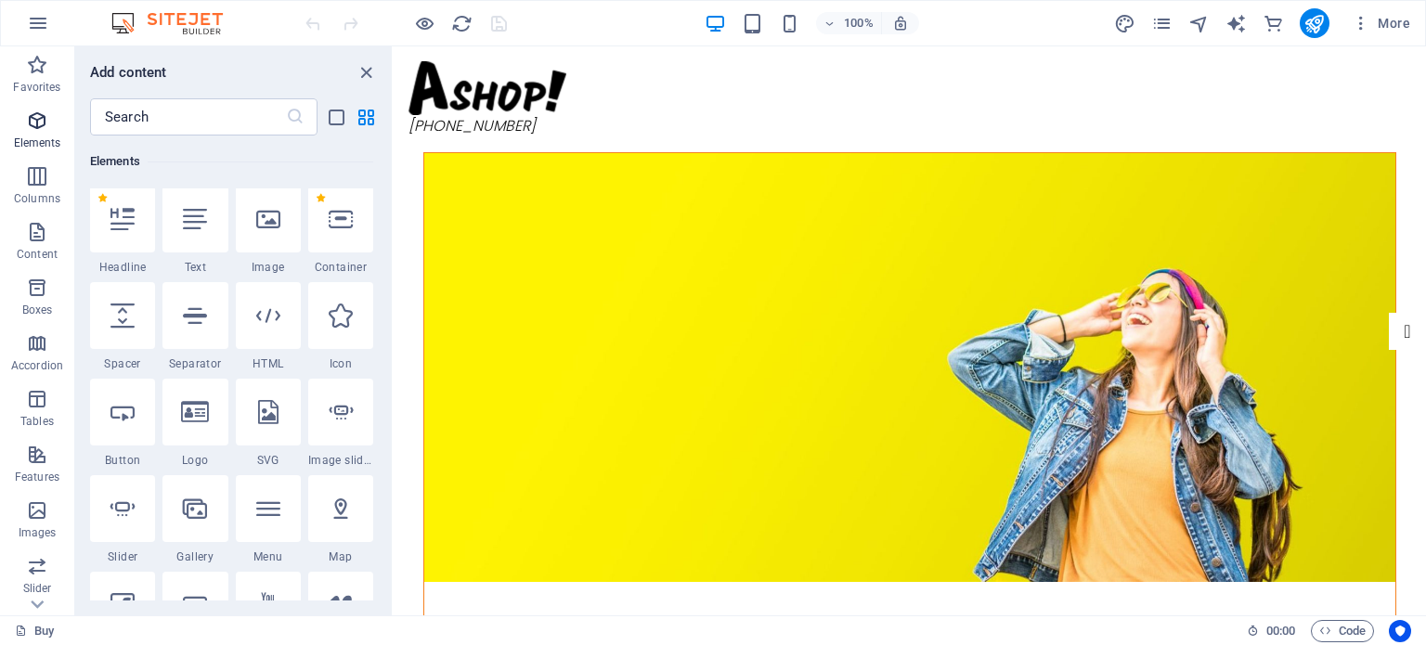
scroll to position [197, 0]
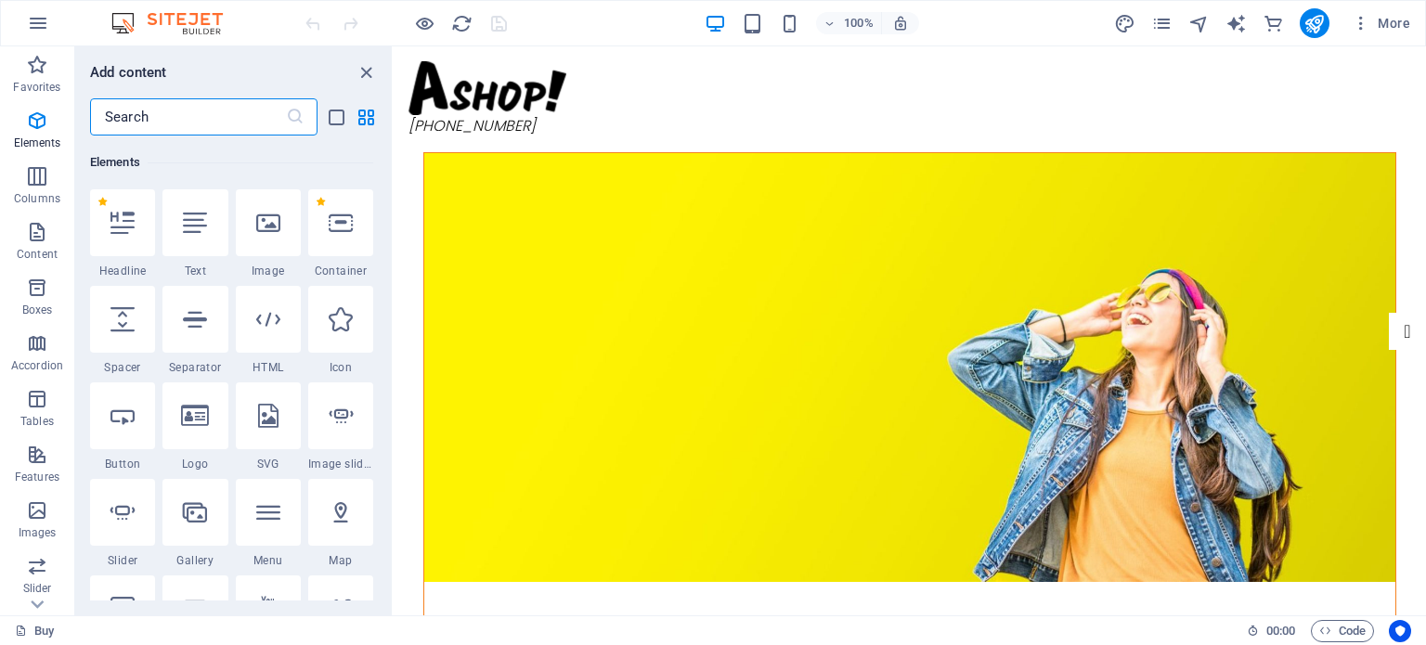
click at [148, 116] on input "text" at bounding box center [188, 116] width 196 height 37
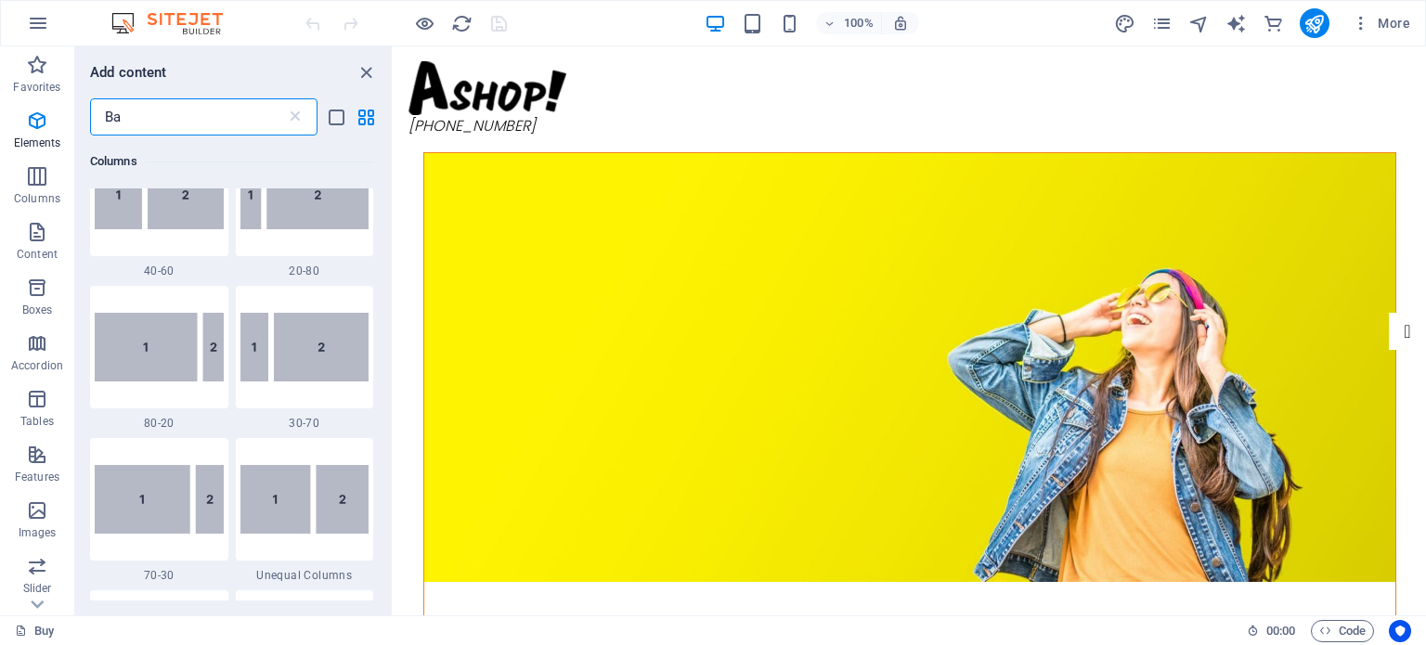
scroll to position [0, 0]
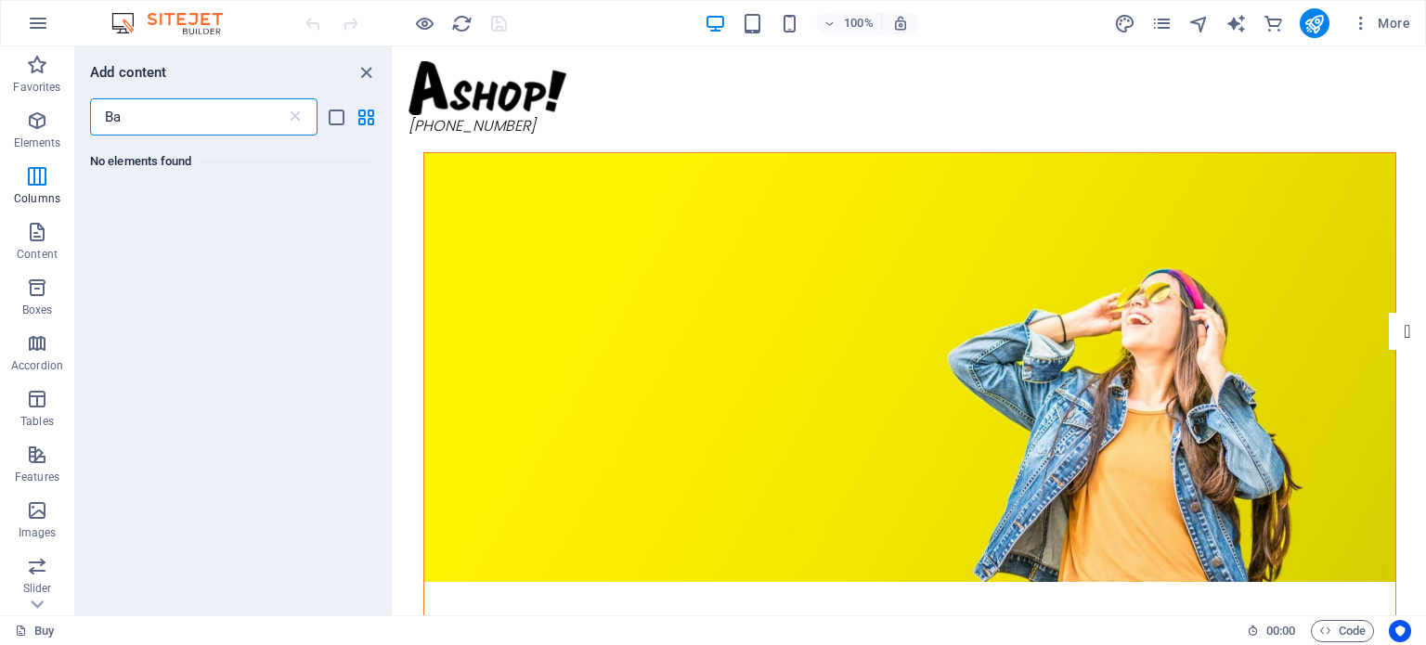
type input "B"
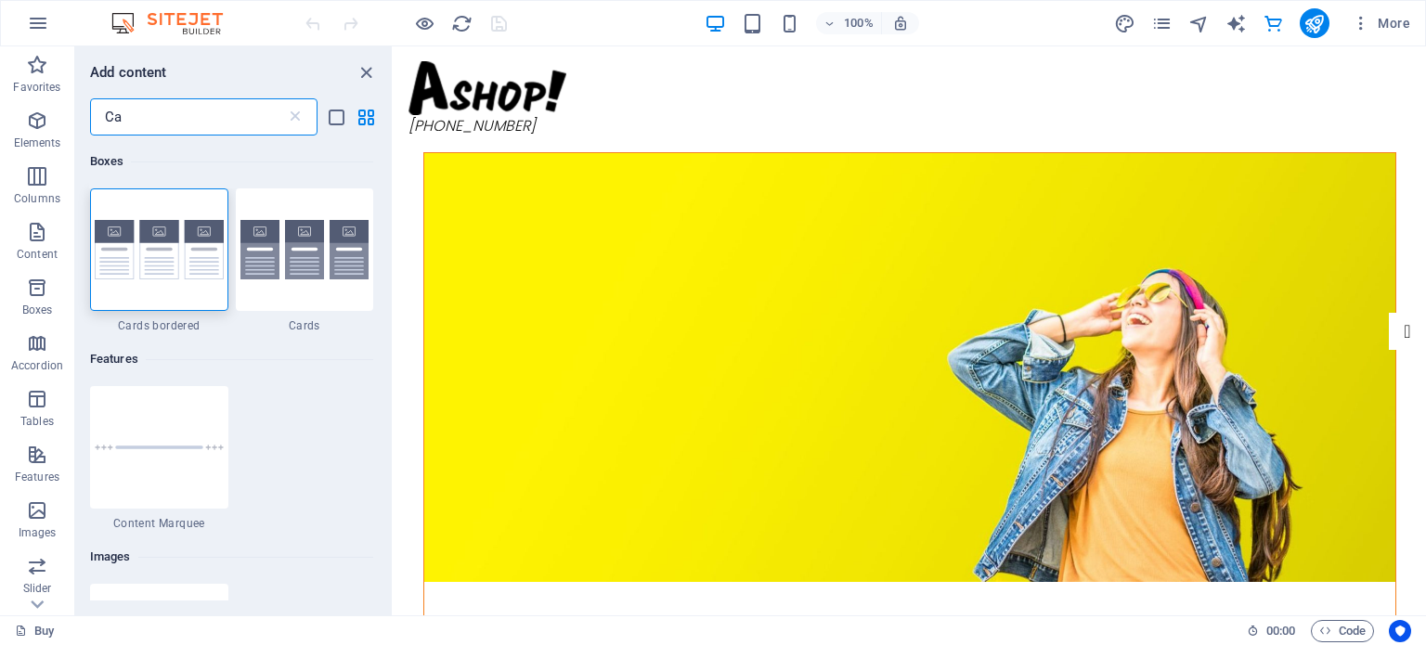
type input "C"
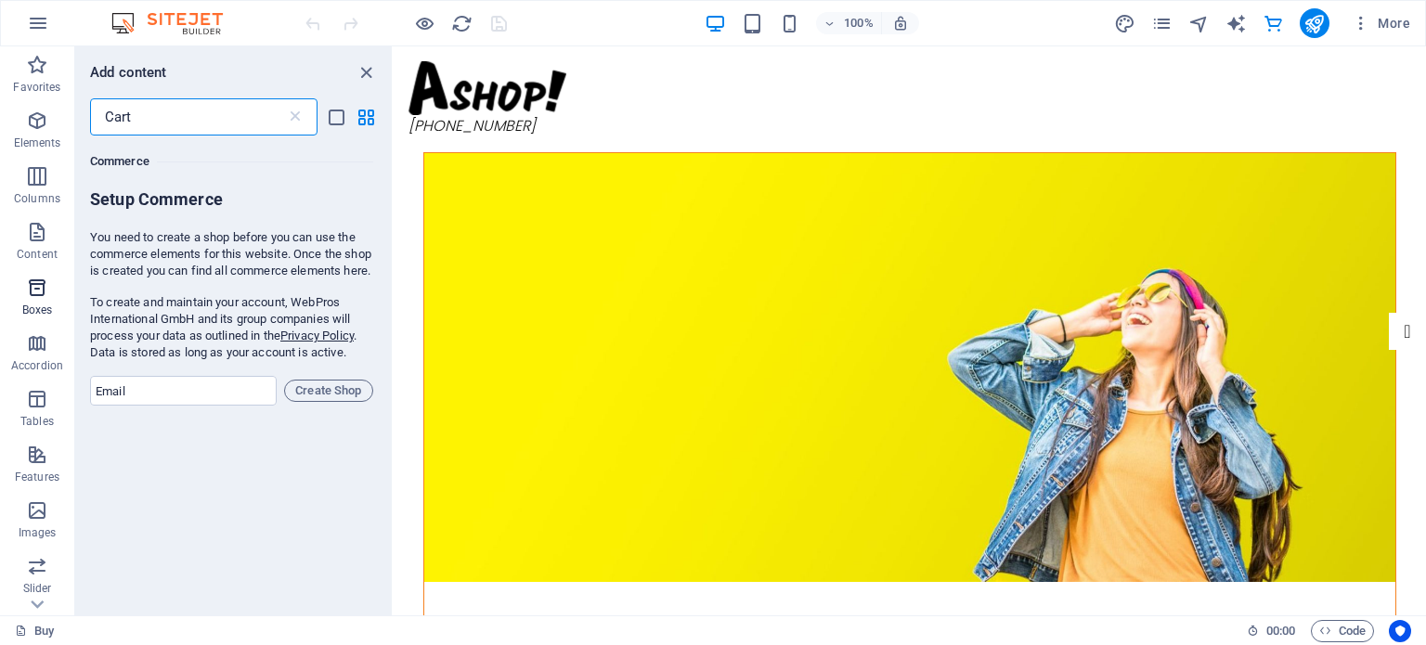
type input "Cart"
click at [32, 294] on icon "button" at bounding box center [37, 288] width 22 height 22
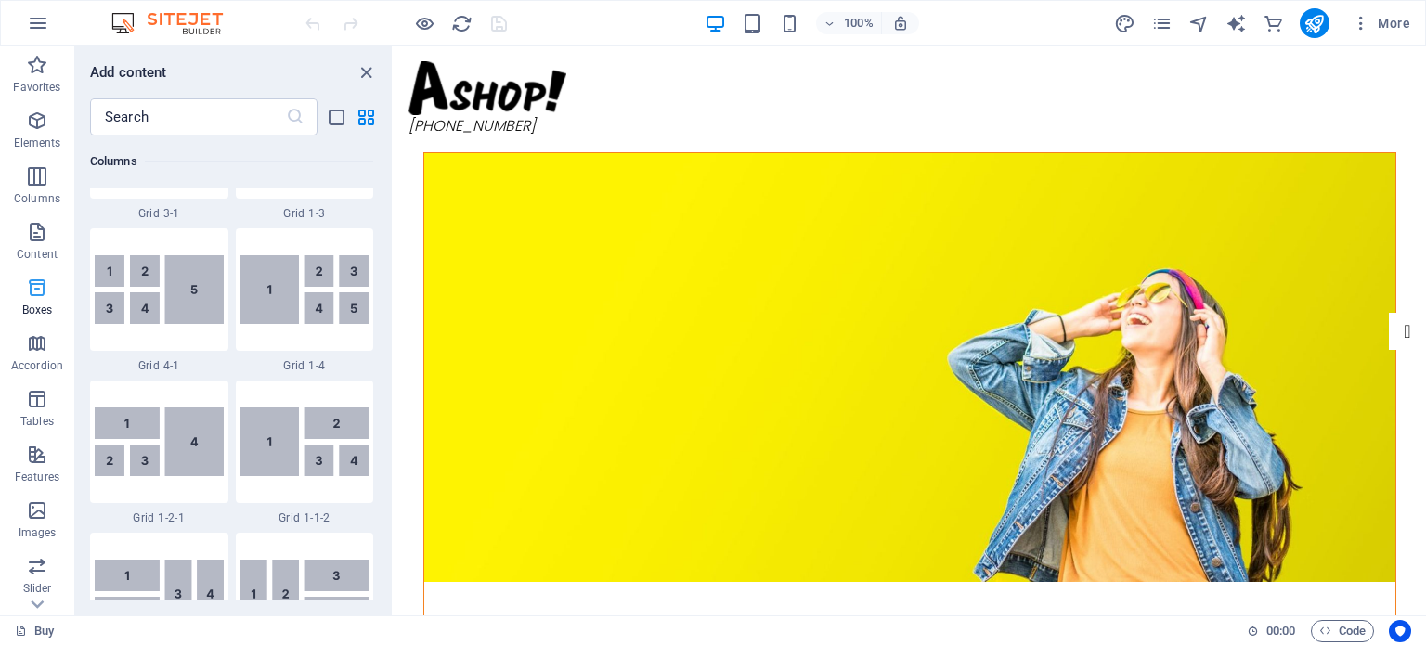
scroll to position [5122, 0]
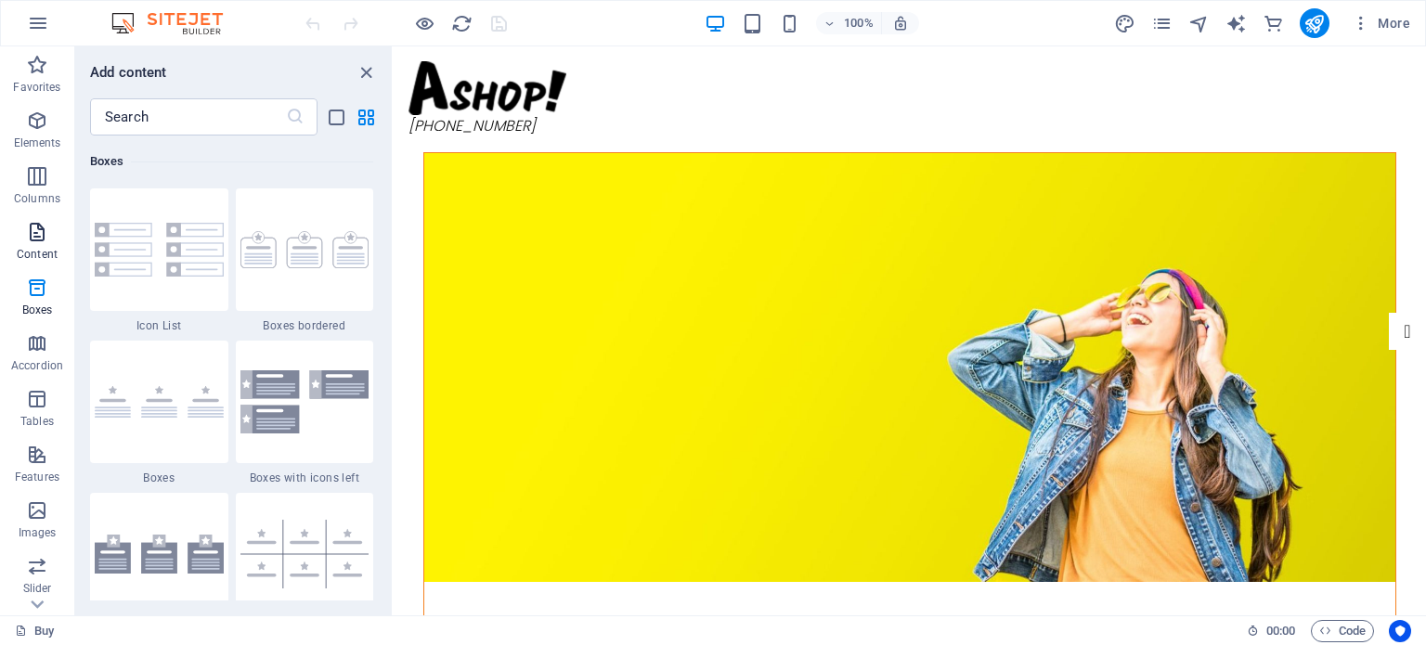
click at [40, 244] on span "Content" at bounding box center [37, 243] width 74 height 45
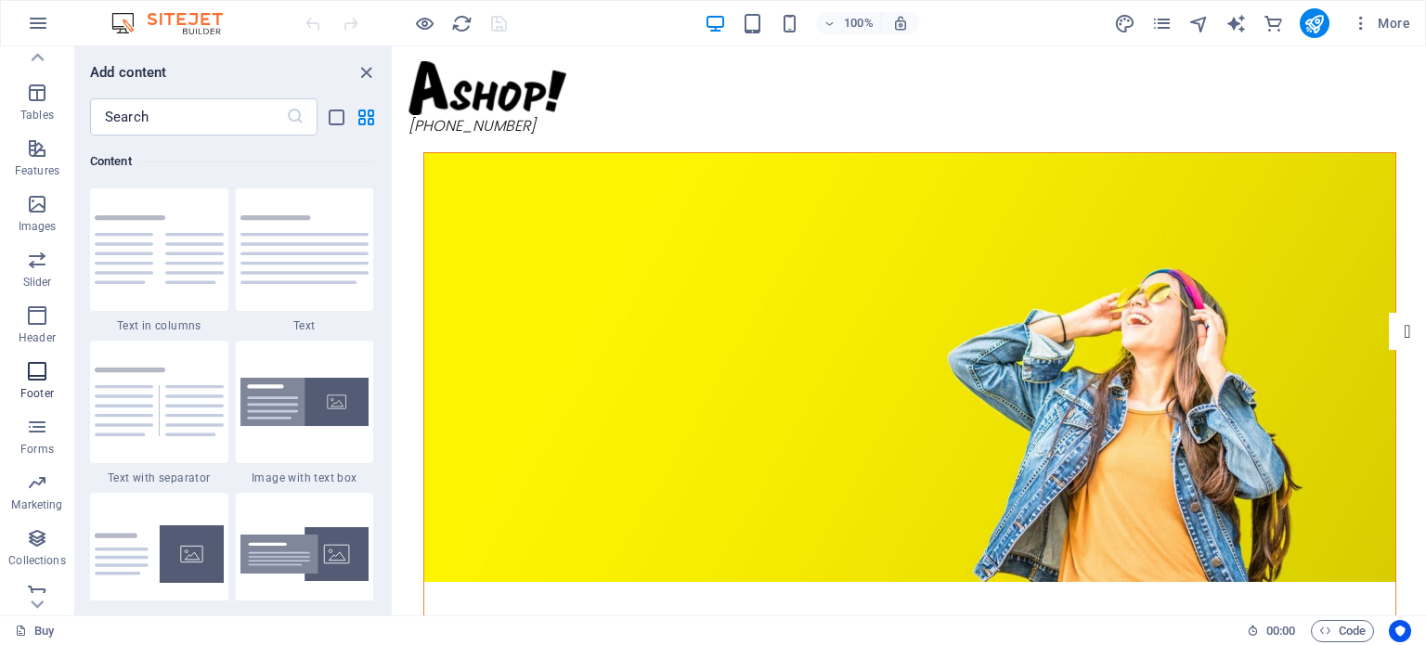
scroll to position [321, 0]
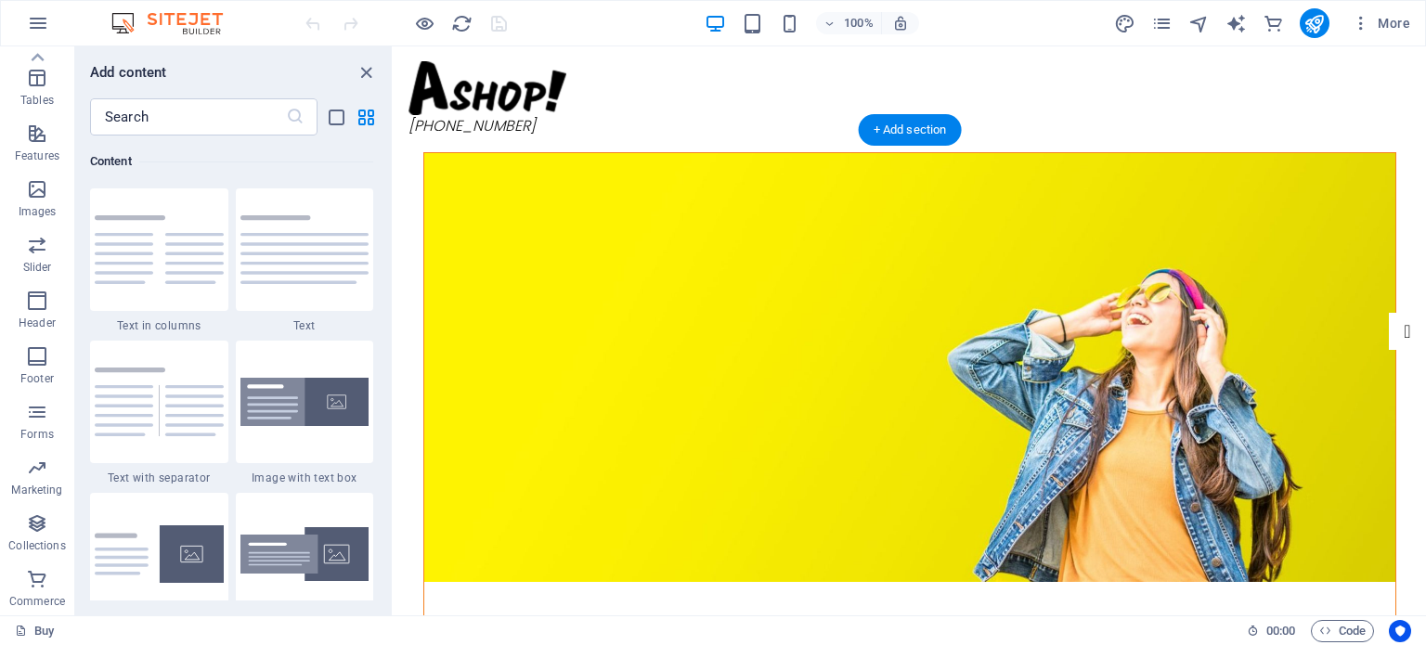
click at [597, 192] on figure at bounding box center [909, 367] width 971 height 429
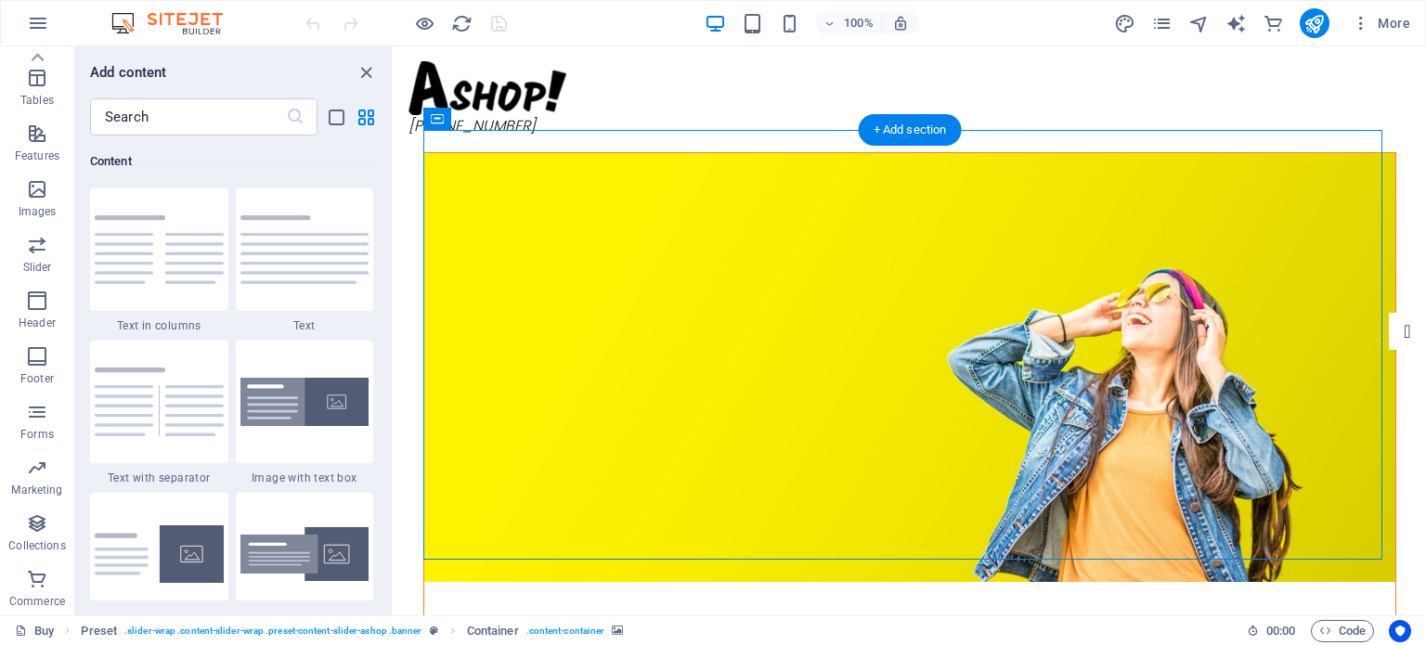
click at [597, 192] on figure at bounding box center [909, 367] width 971 height 429
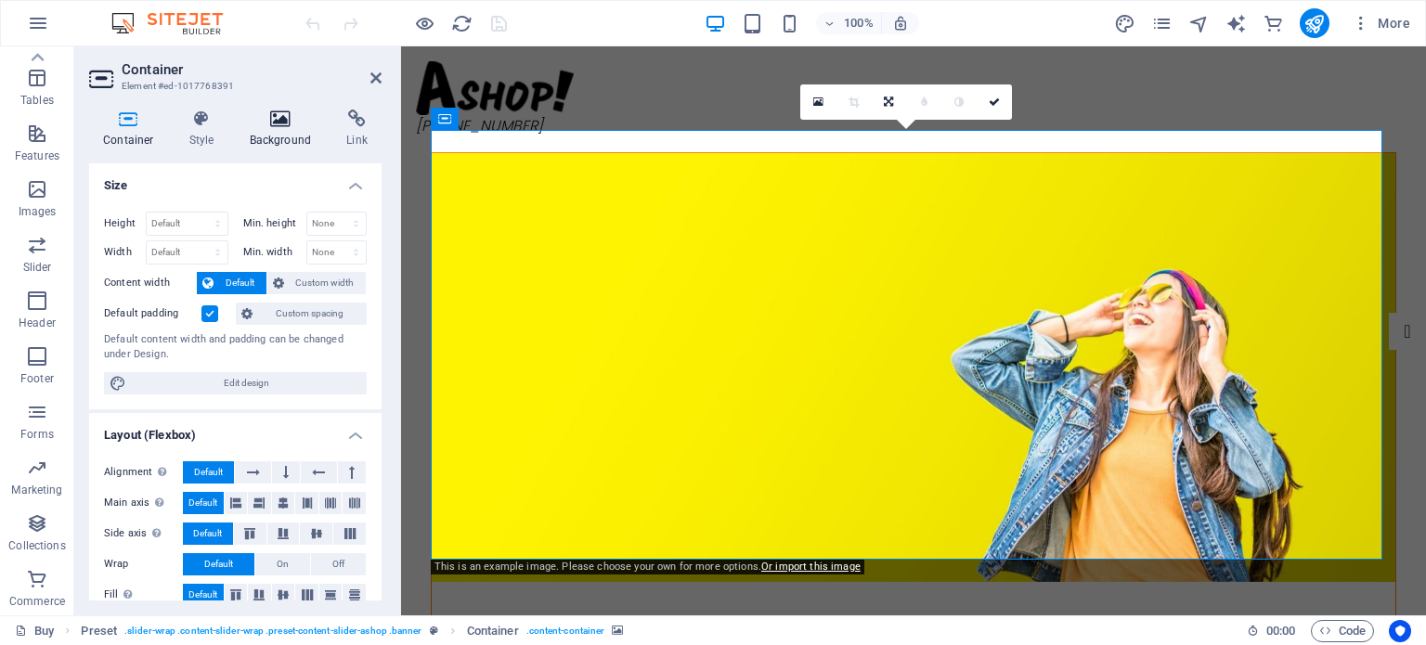
click at [267, 132] on h4 "Background" at bounding box center [284, 129] width 97 height 39
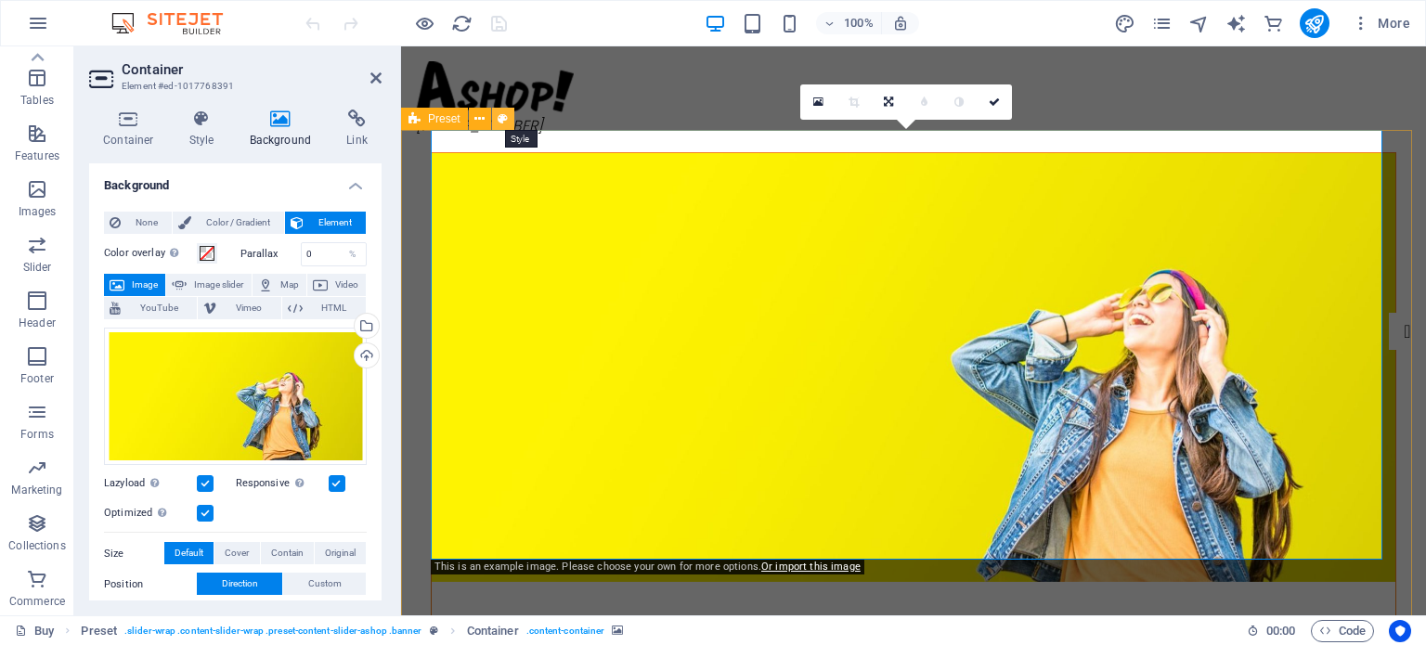
click at [501, 114] on icon at bounding box center [503, 119] width 10 height 19
select select "px"
select select "rem"
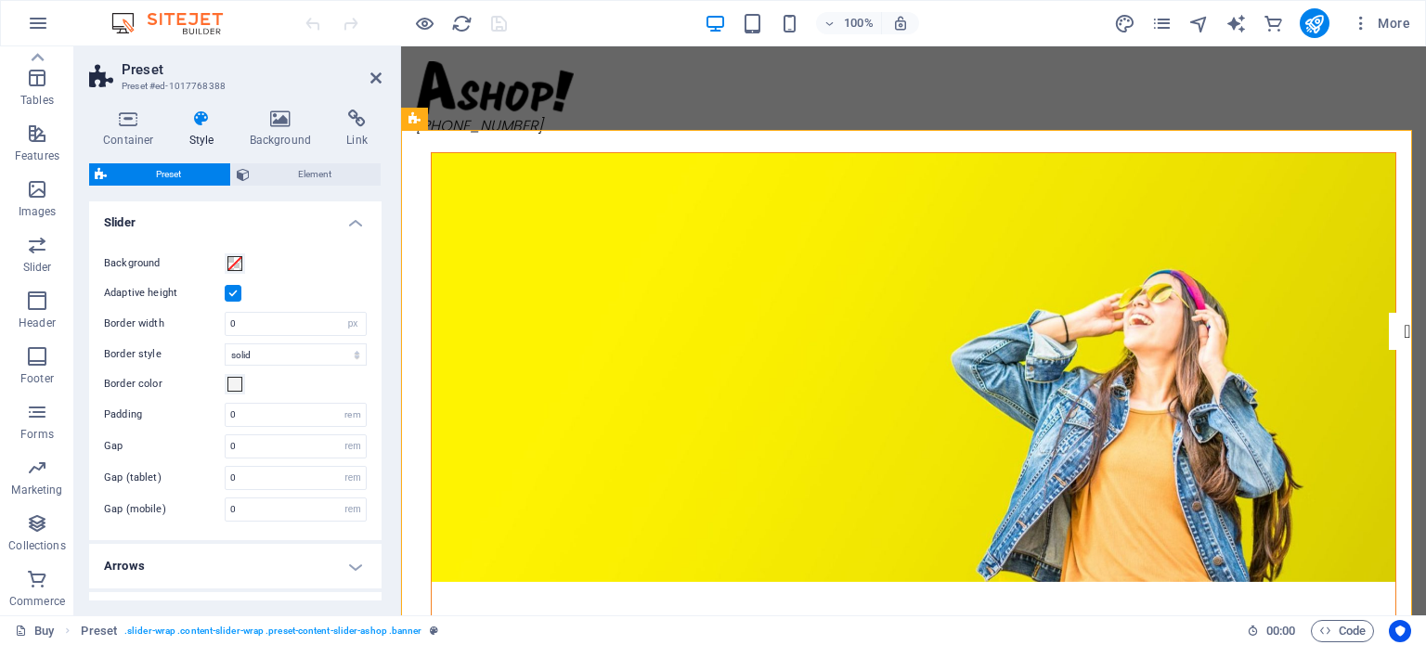
scroll to position [0, 0]
click at [275, 131] on h4 "Background" at bounding box center [284, 129] width 97 height 39
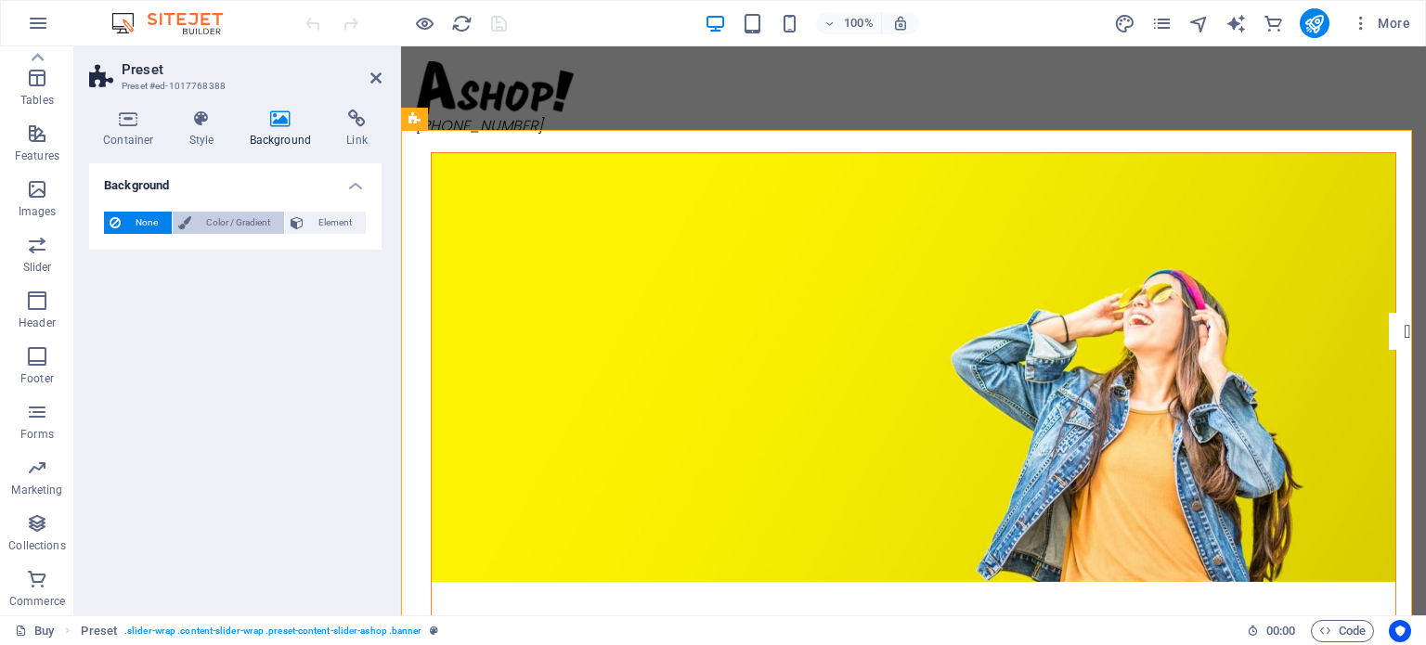
click at [256, 224] on span "Color / Gradient" at bounding box center [238, 223] width 82 height 22
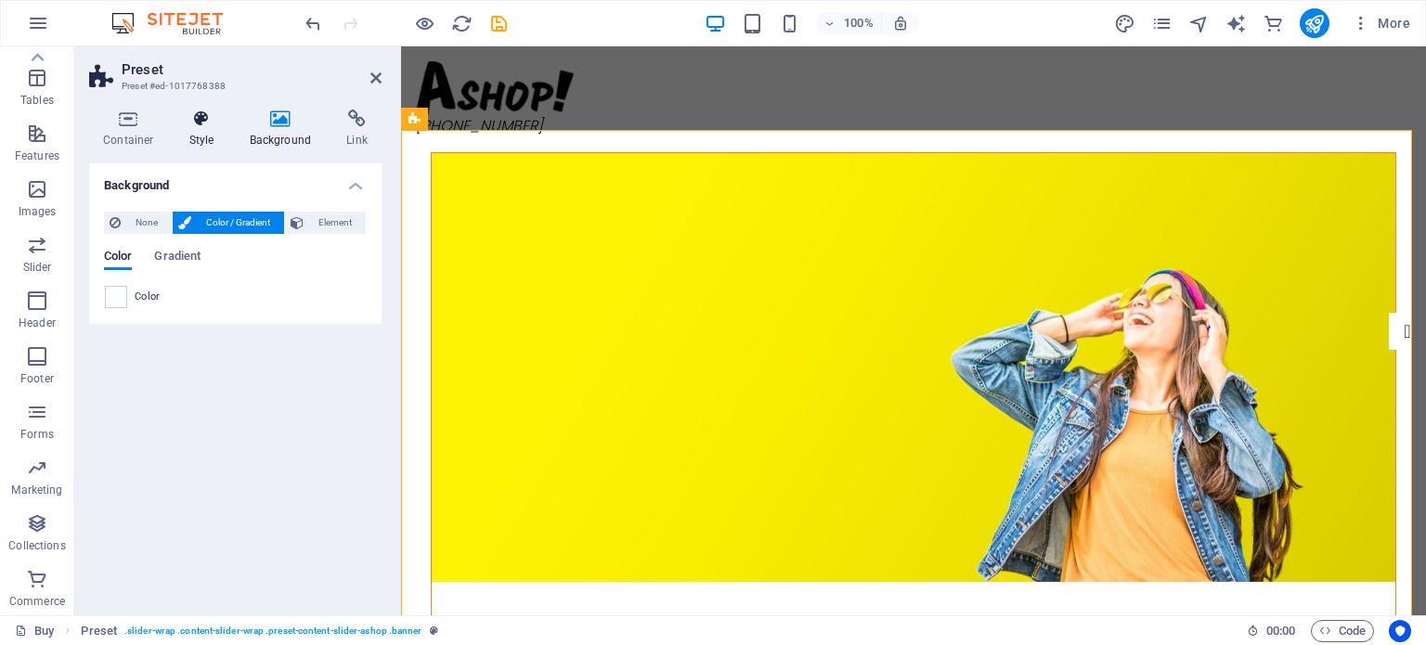
click at [199, 127] on icon at bounding box center [201, 119] width 53 height 19
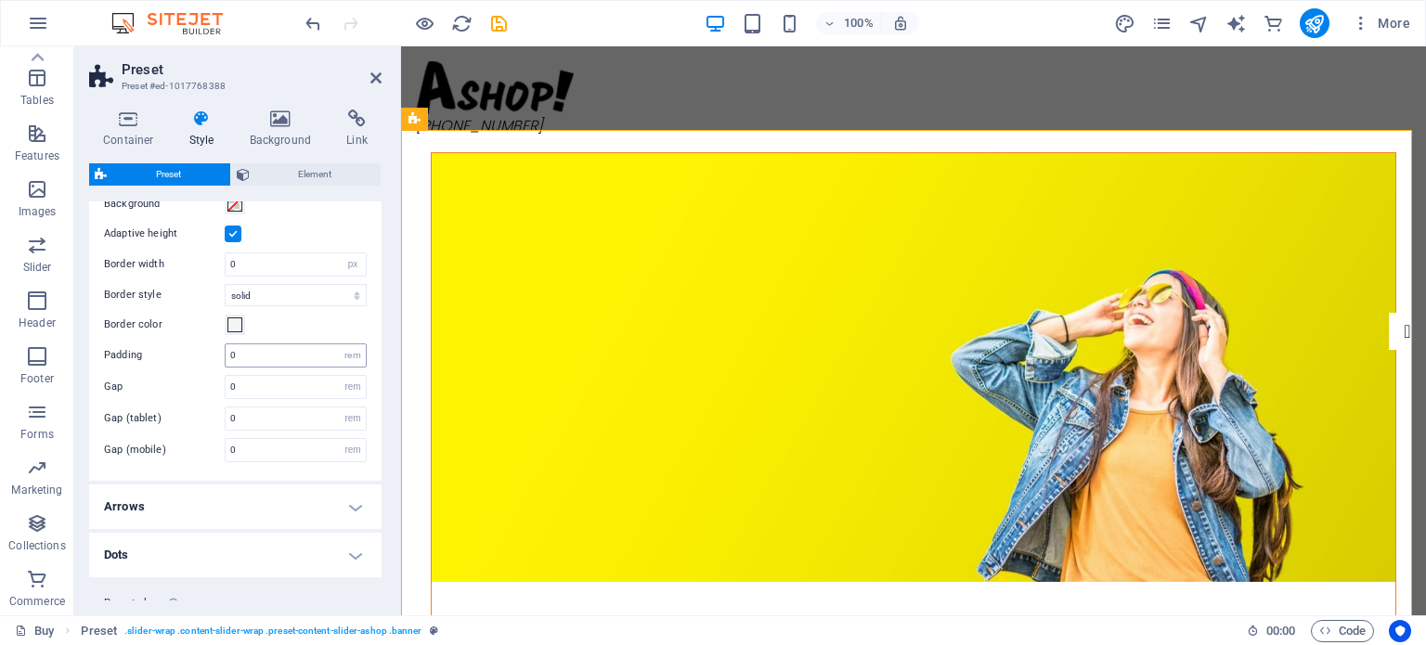
scroll to position [109, 0]
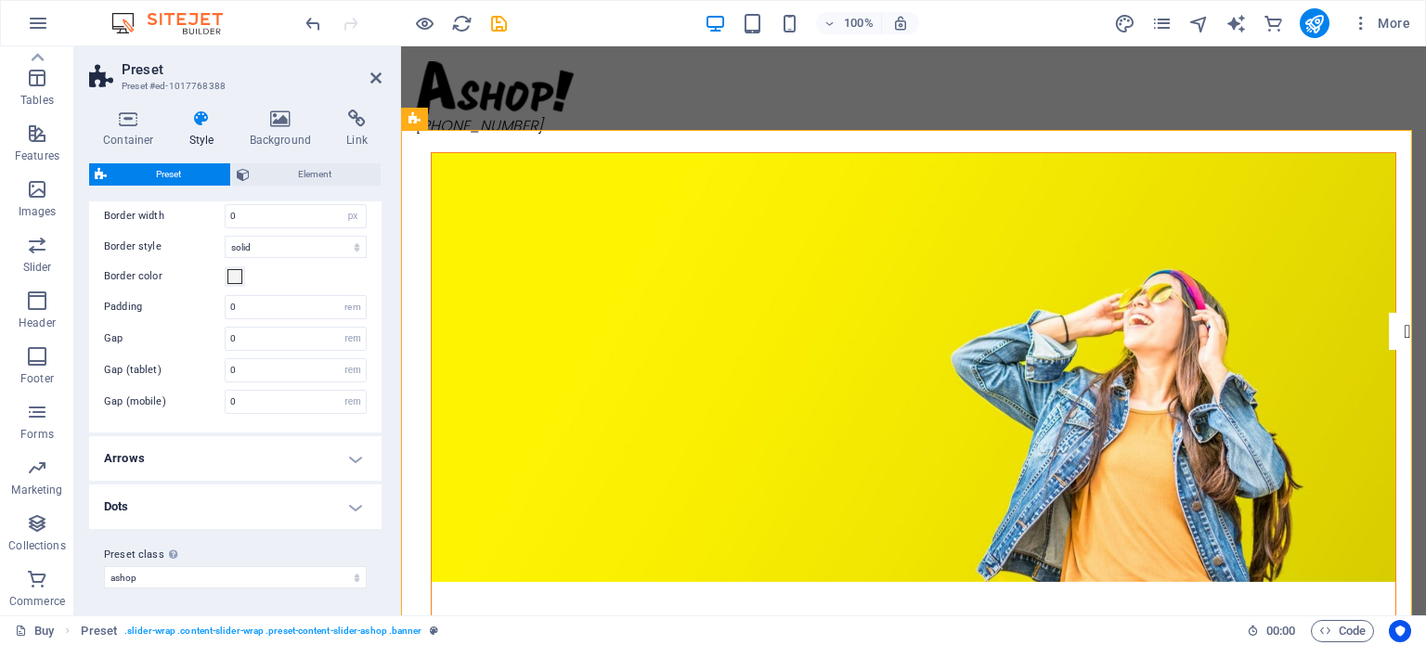
click at [646, 201] on figure at bounding box center [914, 367] width 964 height 429
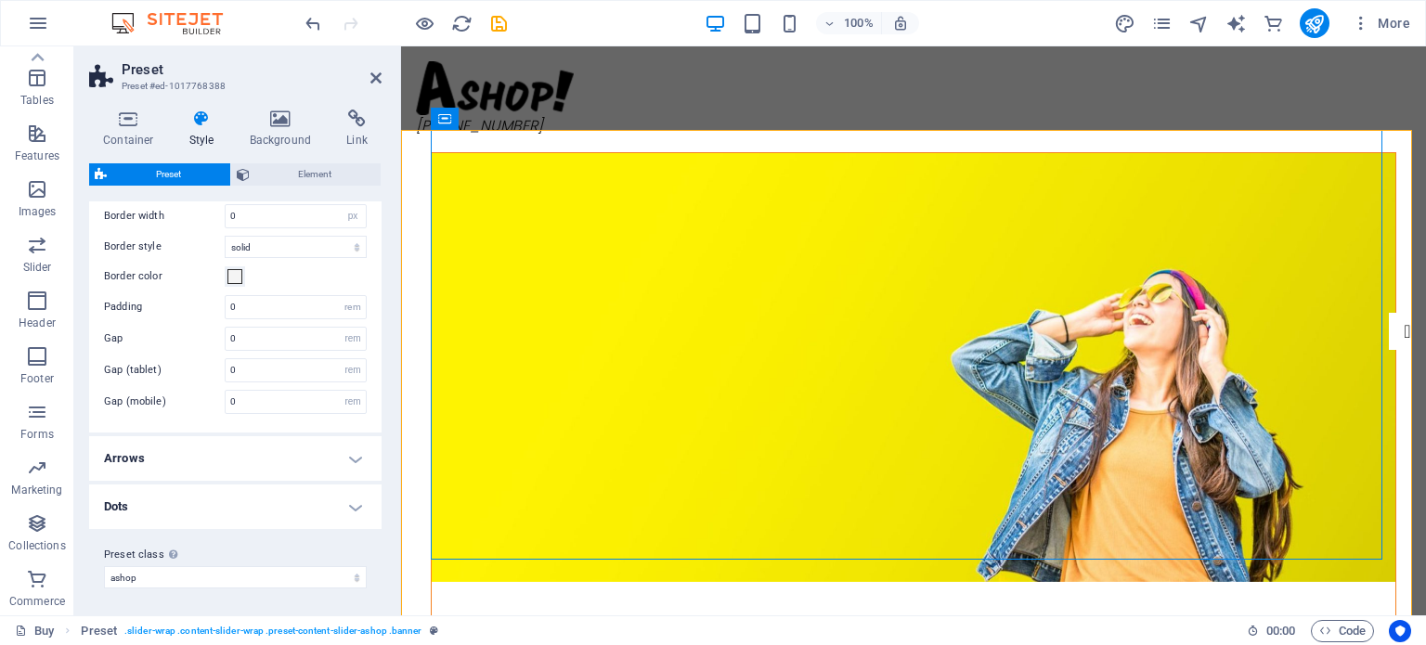
click at [646, 201] on figure at bounding box center [914, 367] width 964 height 429
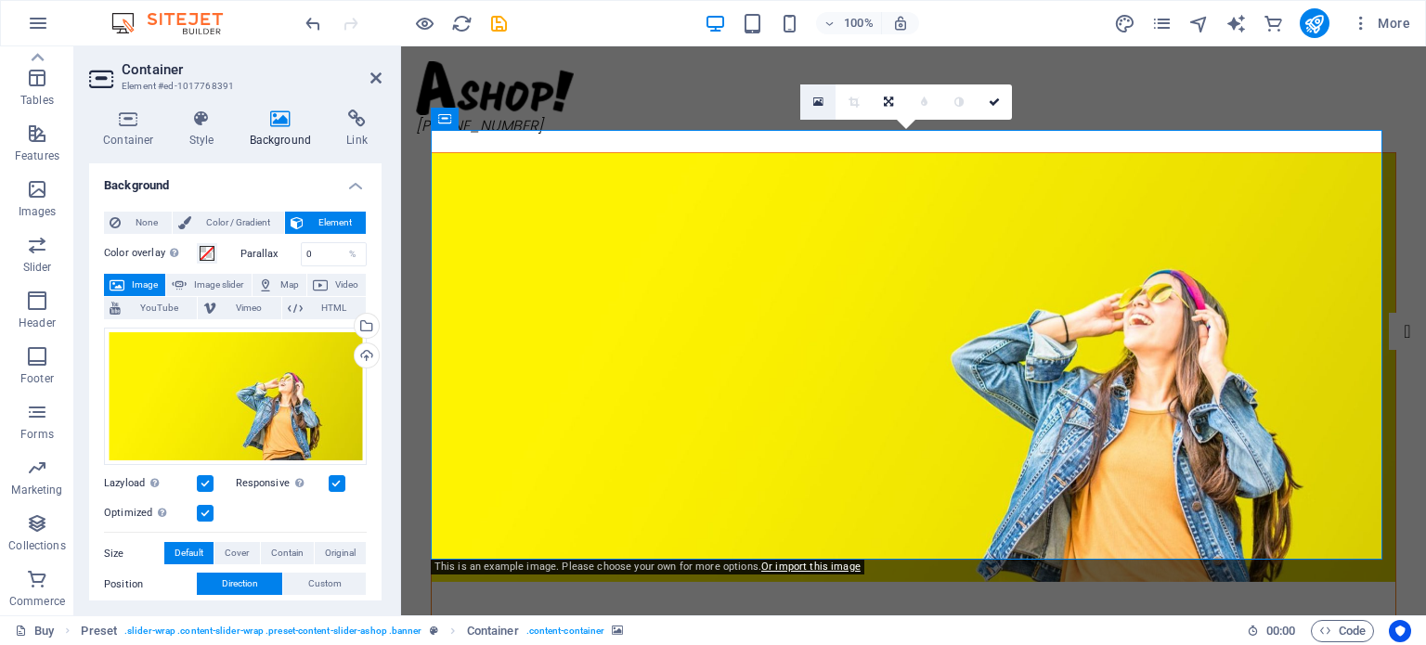
click at [817, 99] on icon at bounding box center [818, 102] width 10 height 13
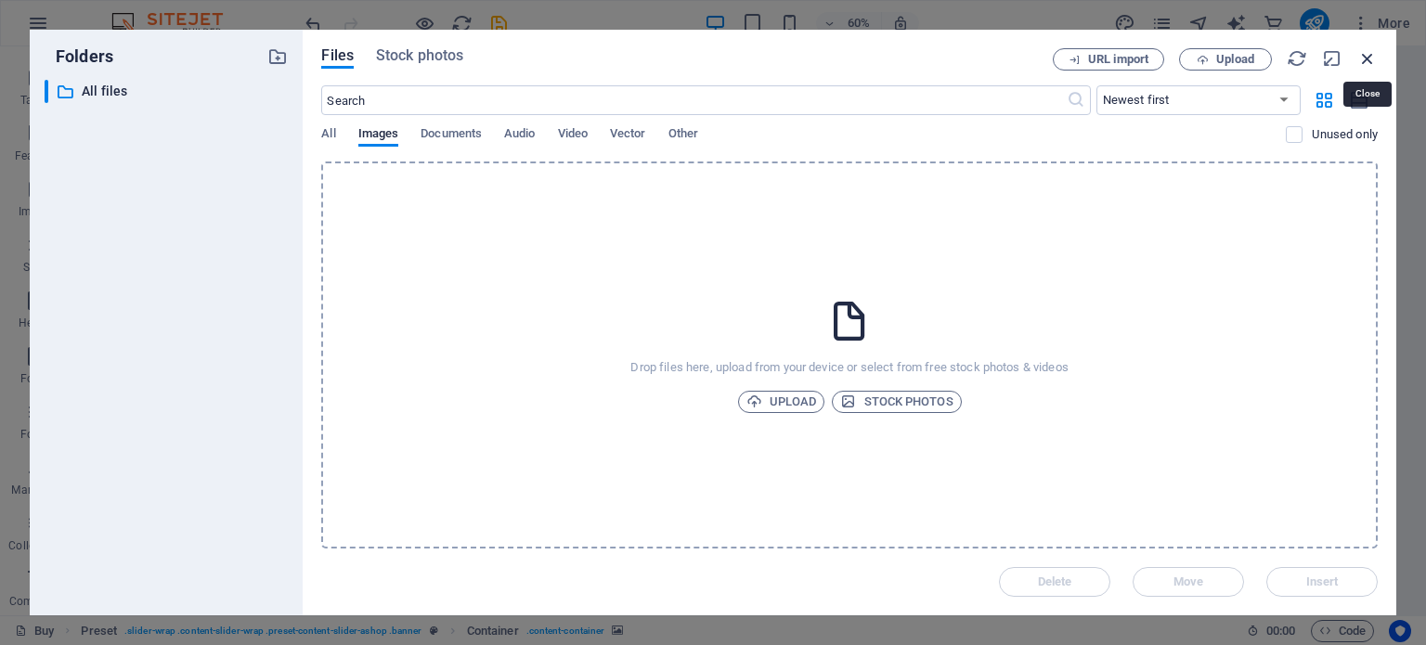
click at [1369, 56] on icon "button" at bounding box center [1368, 58] width 20 height 20
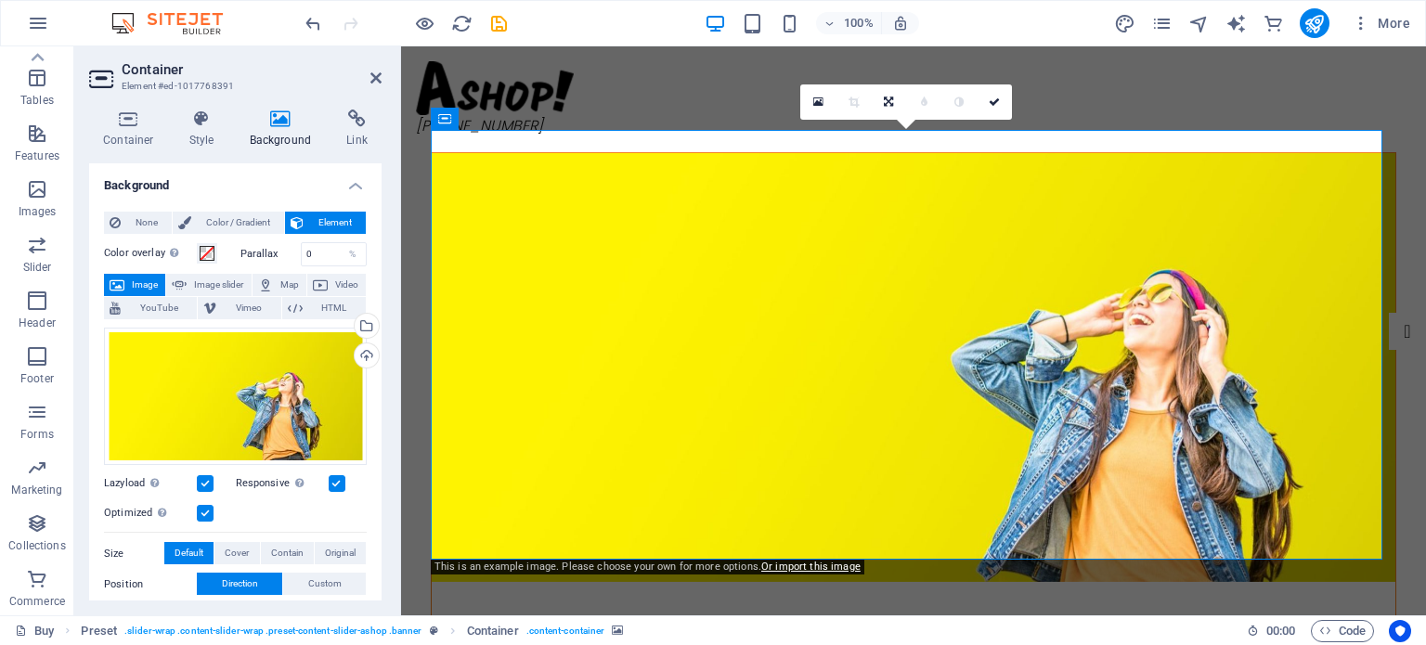
click at [819, 194] on figure at bounding box center [914, 367] width 964 height 429
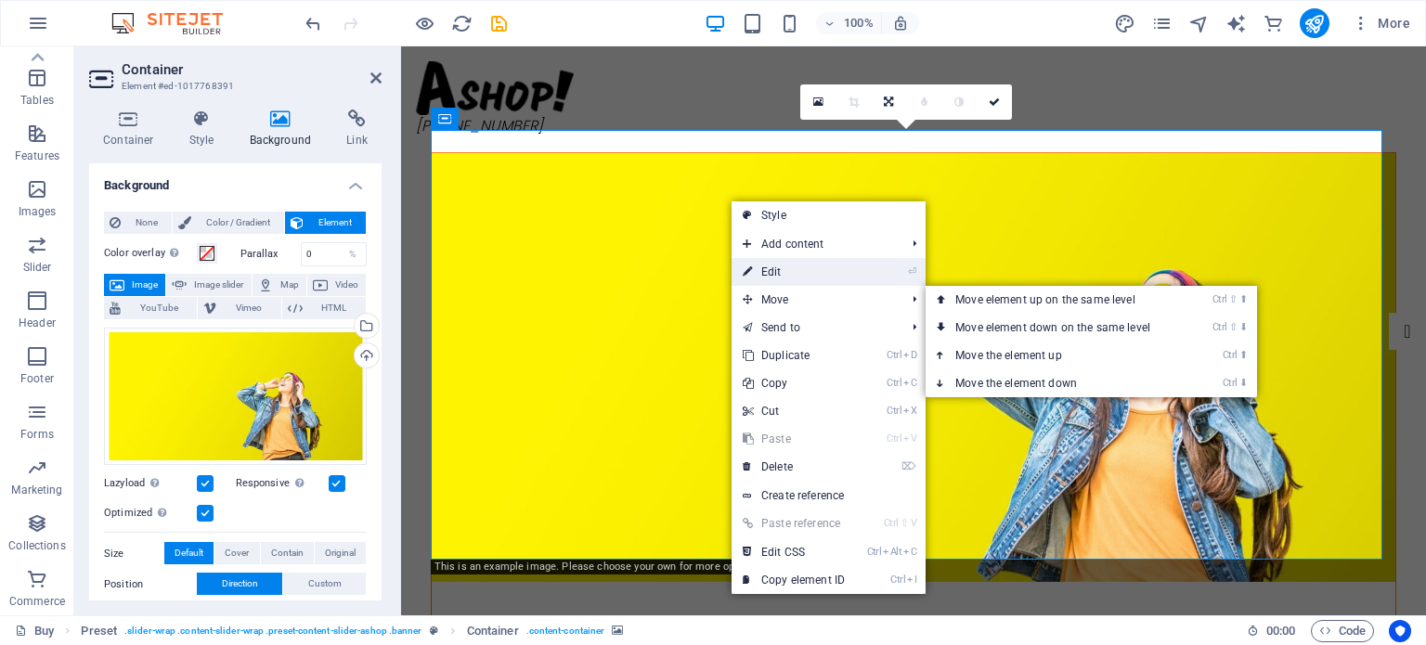
click at [788, 268] on link "⏎ Edit" at bounding box center [794, 272] width 124 height 28
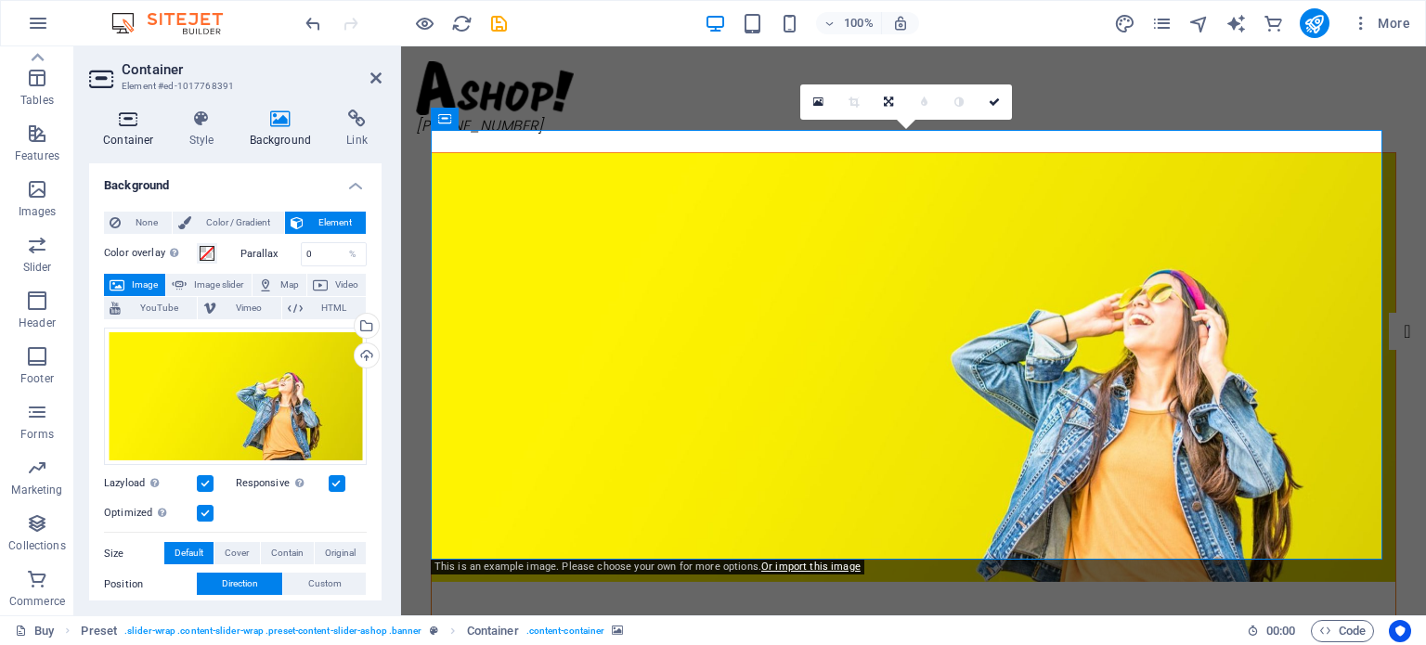
click at [119, 125] on icon at bounding box center [128, 119] width 79 height 19
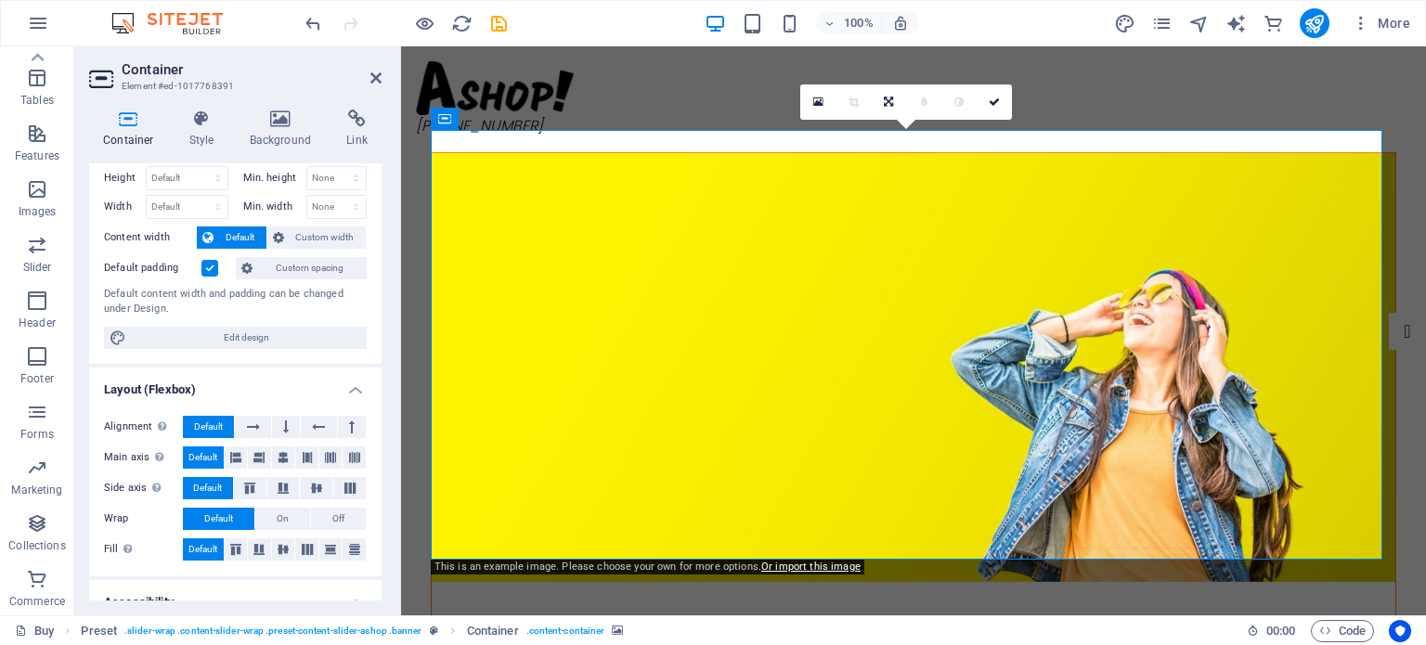
scroll to position [0, 0]
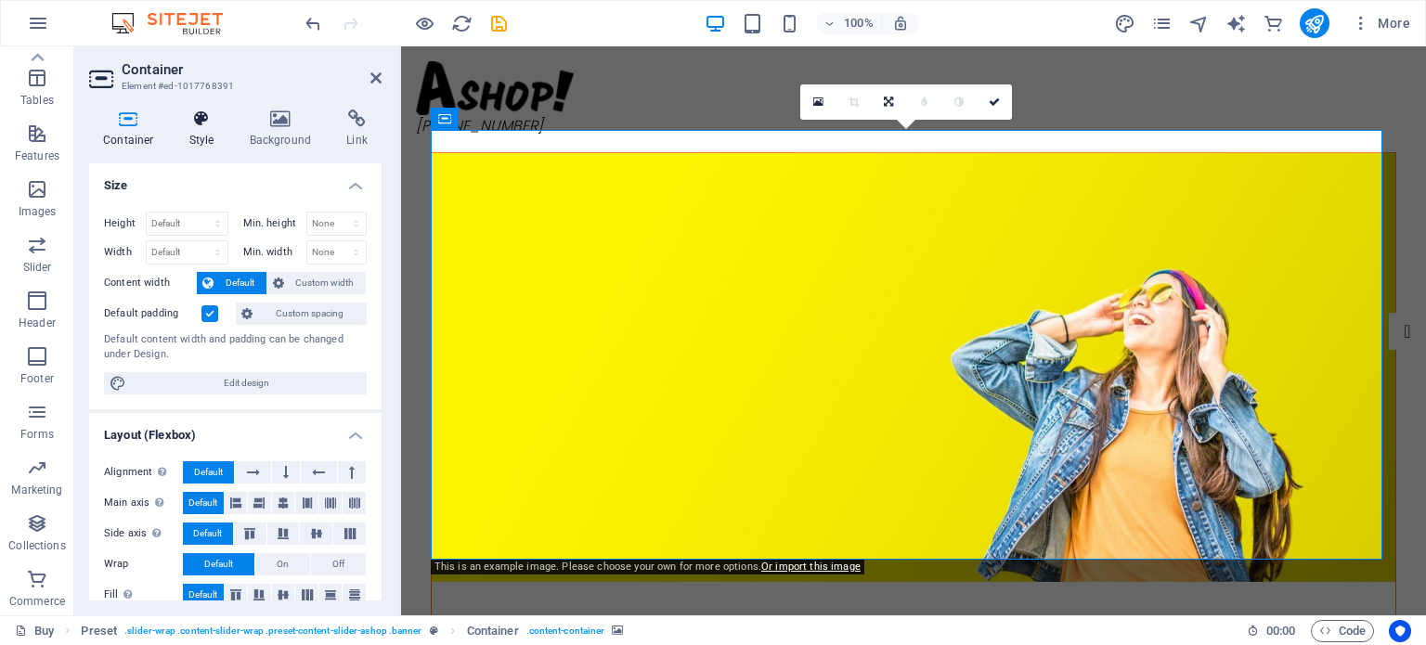
click at [202, 134] on h4 "Style" at bounding box center [205, 129] width 60 height 39
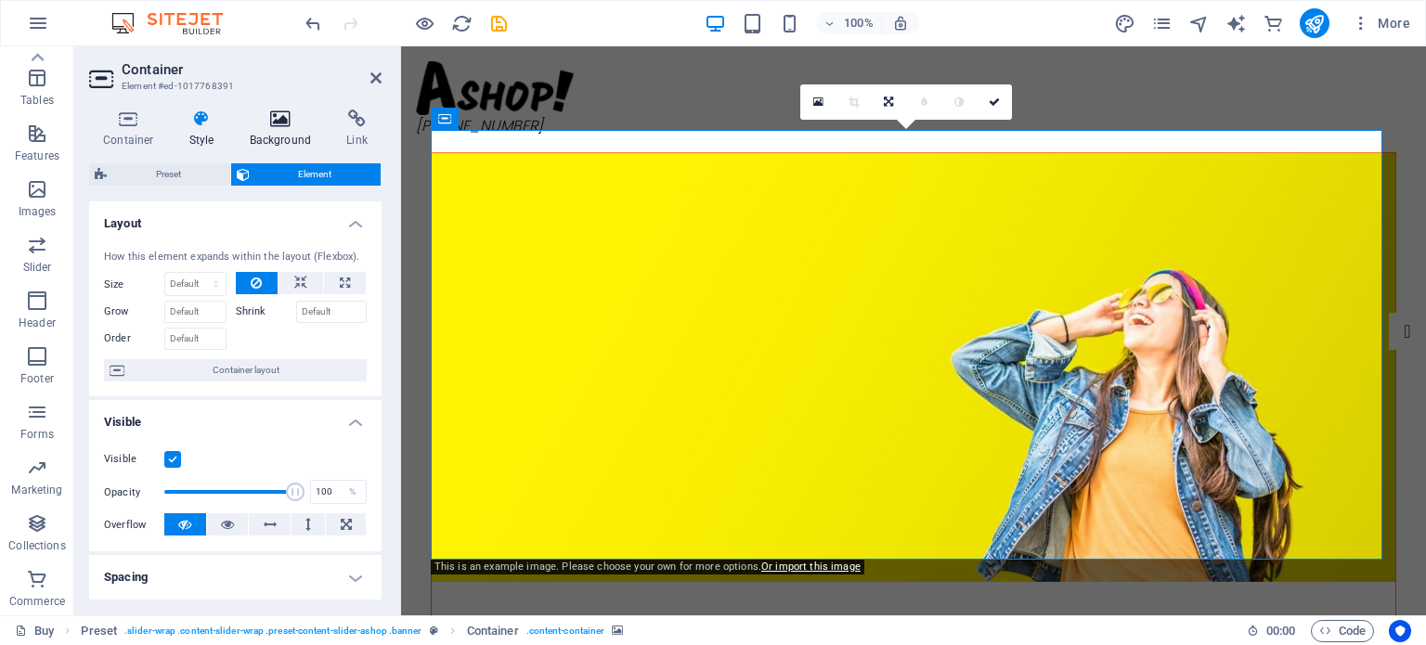
click at [284, 119] on icon at bounding box center [281, 119] width 90 height 19
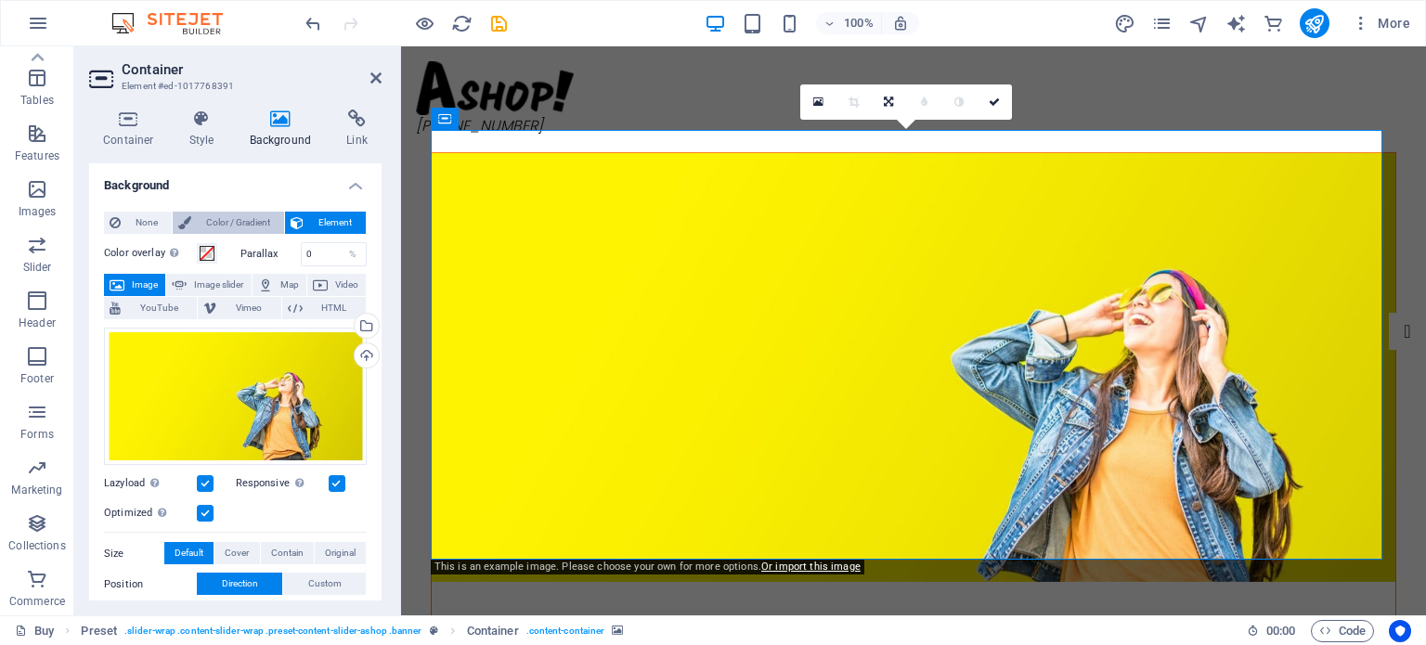
click at [245, 227] on span "Color / Gradient" at bounding box center [238, 223] width 82 height 22
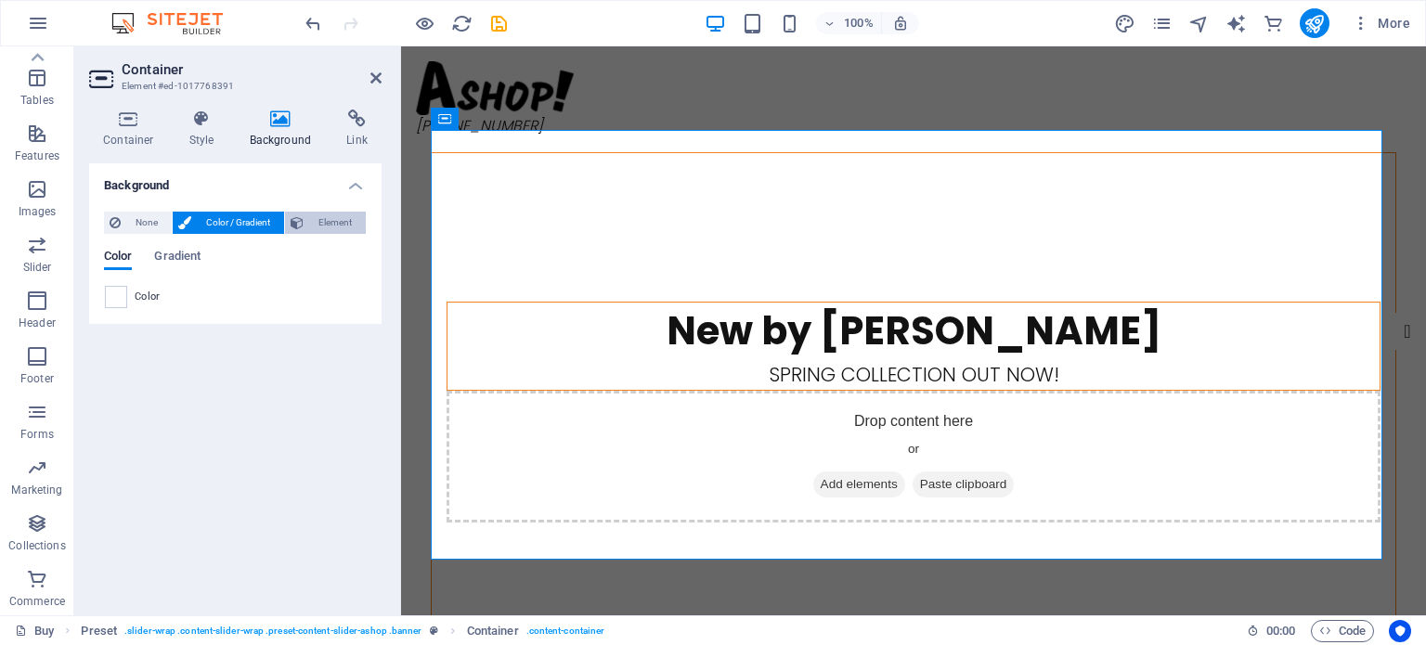
click at [313, 221] on span "Element" at bounding box center [334, 223] width 51 height 22
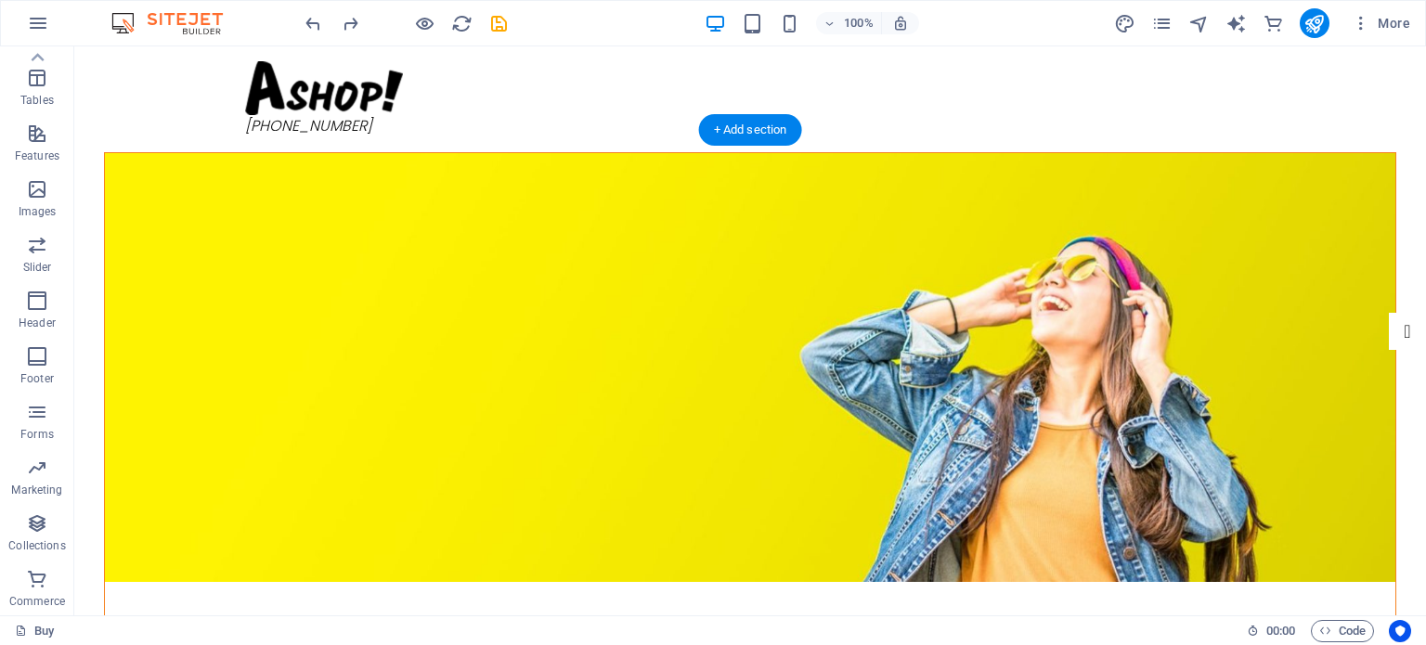
click at [305, 153] on figure at bounding box center [750, 367] width 1291 height 429
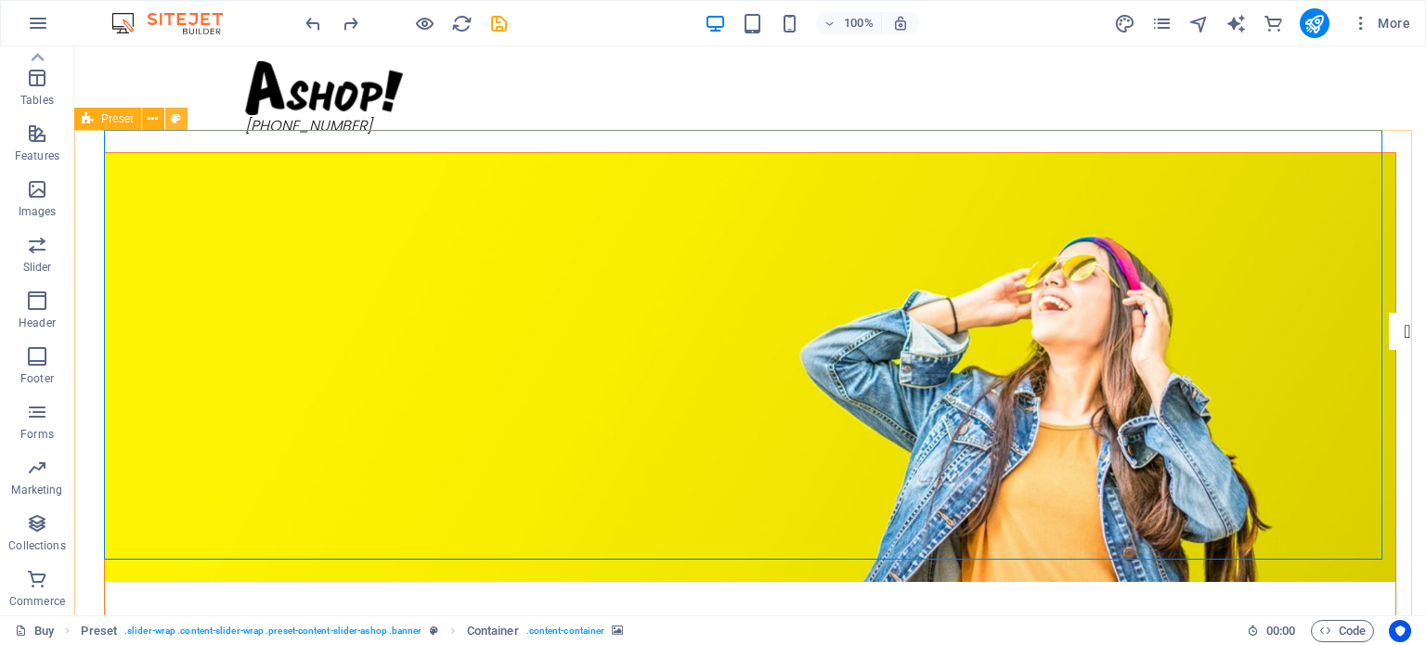
click at [175, 120] on icon at bounding box center [176, 119] width 10 height 19
select select "px"
select select "rem"
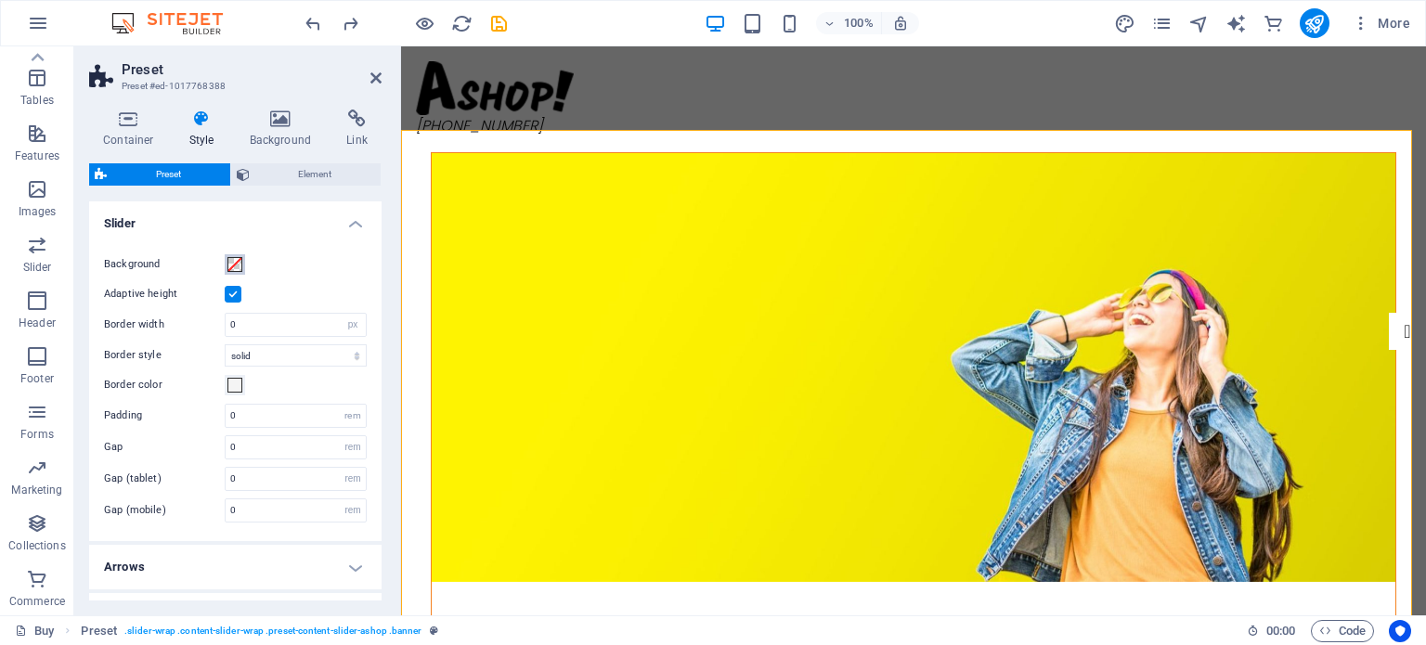
click at [238, 266] on span at bounding box center [234, 264] width 15 height 15
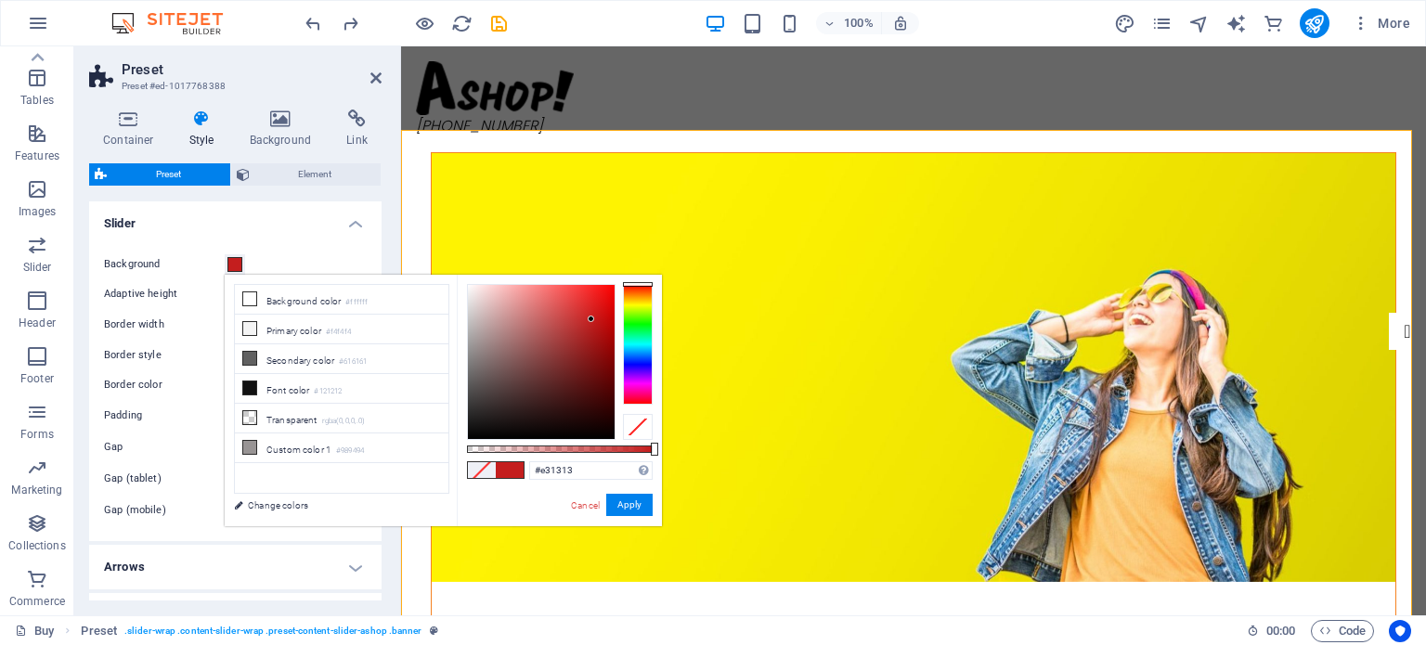
type input "#e41313"
drag, startPoint x: 591, startPoint y: 319, endPoint x: 602, endPoint y: 300, distance: 22.0
click at [602, 300] on div at bounding box center [541, 362] width 147 height 154
click at [635, 508] on button "Apply" at bounding box center [629, 505] width 46 height 22
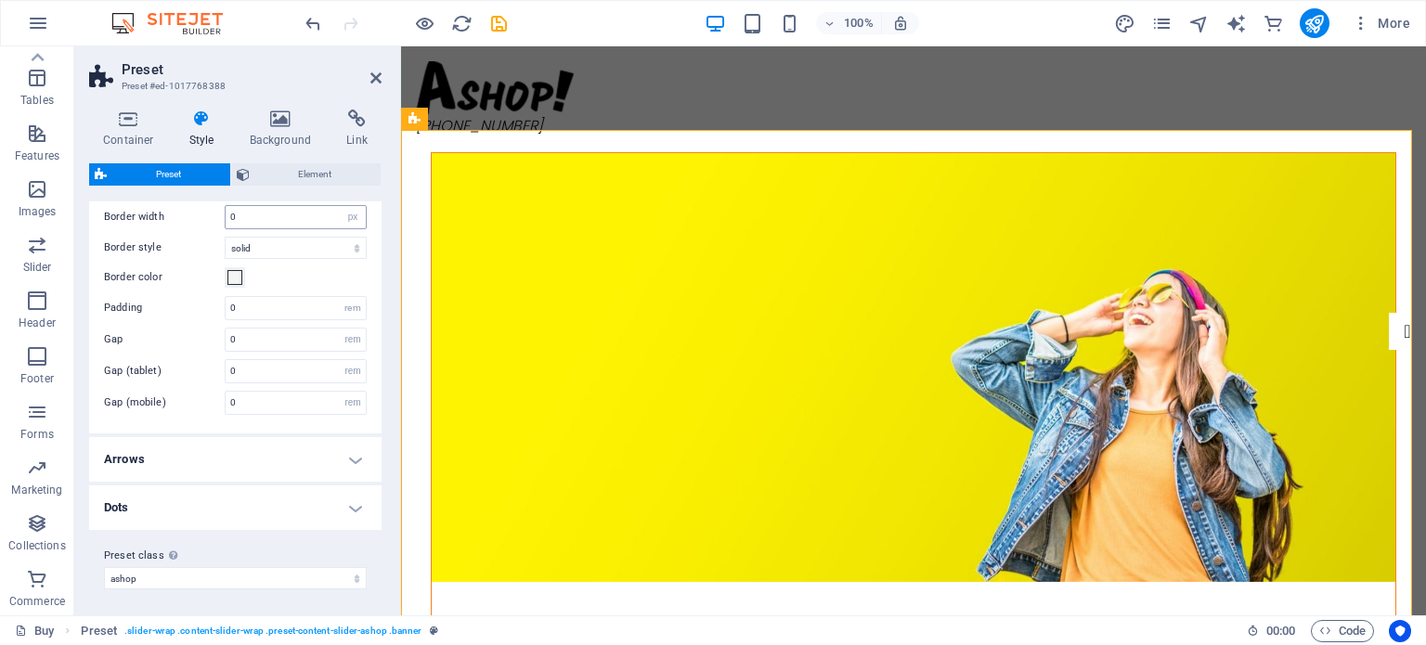
scroll to position [109, 0]
click at [280, 127] on icon at bounding box center [281, 119] width 90 height 19
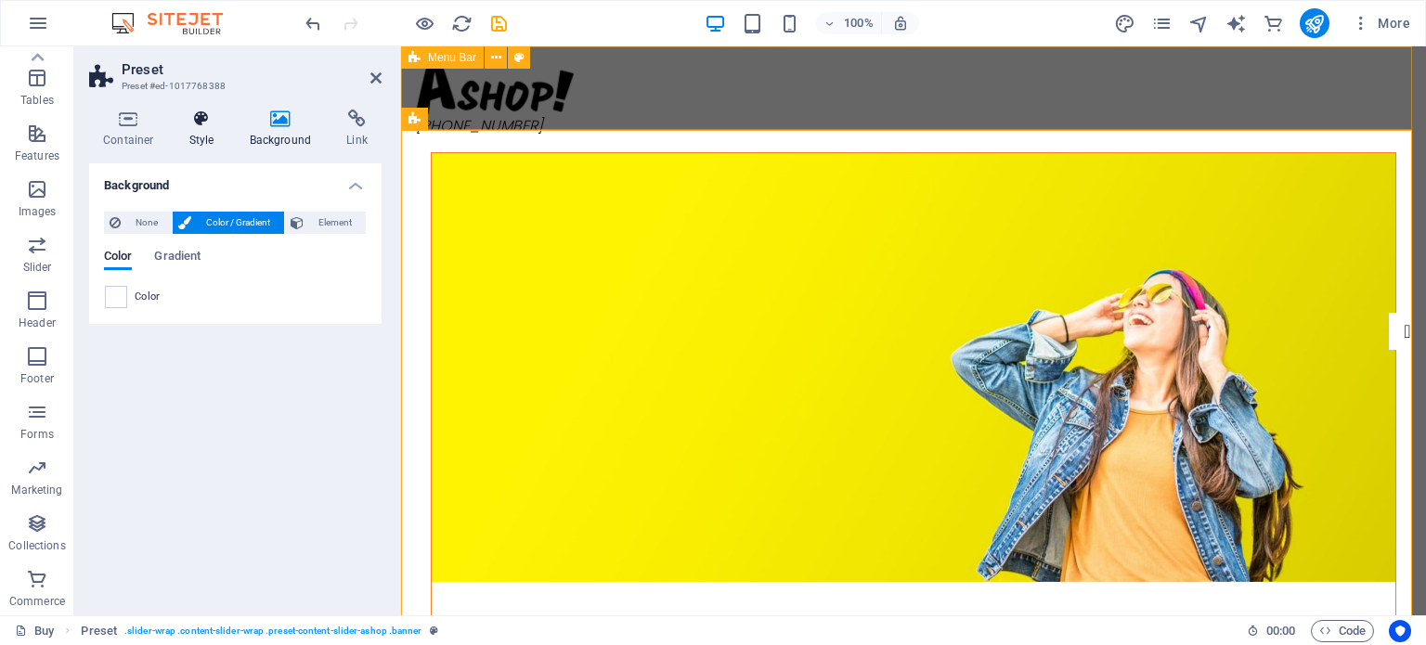
click at [199, 125] on icon at bounding box center [201, 119] width 53 height 19
